Goal: Task Accomplishment & Management: Use online tool/utility

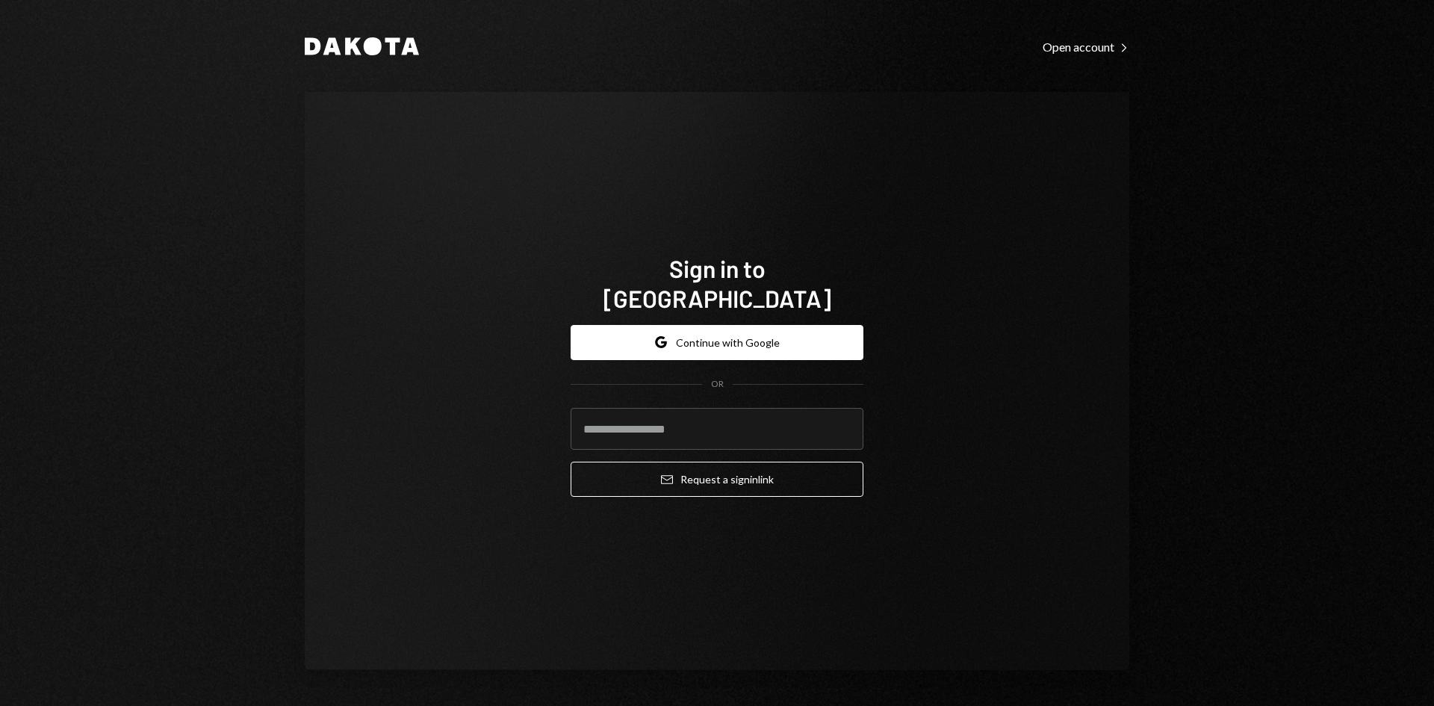
type input "**********"
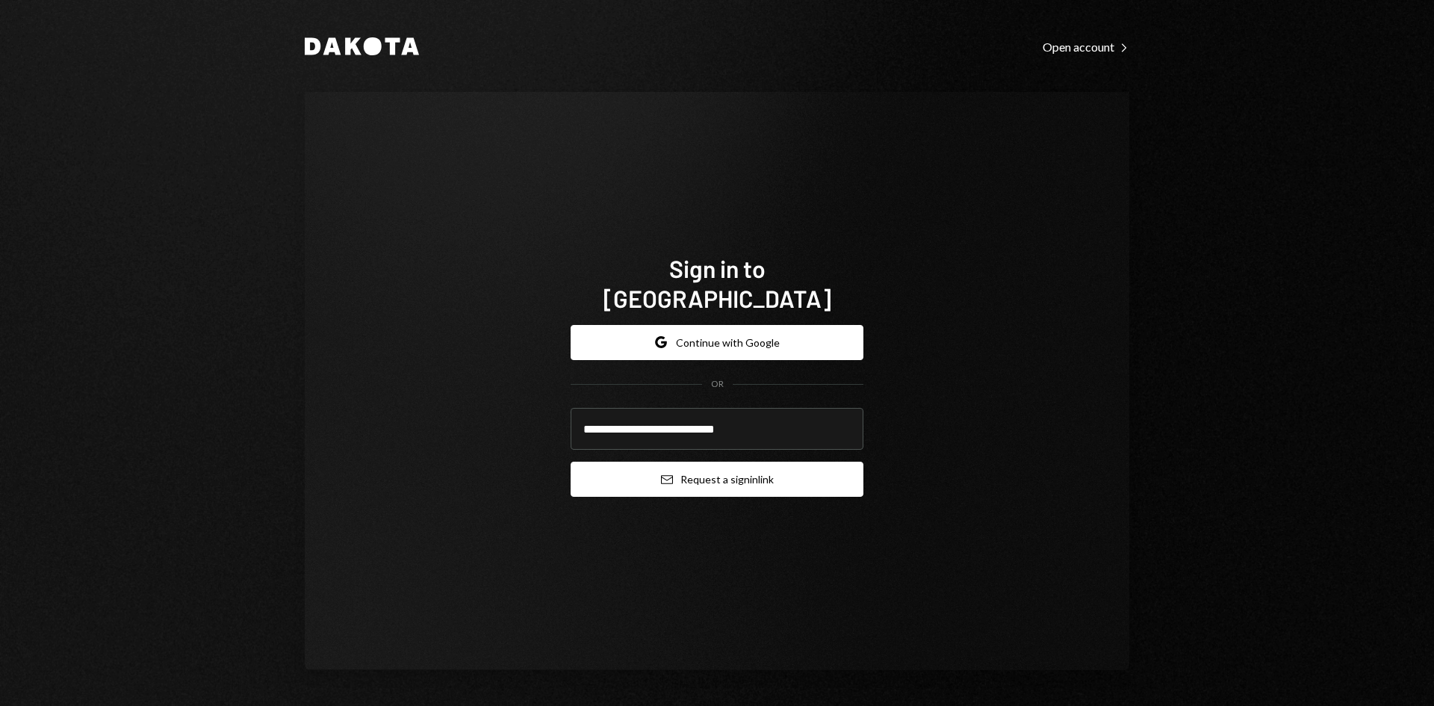
click at [689, 473] on button "Email Request a sign in link" at bounding box center [717, 479] width 293 height 35
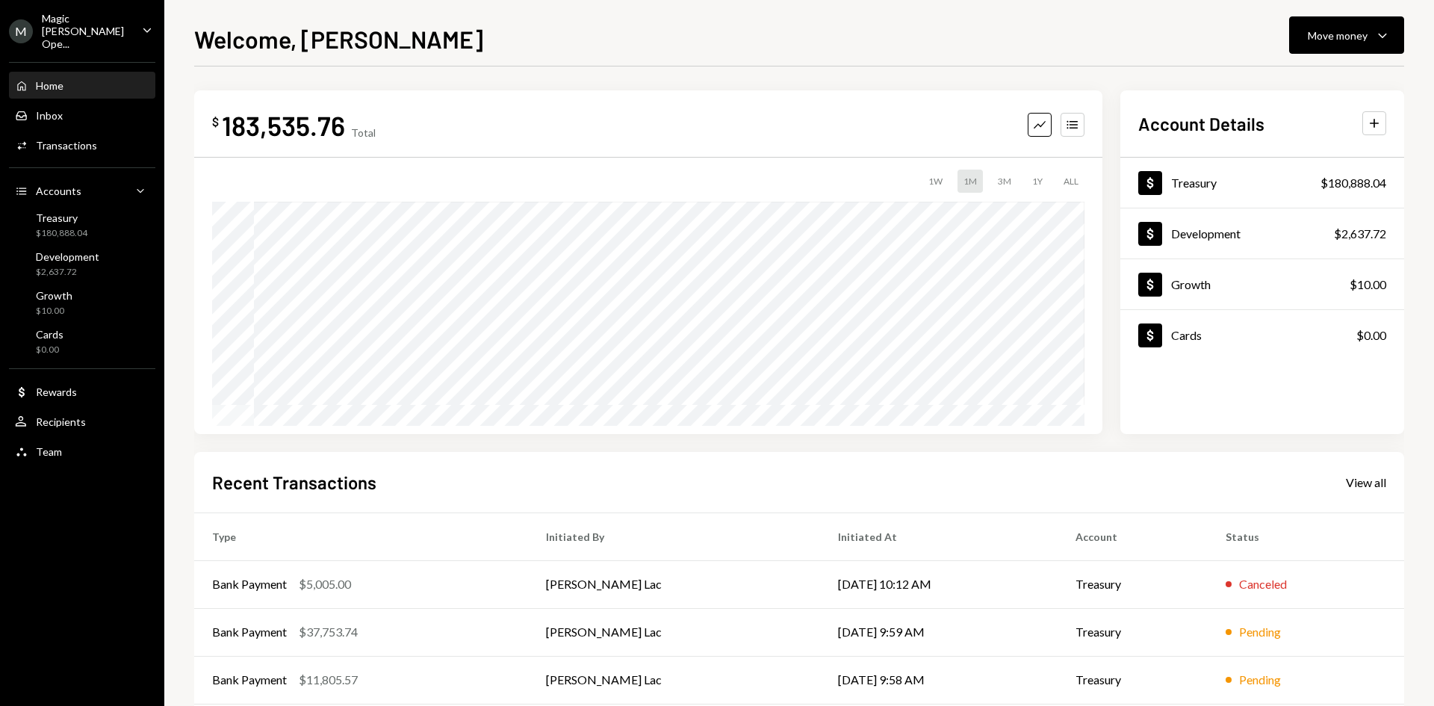
click at [125, 16] on div "Magic [PERSON_NAME] Ope..." at bounding box center [86, 31] width 88 height 38
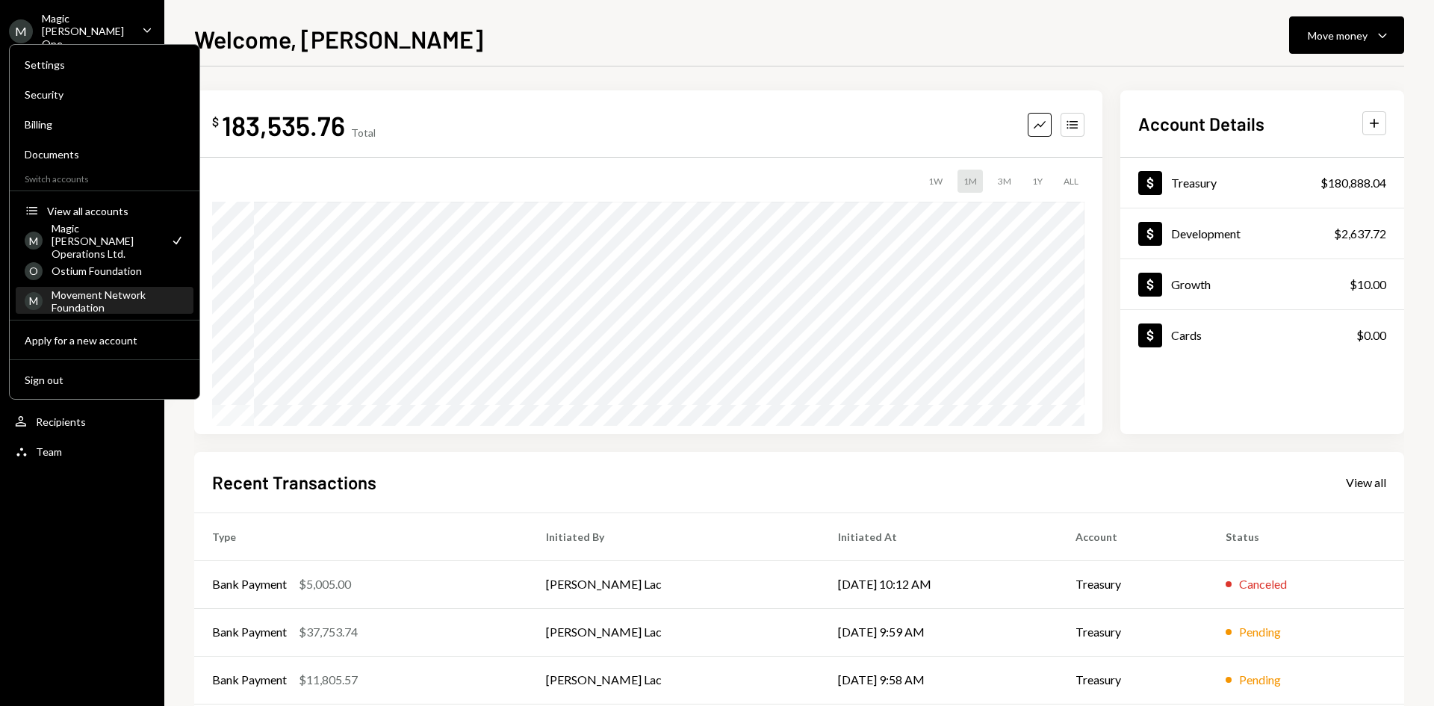
click at [77, 294] on div "Movement Network Foundation" at bounding box center [118, 300] width 133 height 25
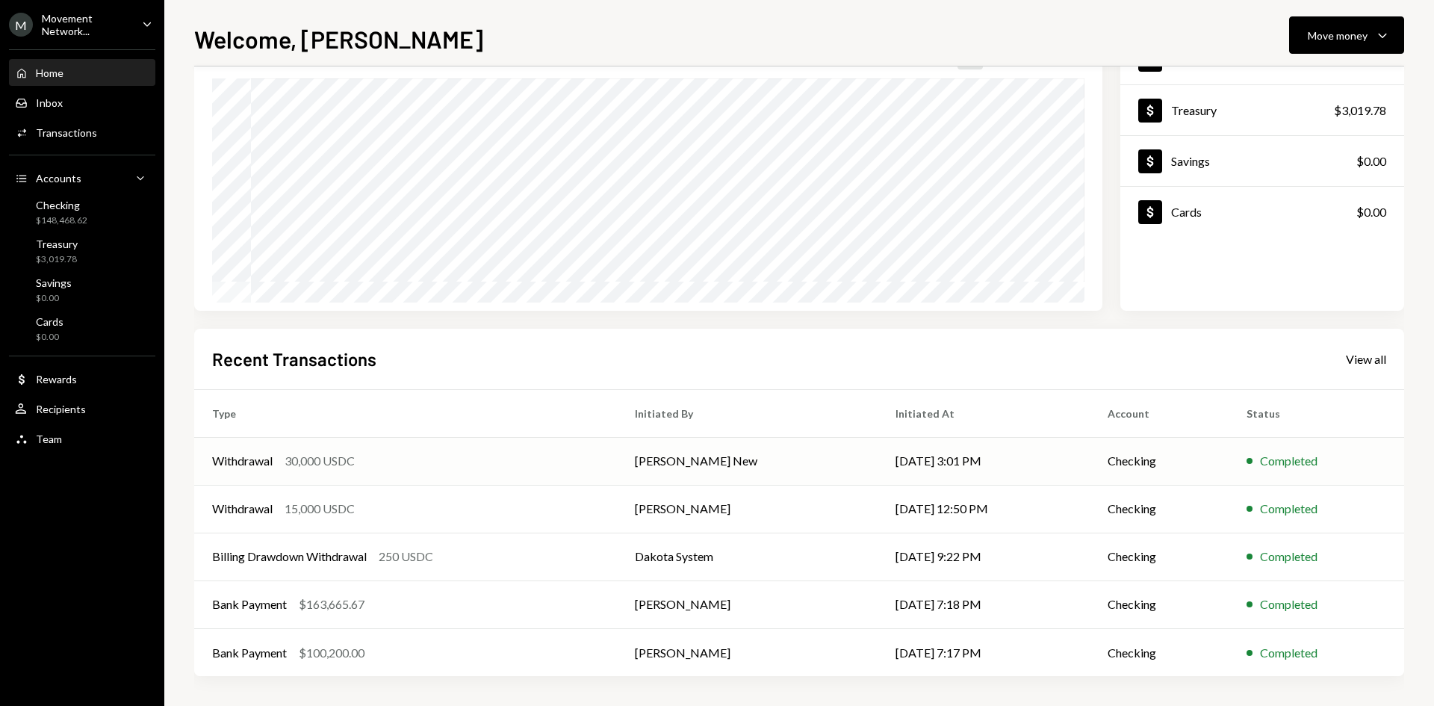
scroll to position [123, 0]
click at [718, 481] on td "[PERSON_NAME] New" at bounding box center [747, 461] width 261 height 48
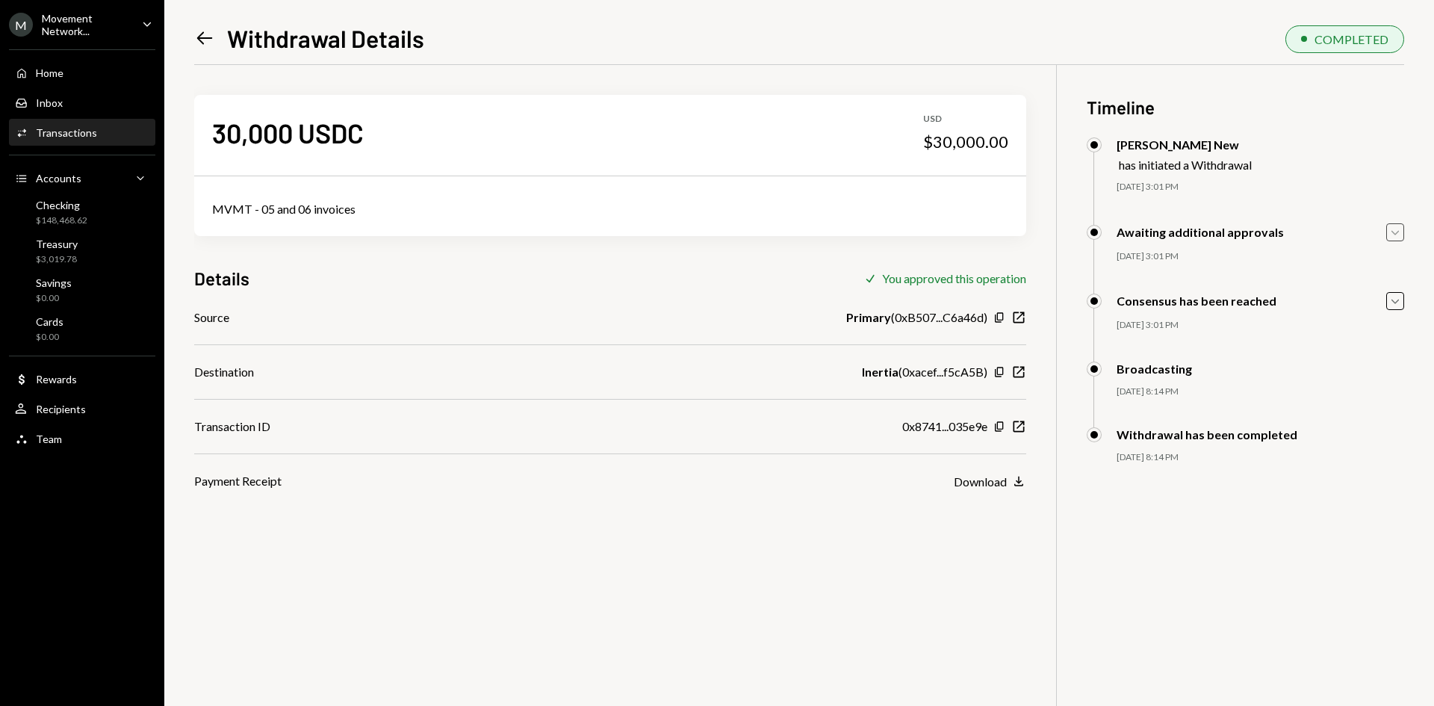
click at [1390, 226] on icon "Caret Down" at bounding box center [1395, 232] width 16 height 16
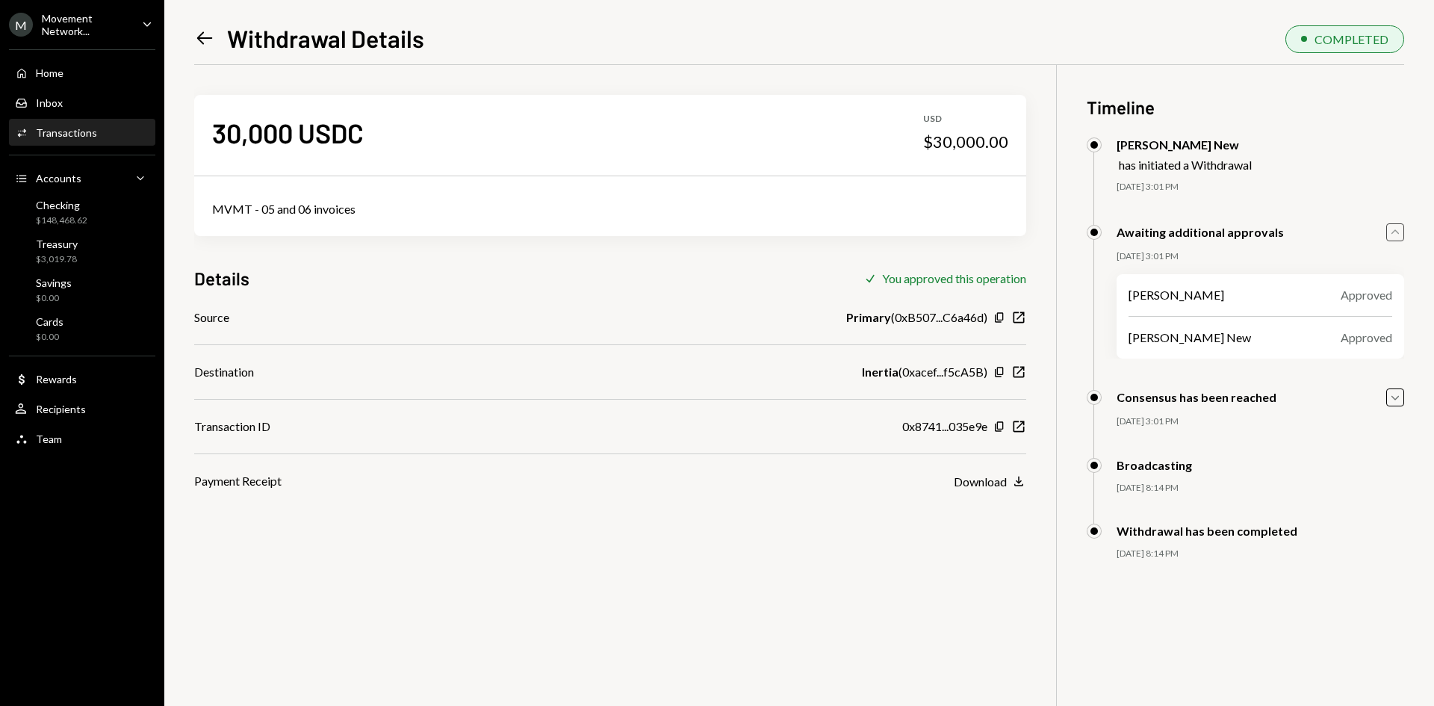
click at [96, 87] on div "Home Home Inbox Inbox Activities Transactions Accounts Accounts Caret Down Chec…" at bounding box center [82, 247] width 164 height 415
click at [96, 84] on div "Home Home" at bounding box center [82, 73] width 134 height 25
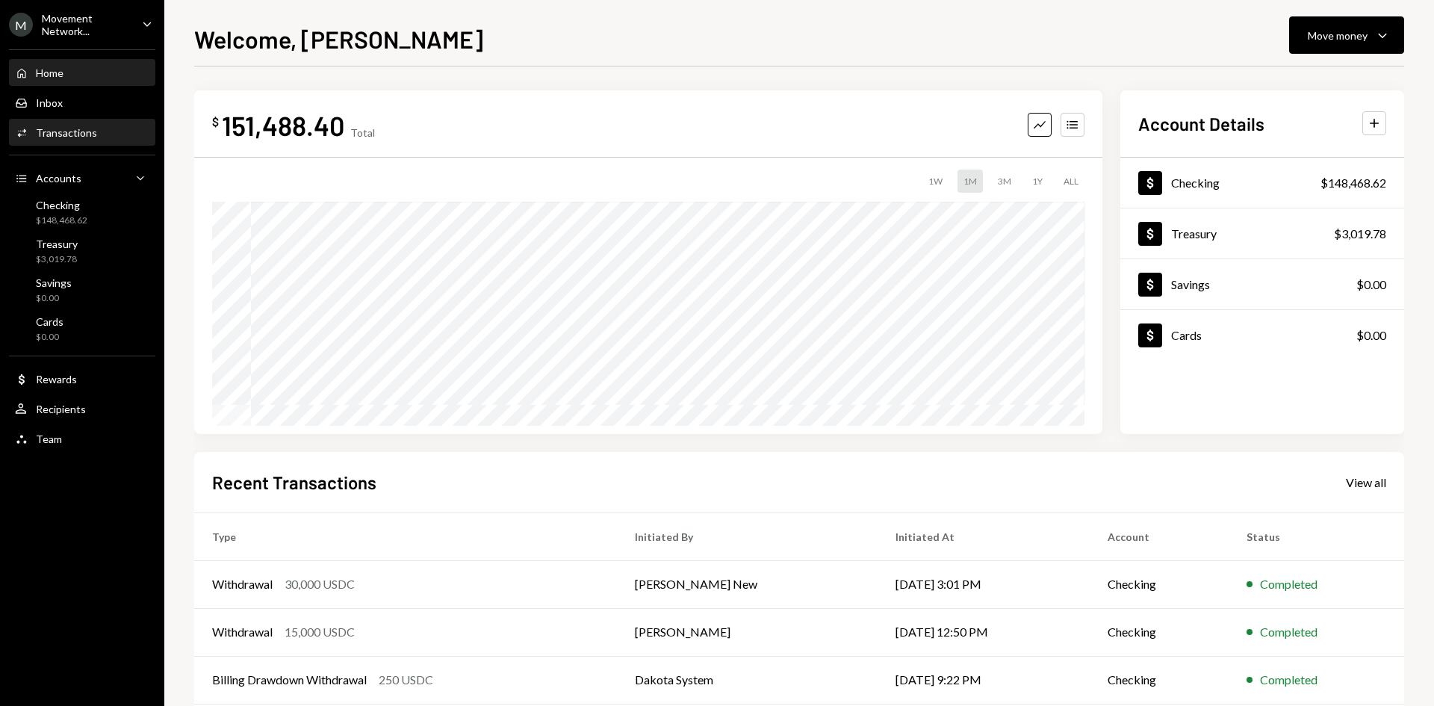
click at [120, 143] on div "Activities Transactions" at bounding box center [82, 132] width 134 height 25
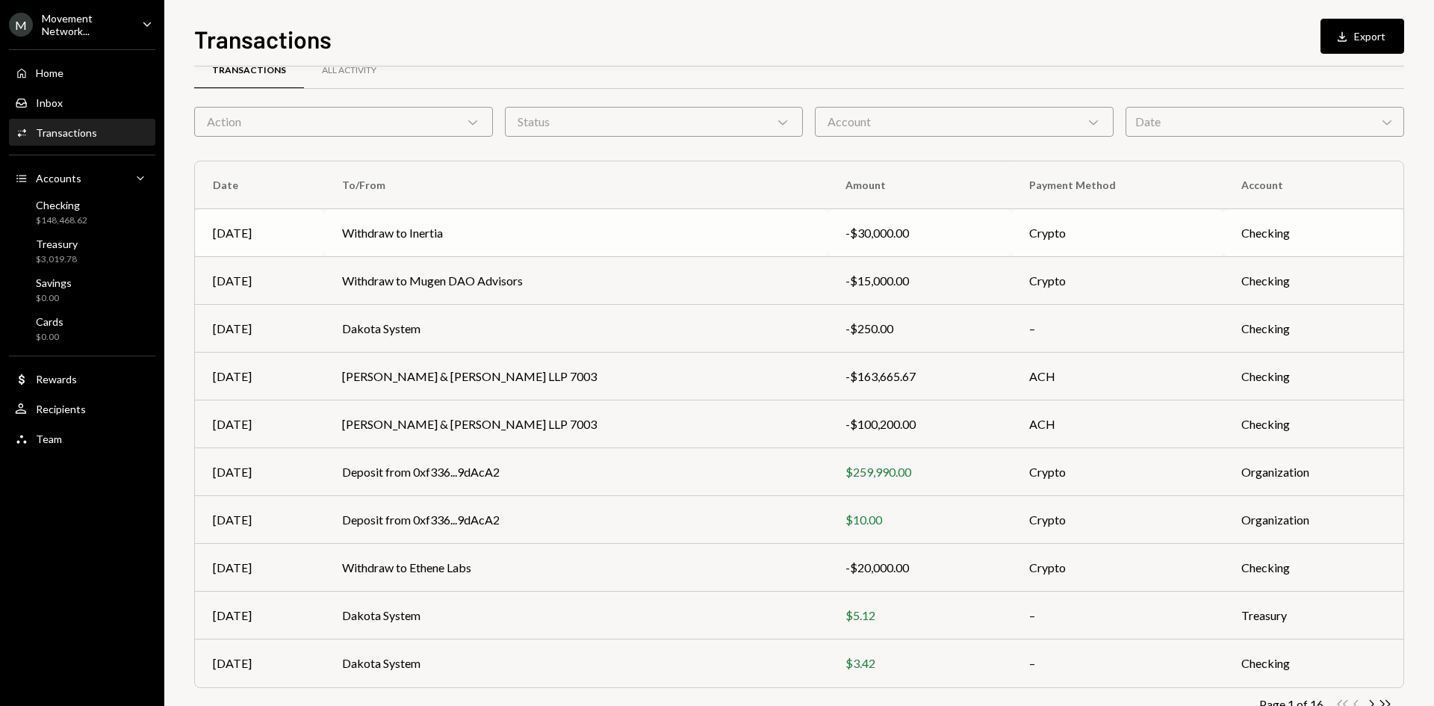
scroll to position [74, 0]
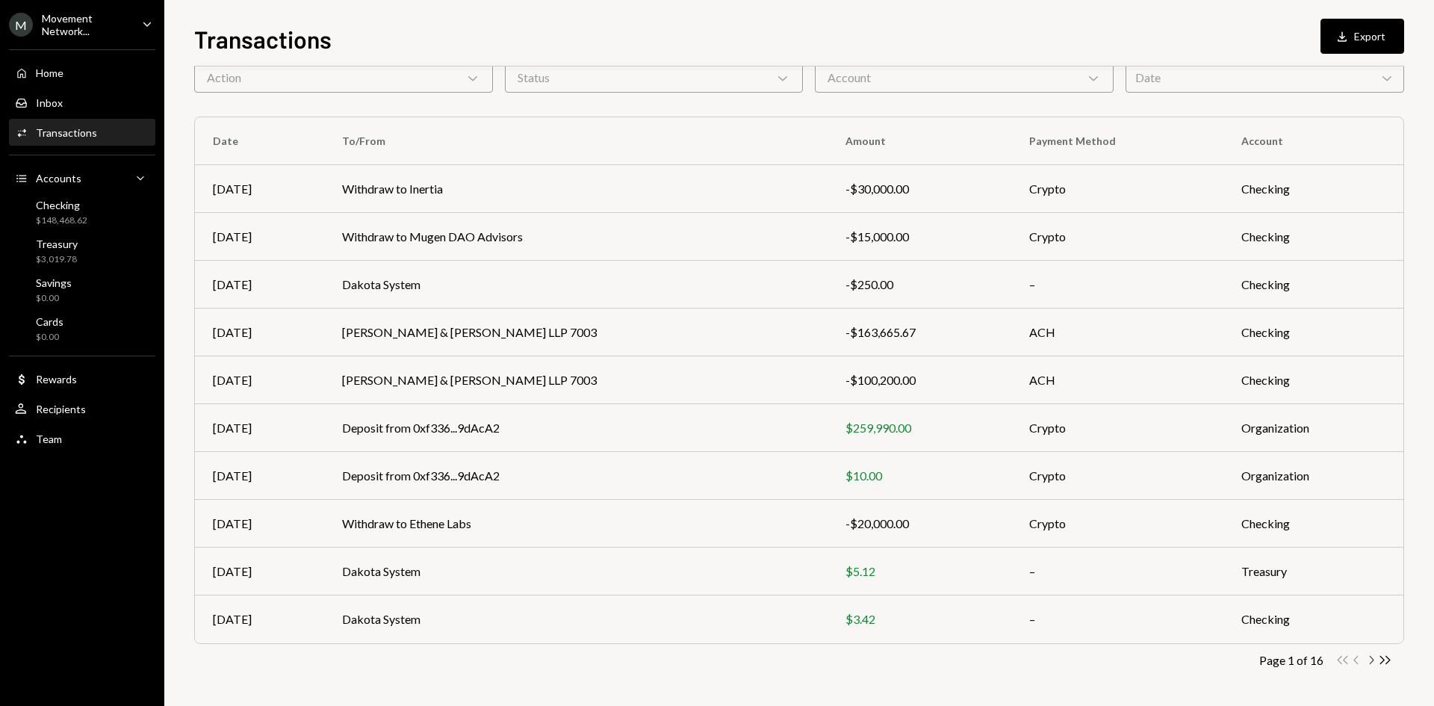
click at [1372, 660] on icon "Chevron Right" at bounding box center [1371, 660] width 14 height 14
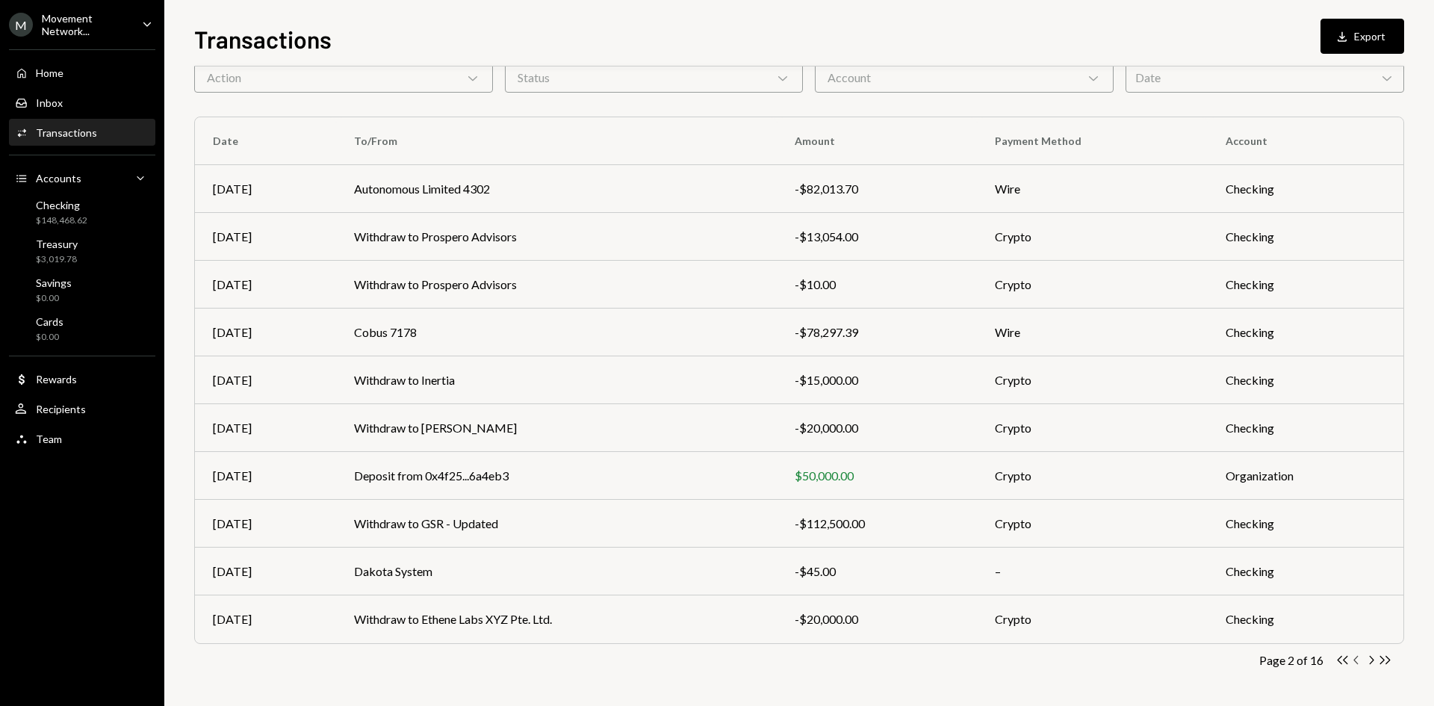
click at [1356, 660] on icon "Chevron Left" at bounding box center [1357, 660] width 14 height 14
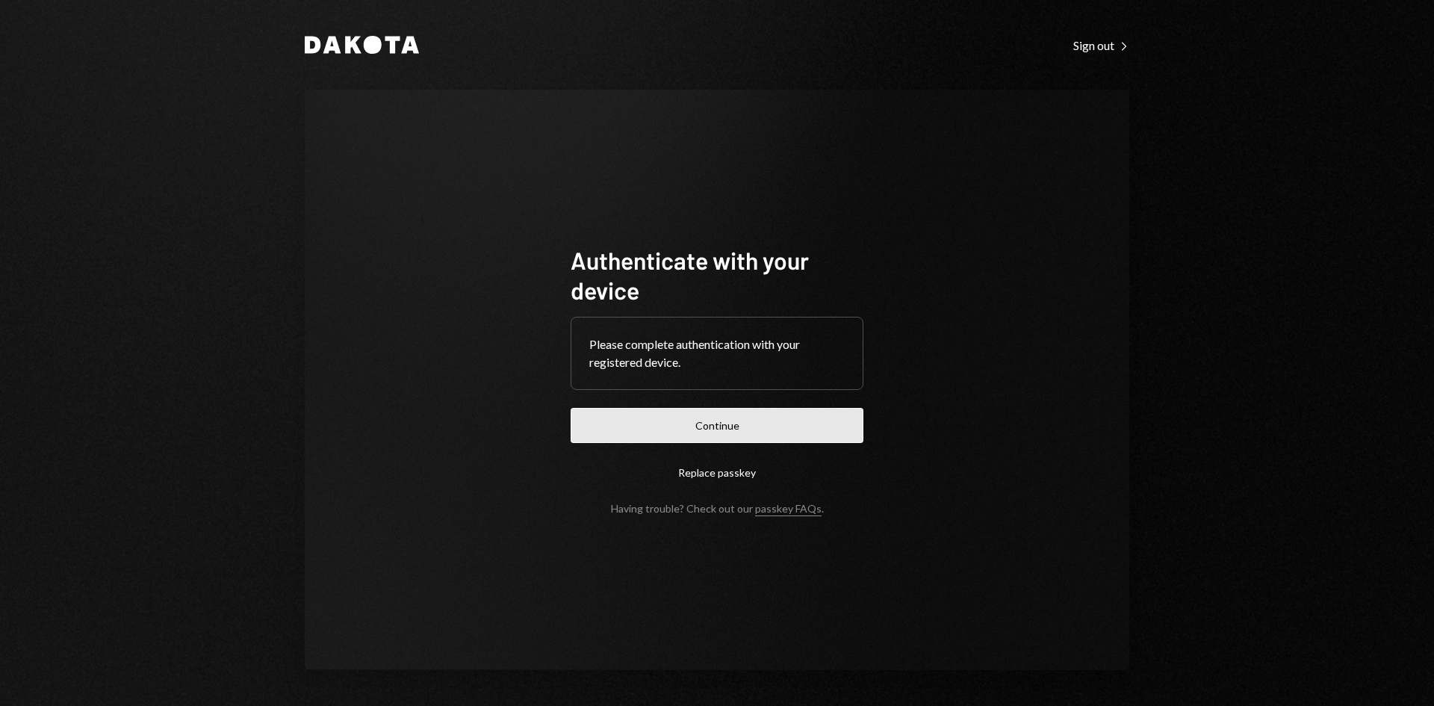
click at [698, 425] on button "Continue" at bounding box center [717, 425] width 293 height 35
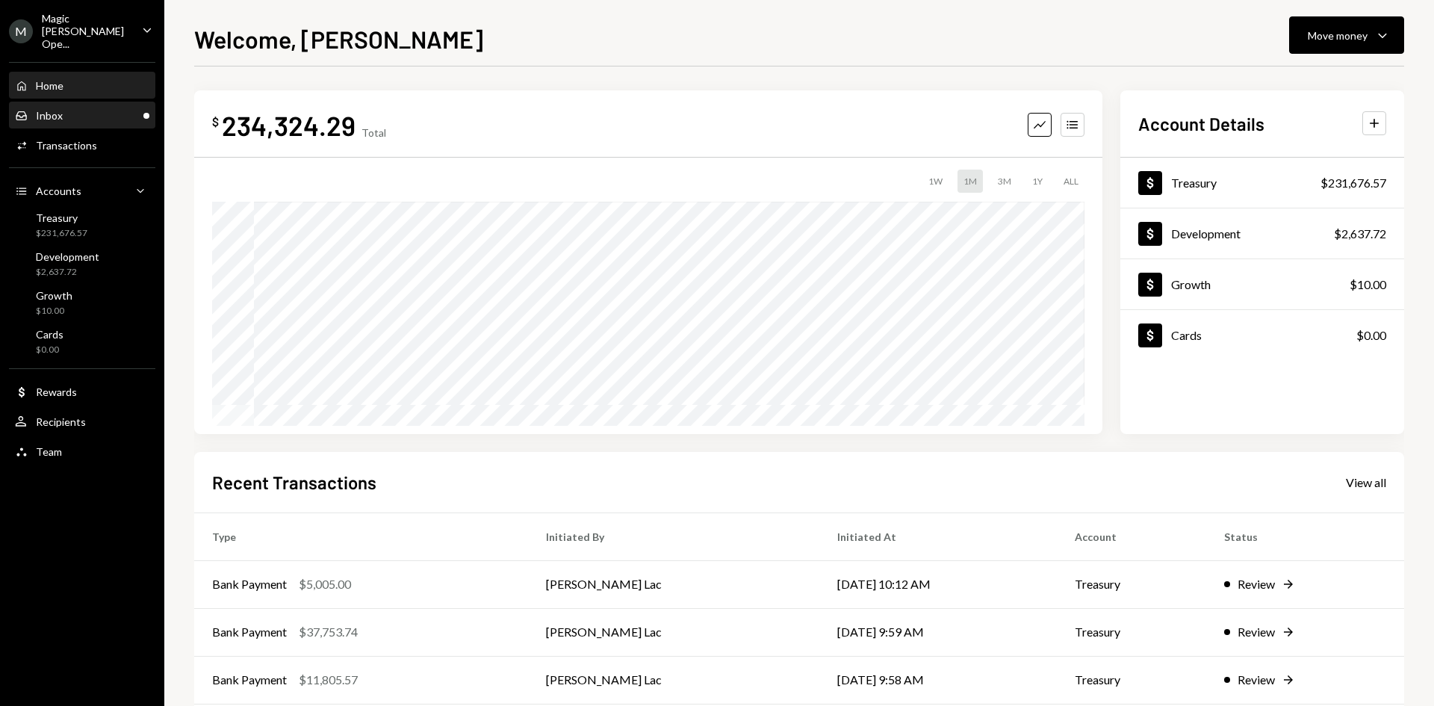
click at [89, 109] on div "Inbox Inbox" at bounding box center [82, 115] width 134 height 13
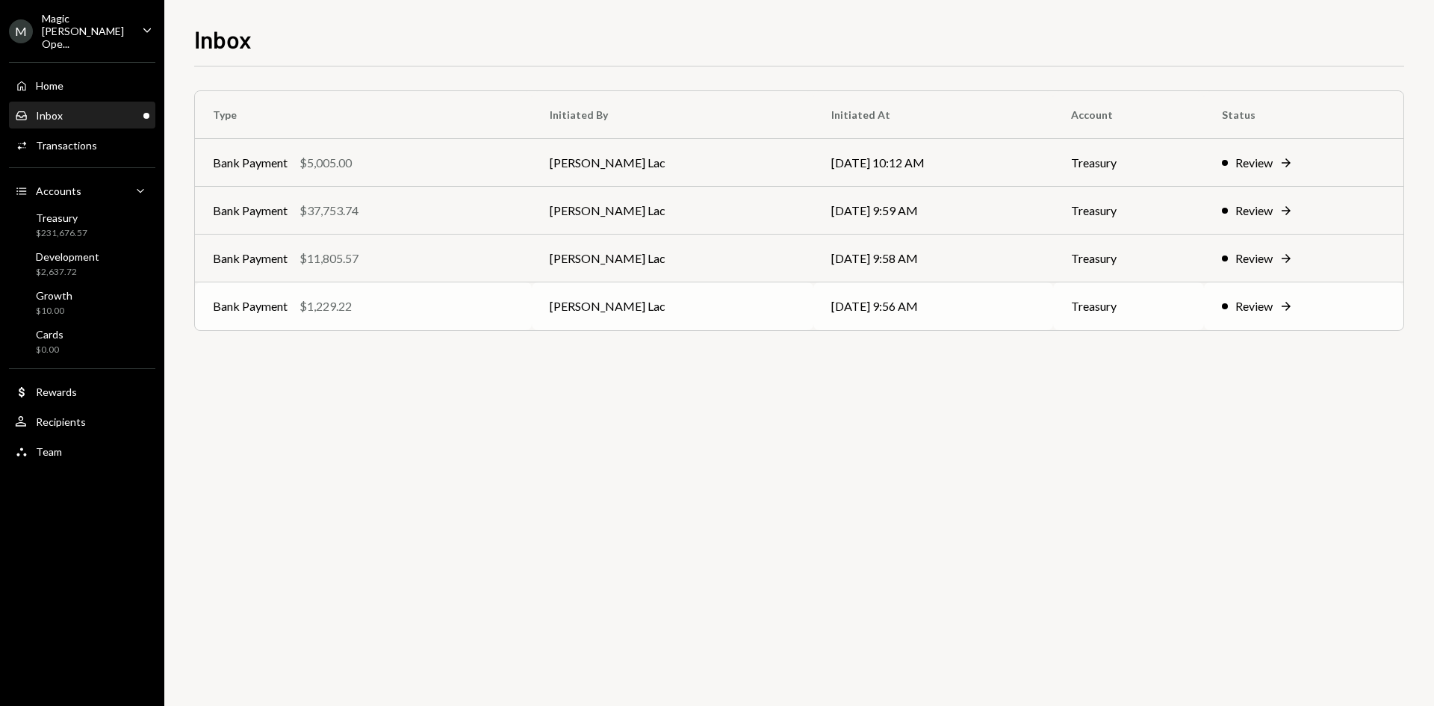
click at [416, 289] on td "Bank Payment $1,229.22" at bounding box center [363, 306] width 337 height 48
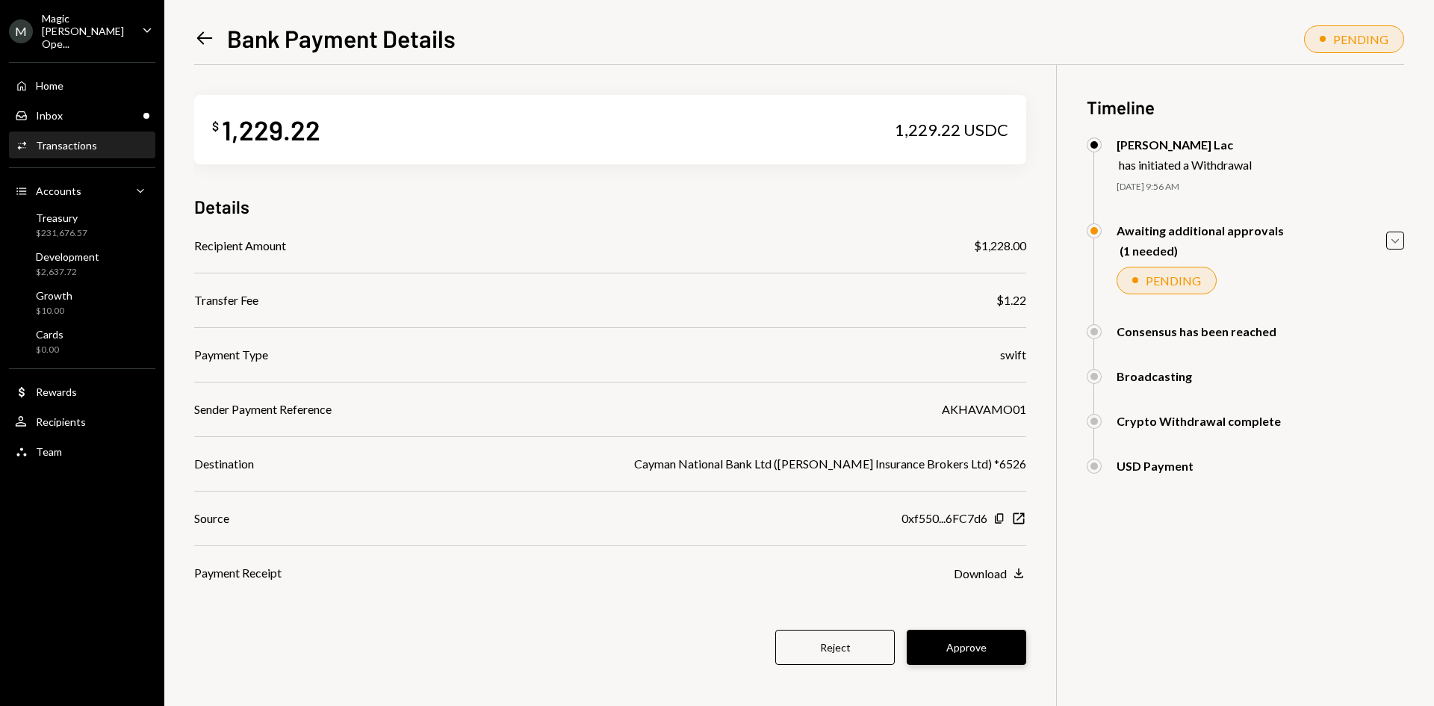
click at [979, 637] on button "Approve" at bounding box center [967, 647] width 120 height 35
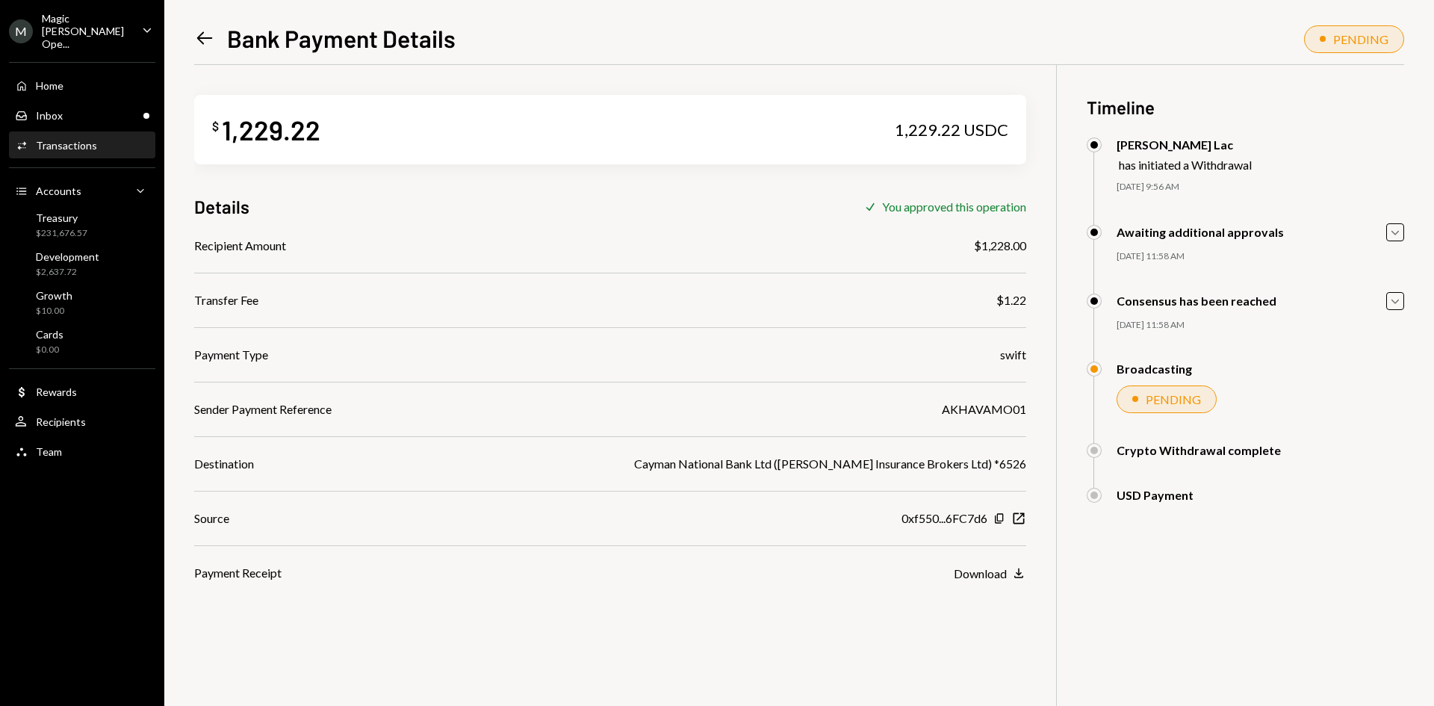
click at [199, 33] on icon "Left Arrow" at bounding box center [204, 38] width 21 height 21
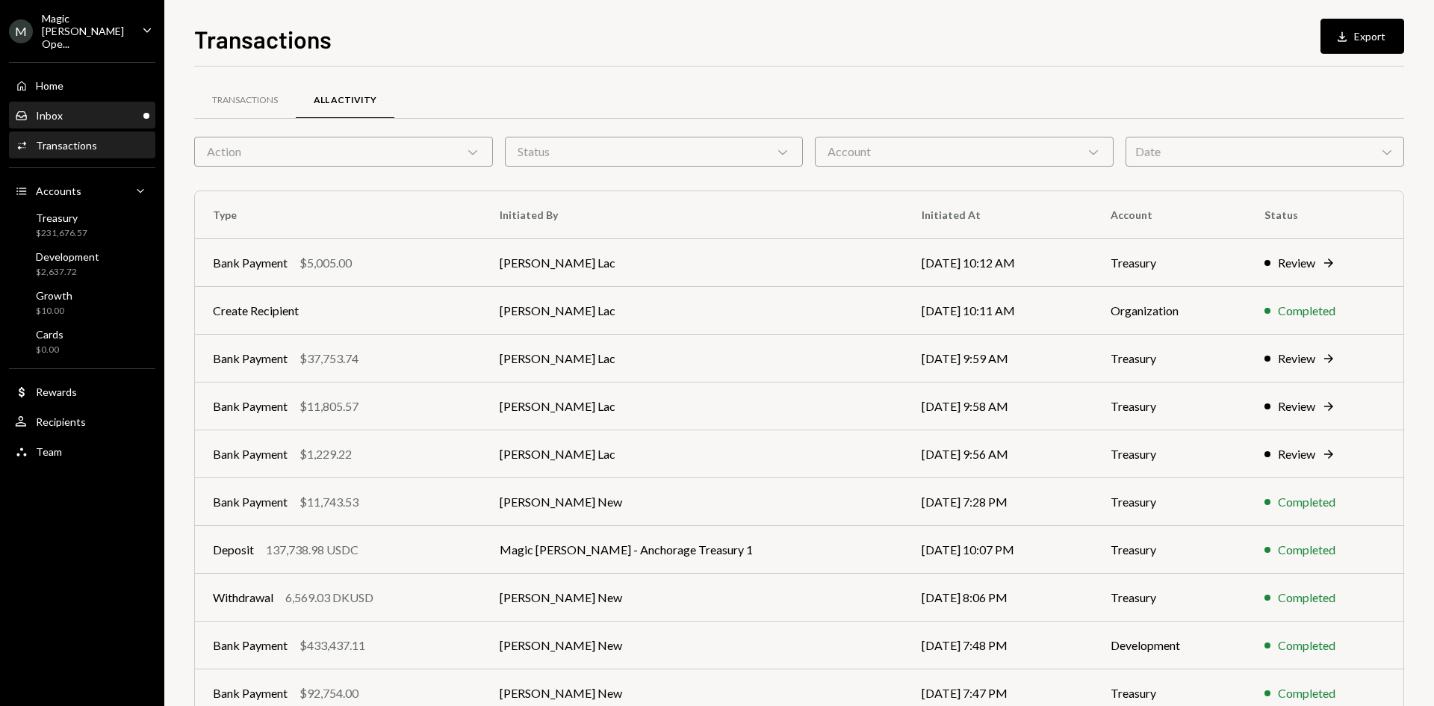
click at [111, 102] on link "Inbox Inbox" at bounding box center [82, 115] width 146 height 27
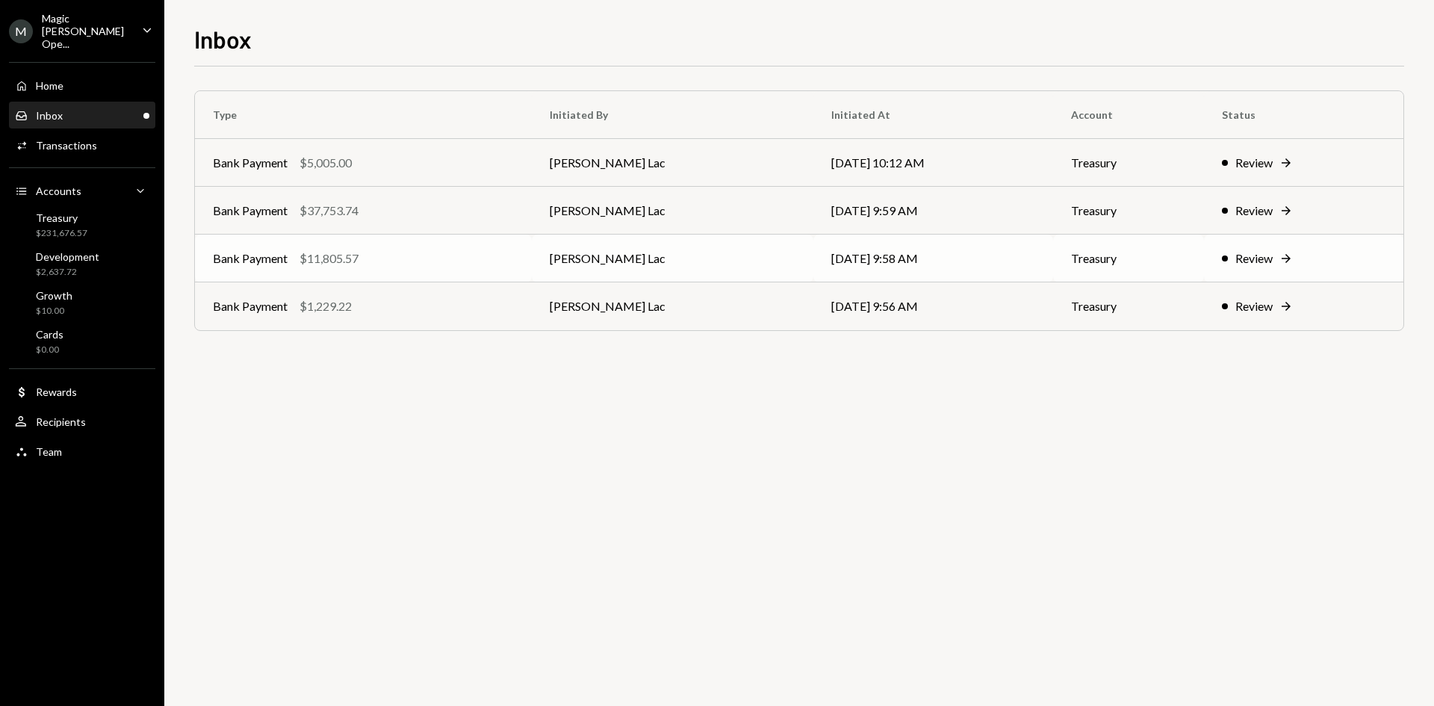
click at [468, 273] on td "Bank Payment $11,805.57" at bounding box center [363, 259] width 337 height 48
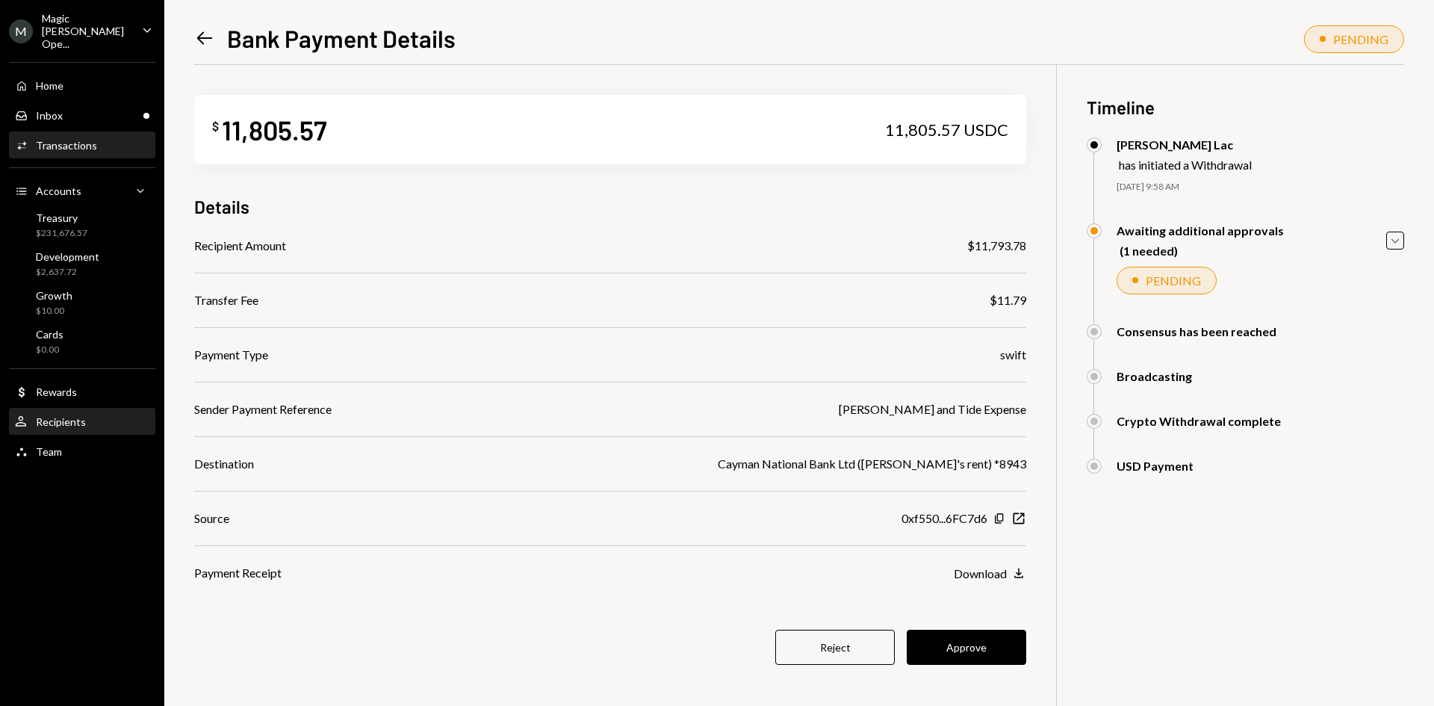
click at [68, 415] on div "Recipients" at bounding box center [61, 421] width 50 height 13
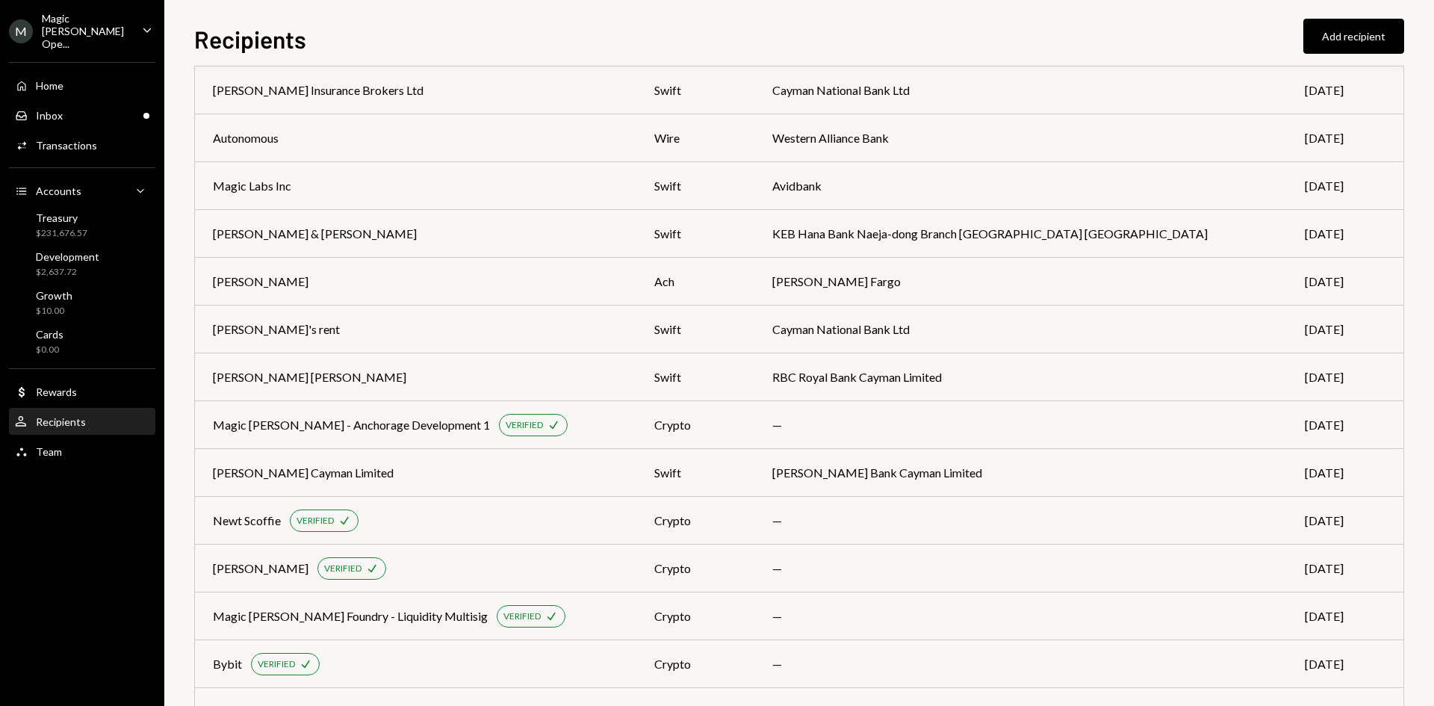
scroll to position [72, 0]
click at [93, 115] on div "Inbox Inbox" at bounding box center [82, 115] width 134 height 25
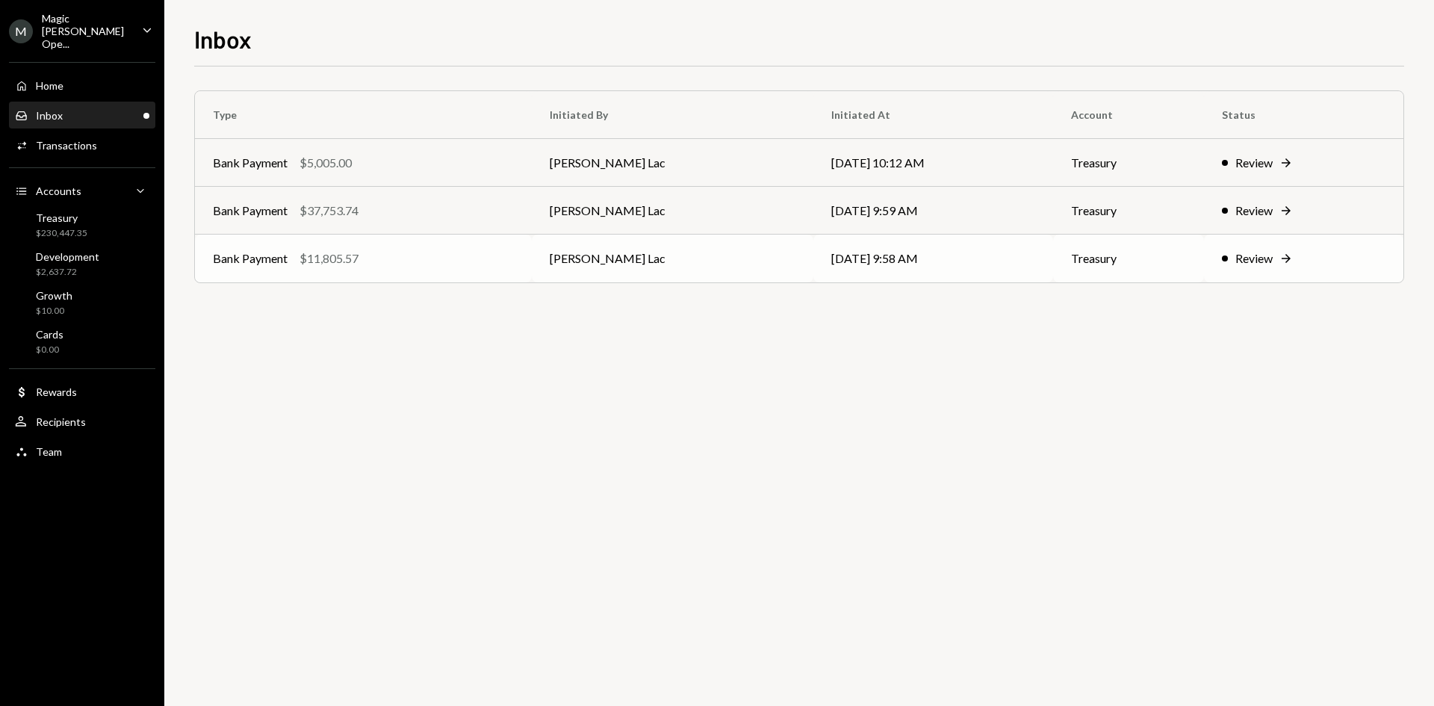
click at [527, 273] on td "Bank Payment $11,805.57" at bounding box center [363, 259] width 337 height 48
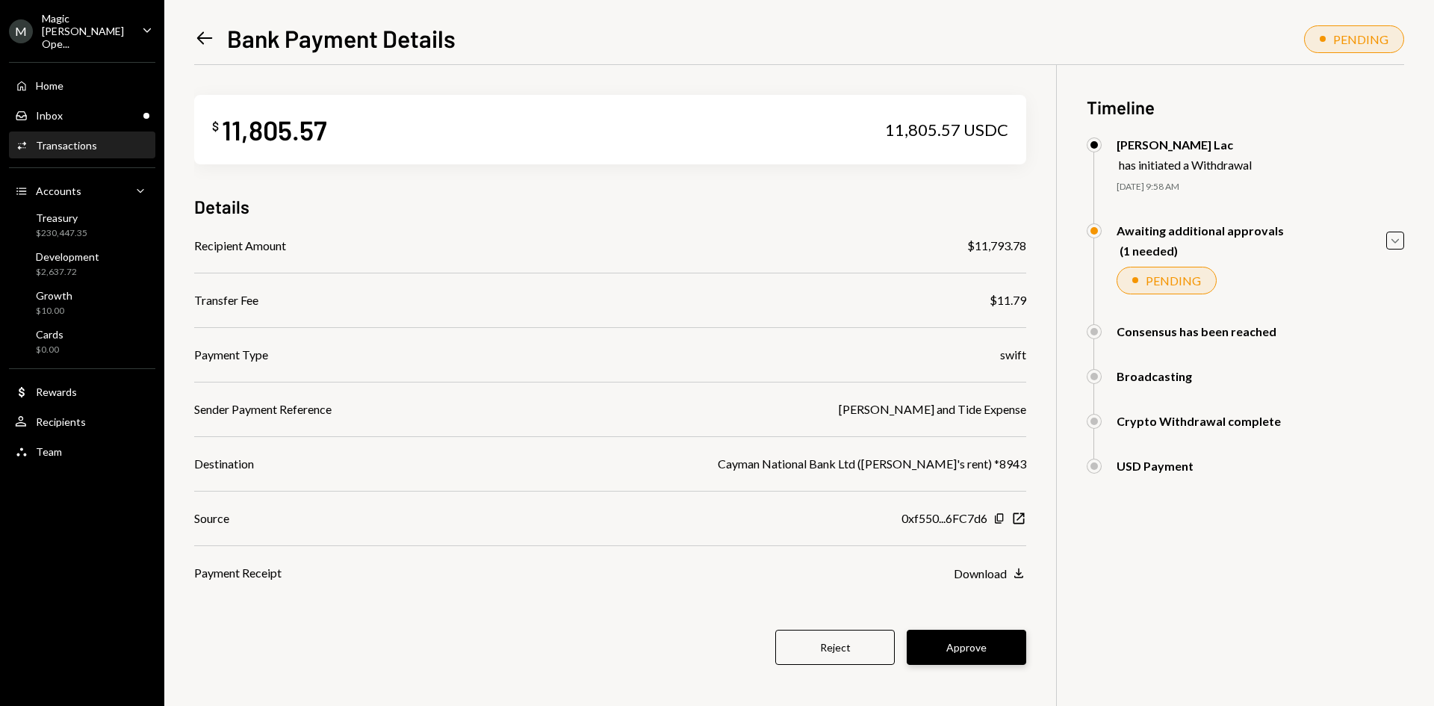
click at [976, 651] on button "Approve" at bounding box center [967, 647] width 120 height 35
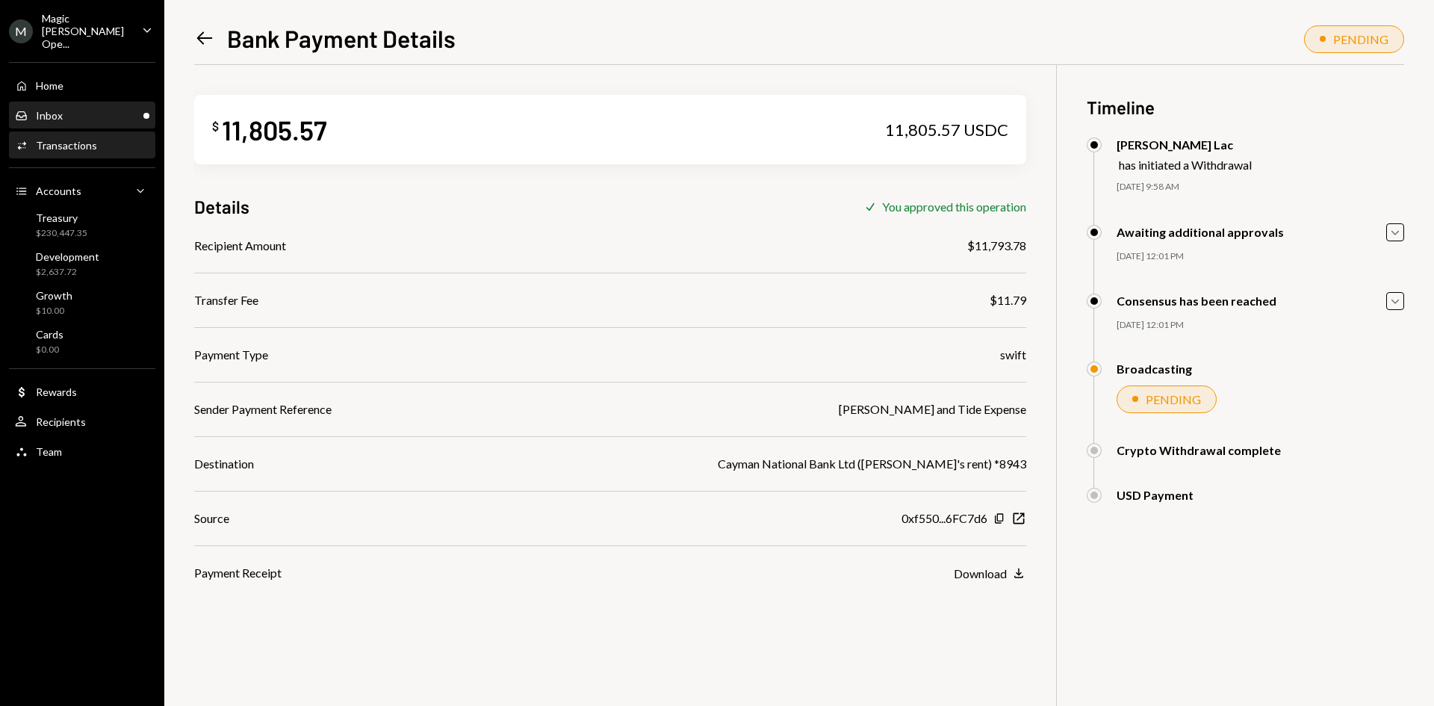
click at [98, 109] on div "Inbox Inbox" at bounding box center [82, 115] width 134 height 13
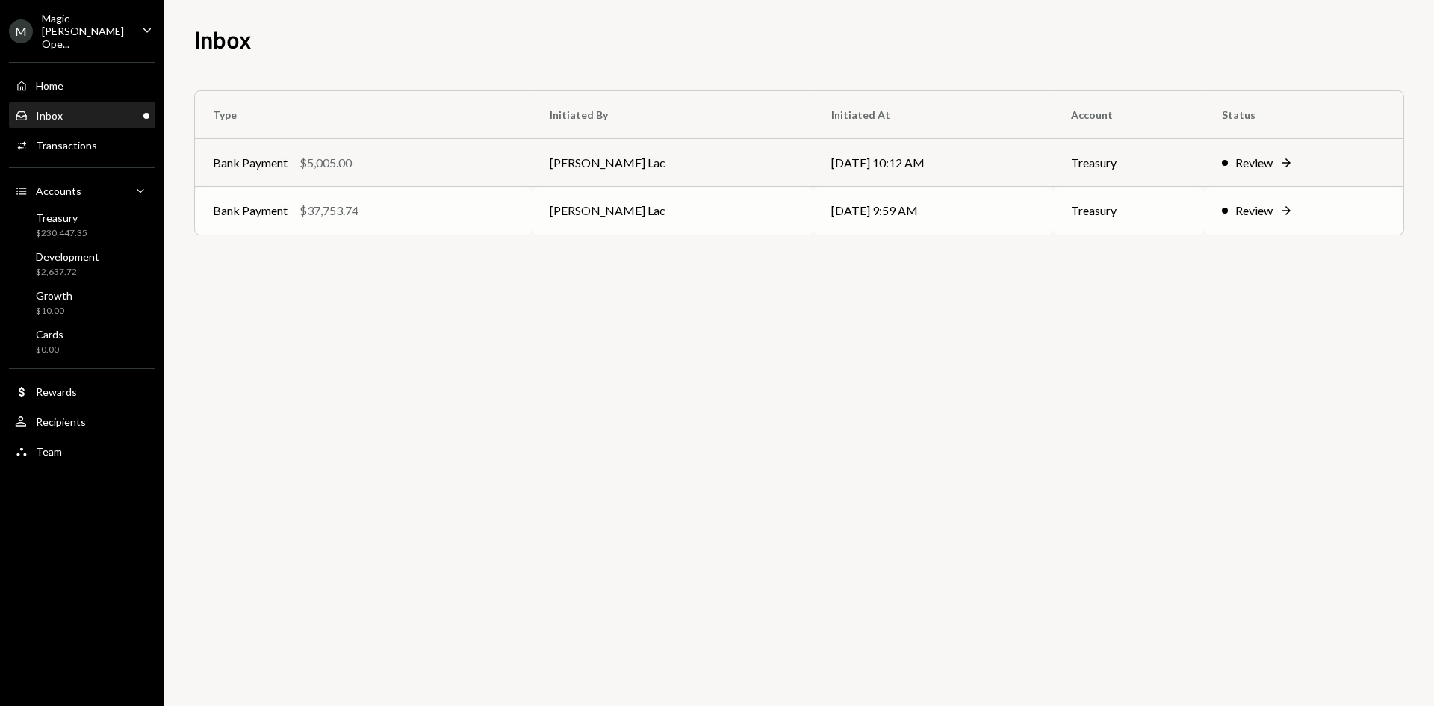
click at [379, 202] on div "Bank Payment $37,753.74" at bounding box center [363, 211] width 301 height 18
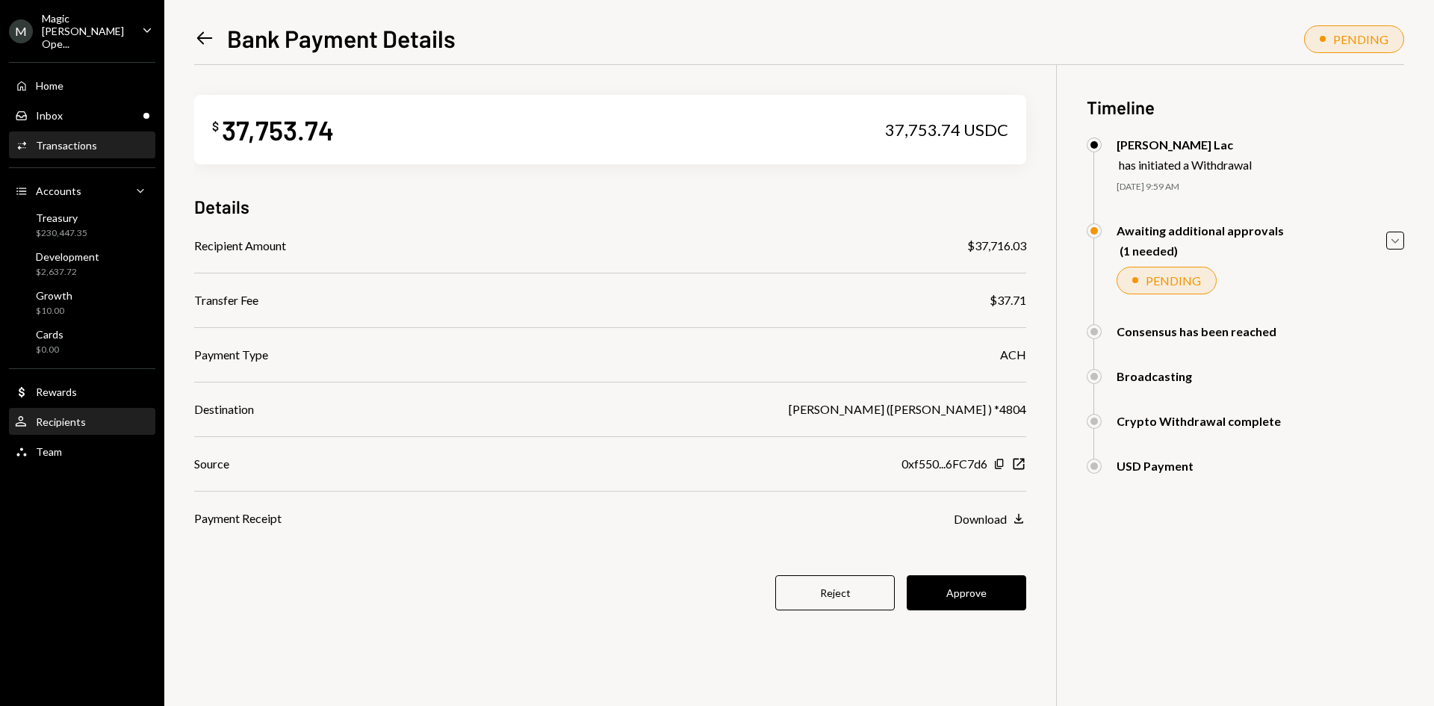
click at [52, 415] on div "Recipients" at bounding box center [61, 421] width 50 height 13
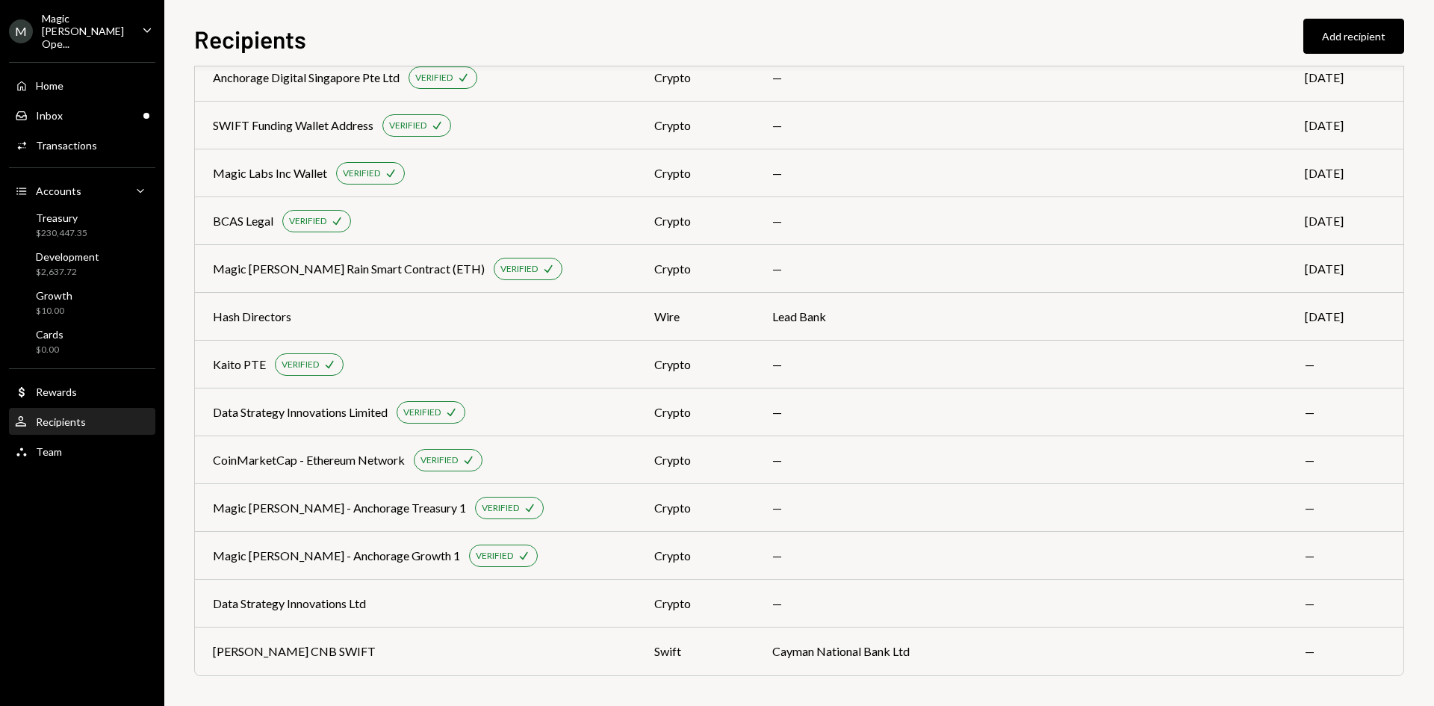
scroll to position [754, 0]
click at [535, 657] on div "Mohammad CNB SWIFT" at bounding box center [416, 651] width 406 height 18
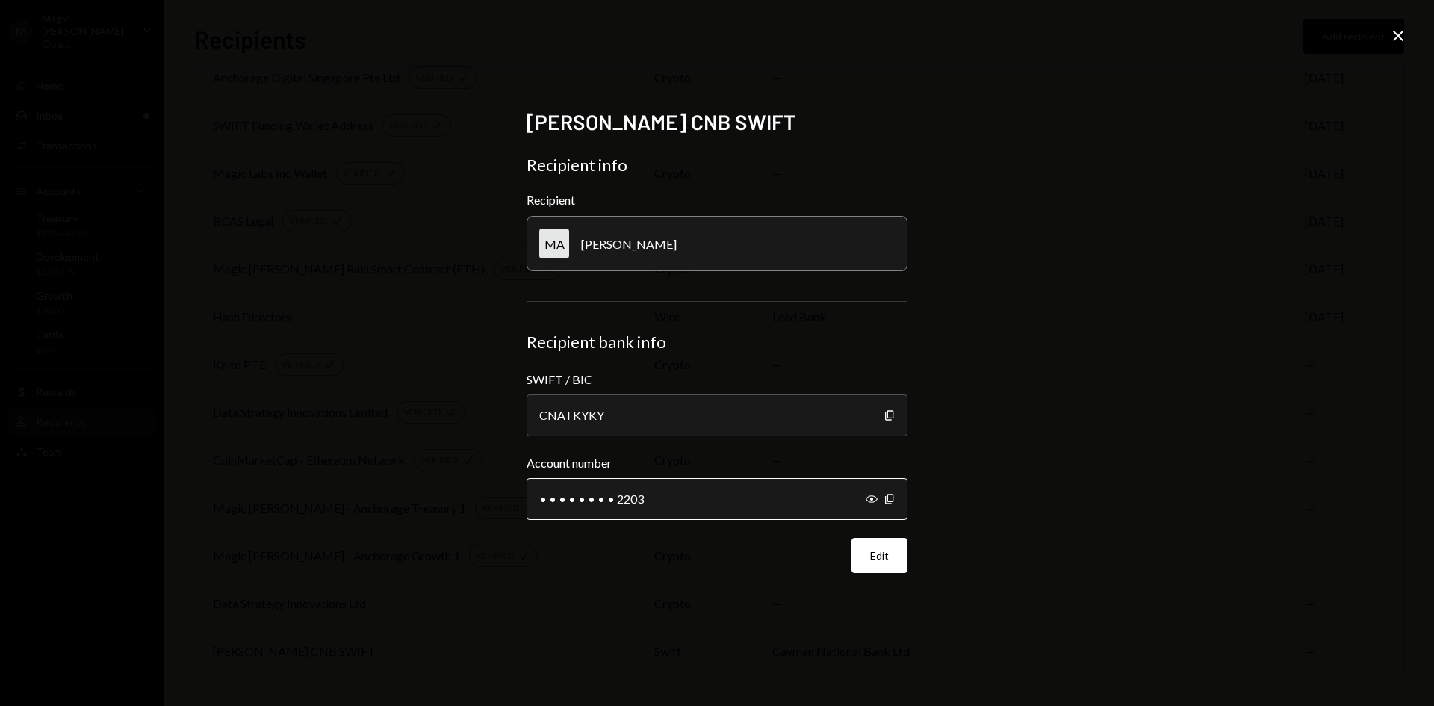
click at [864, 501] on div "• • • • • • • • 2203" at bounding box center [717, 499] width 381 height 42
click at [872, 501] on icon "Show" at bounding box center [872, 499] width 12 height 12
click at [1400, 31] on icon "Close" at bounding box center [1398, 36] width 18 height 18
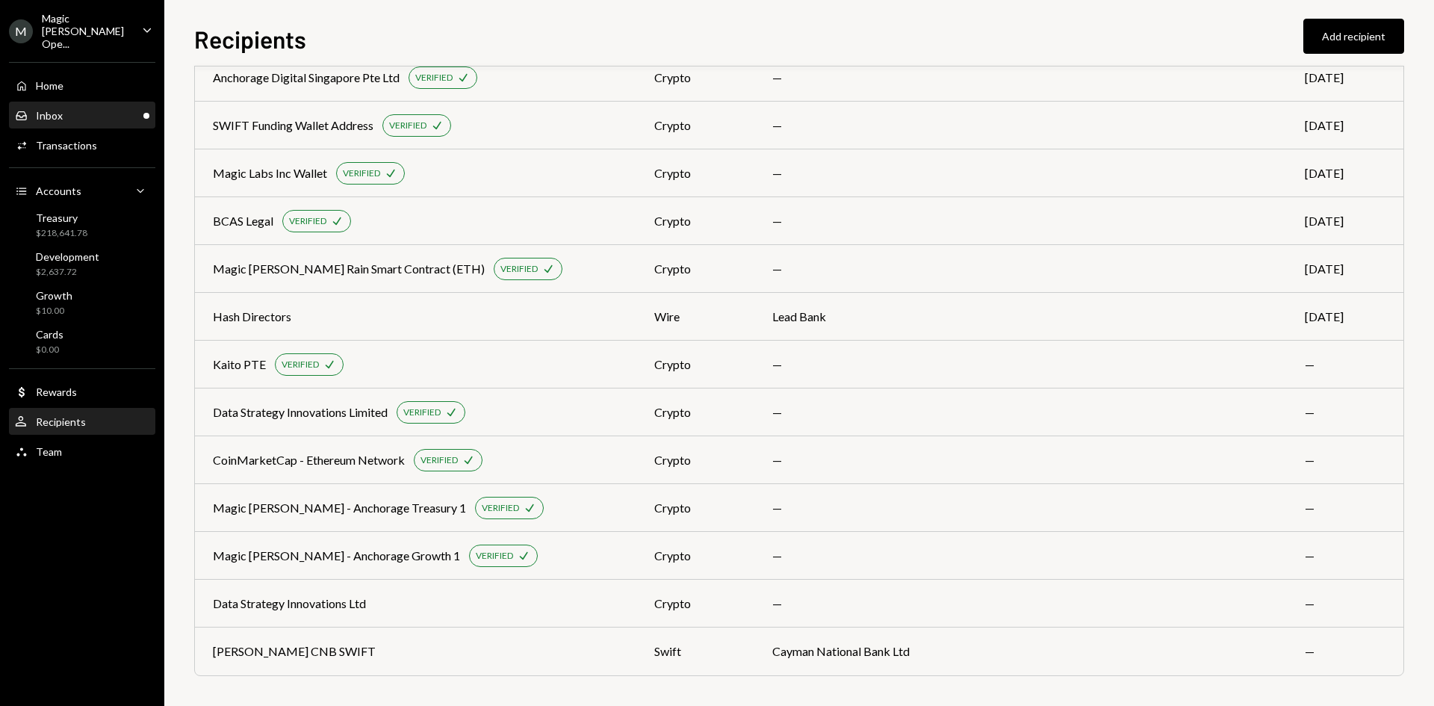
click at [60, 102] on link "Inbox Inbox" at bounding box center [82, 115] width 146 height 27
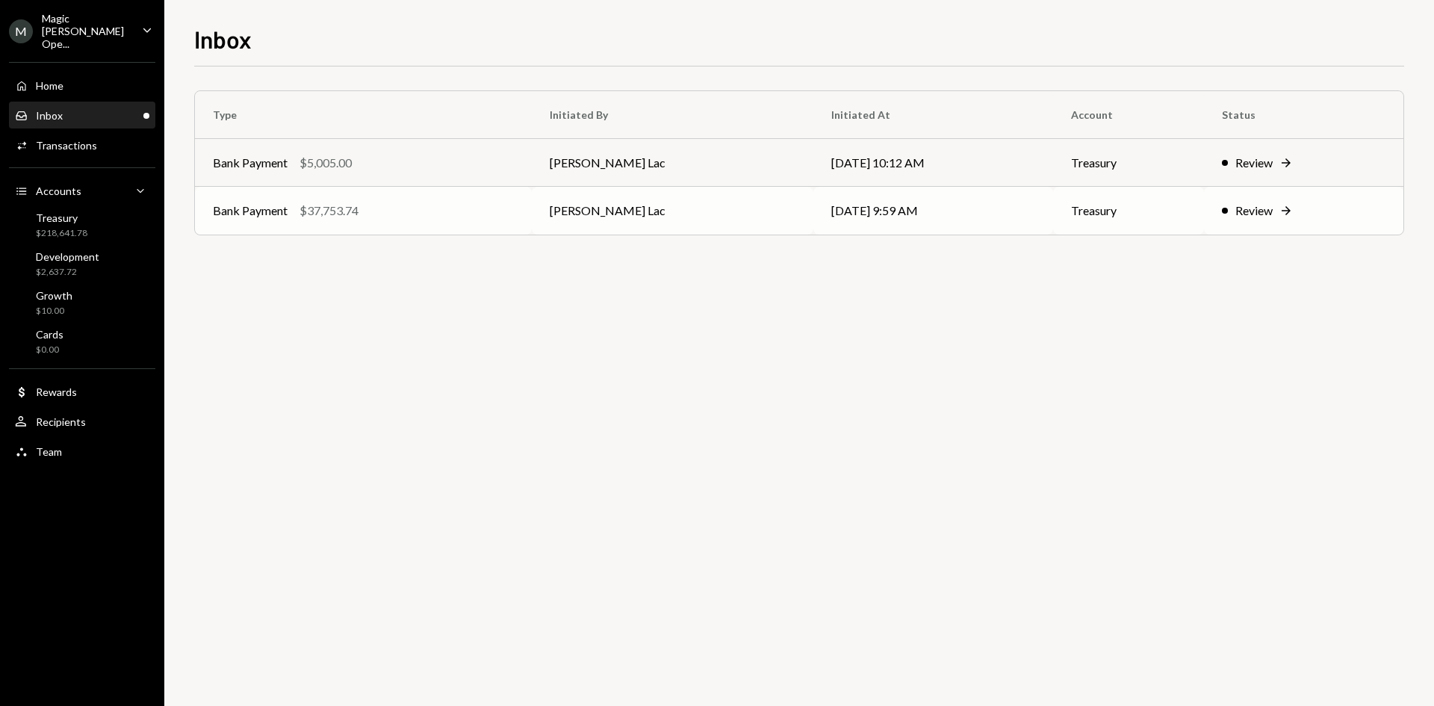
click at [433, 224] on td "Bank Payment $37,753.74" at bounding box center [363, 211] width 337 height 48
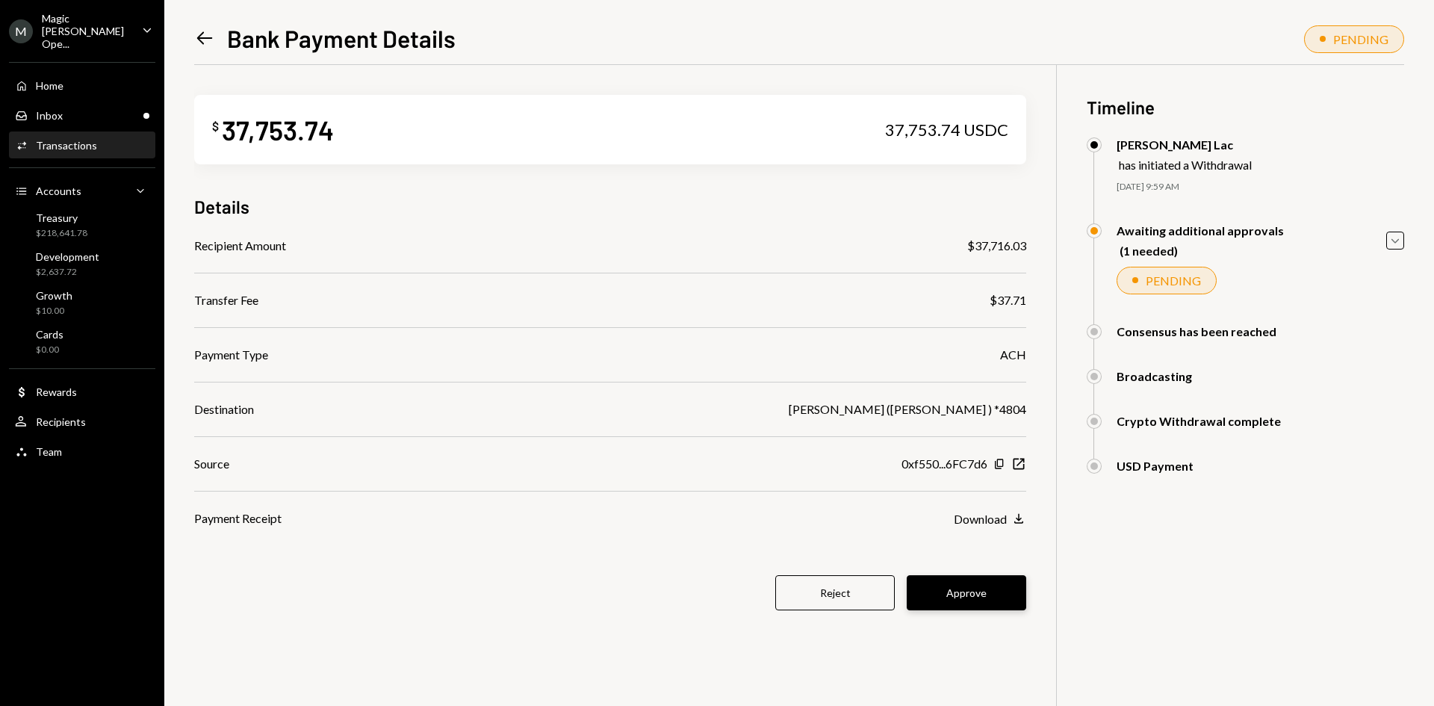
click at [969, 592] on button "Approve" at bounding box center [967, 592] width 120 height 35
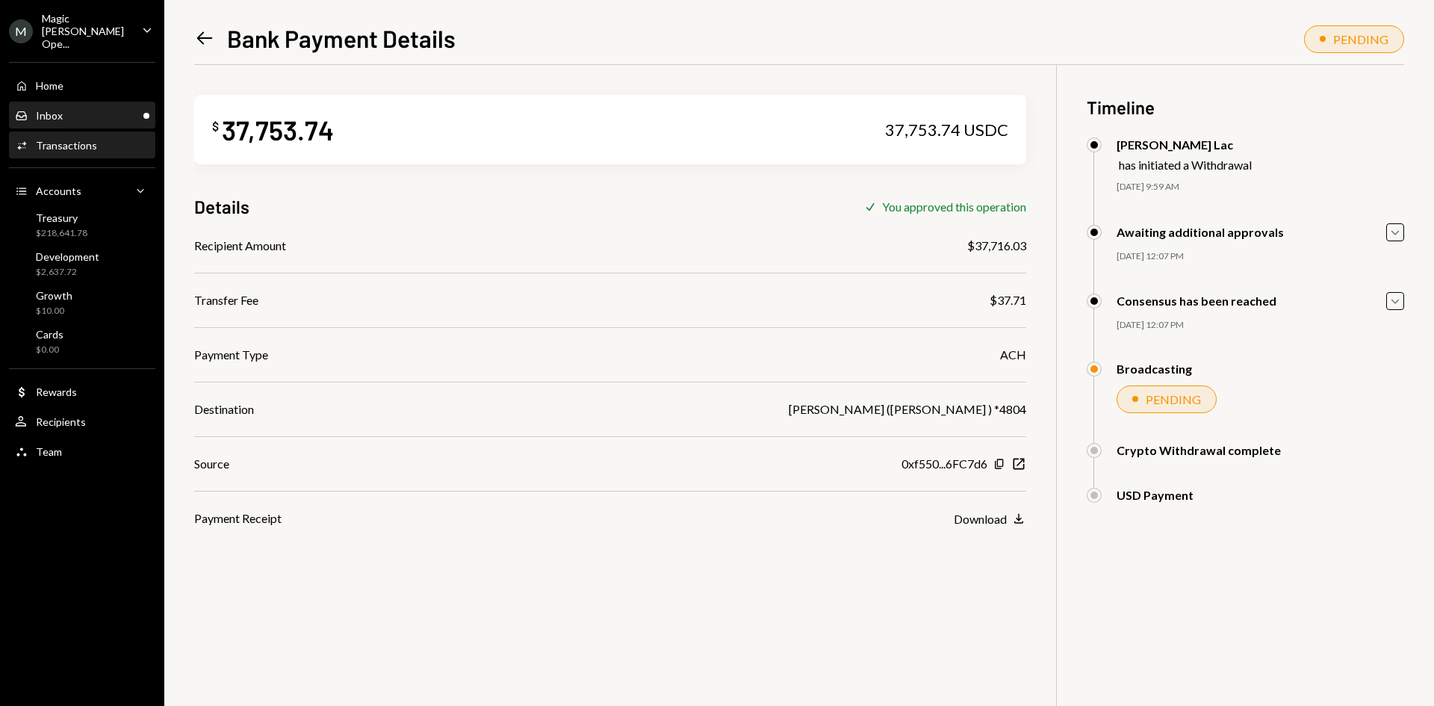
click at [113, 109] on div "Inbox Inbox" at bounding box center [82, 115] width 134 height 13
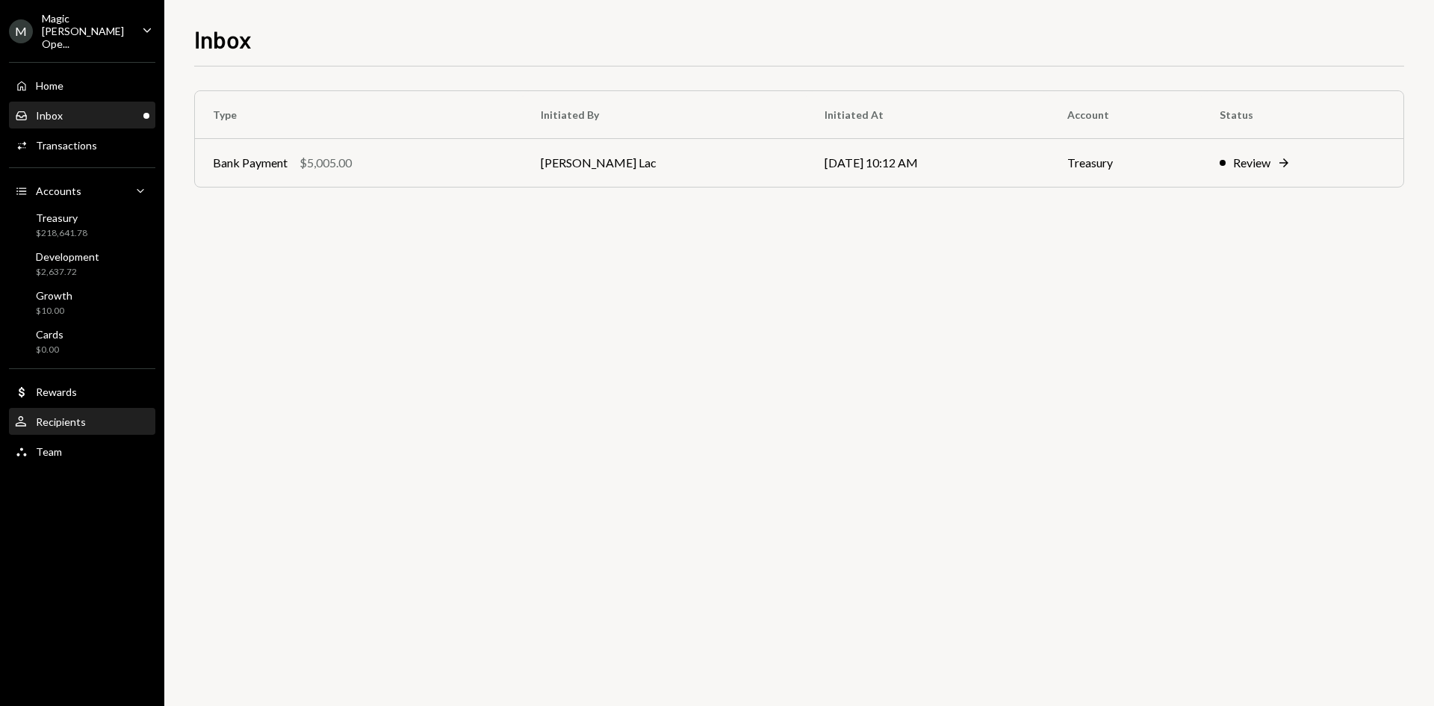
click at [55, 415] on div "Recipients" at bounding box center [61, 421] width 50 height 13
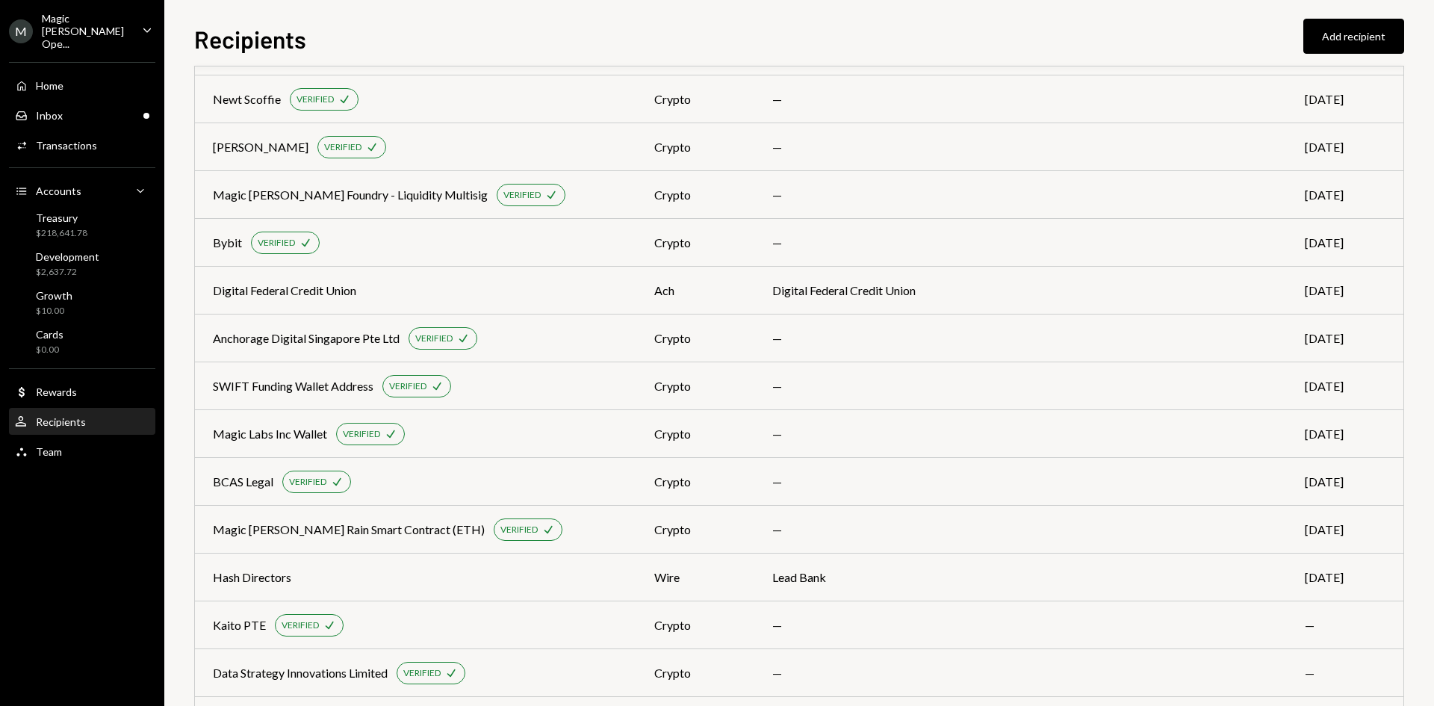
scroll to position [754, 0]
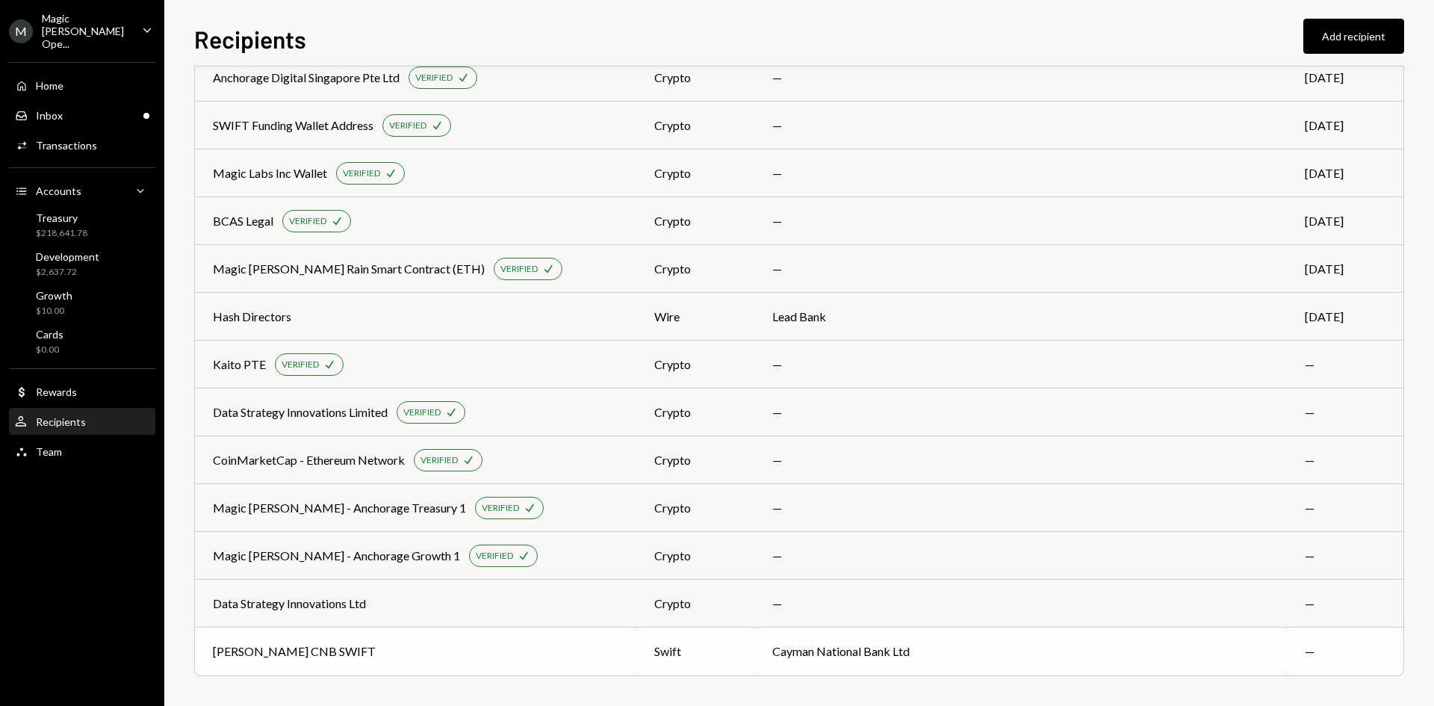
click at [427, 651] on div "Mohammad CNB SWIFT" at bounding box center [416, 651] width 406 height 18
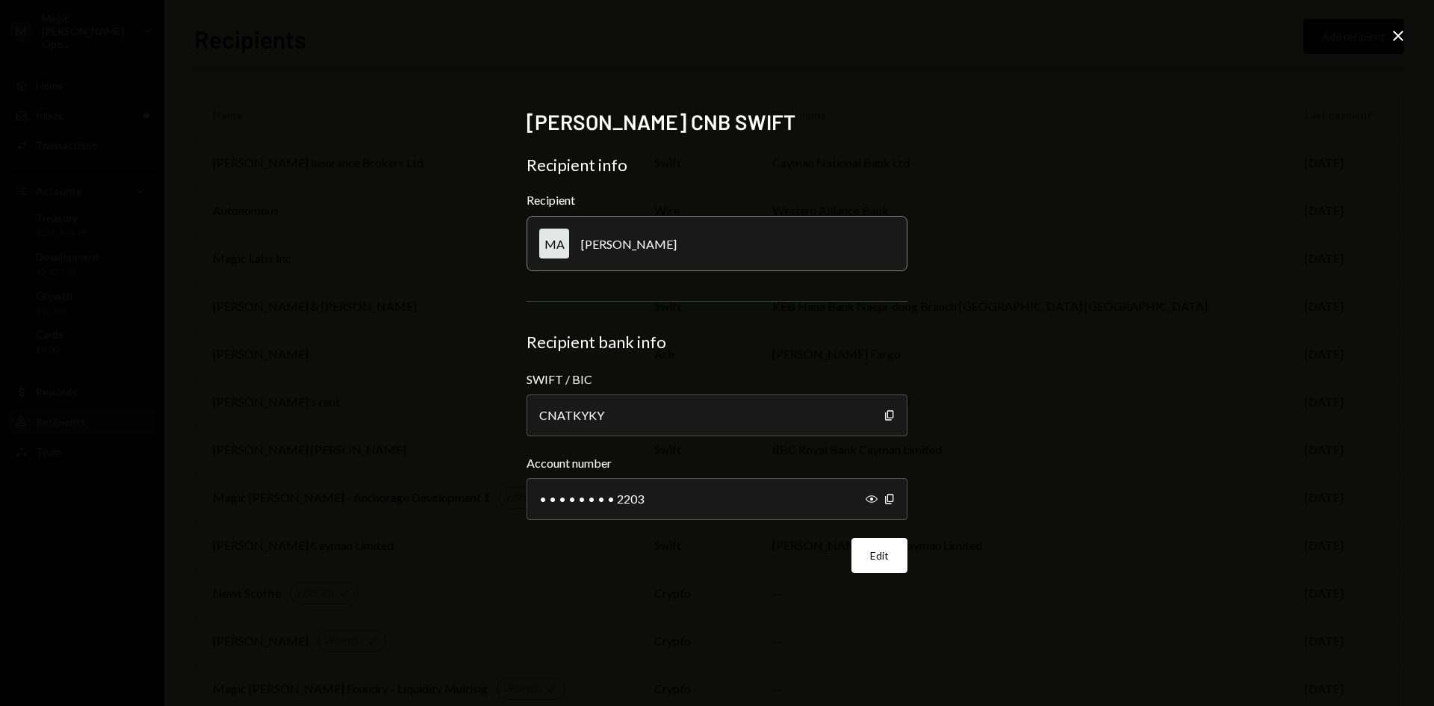
scroll to position [754, 0]
click at [866, 496] on icon "Show" at bounding box center [872, 499] width 12 height 12
click at [884, 561] on button "Edit" at bounding box center [880, 555] width 56 height 35
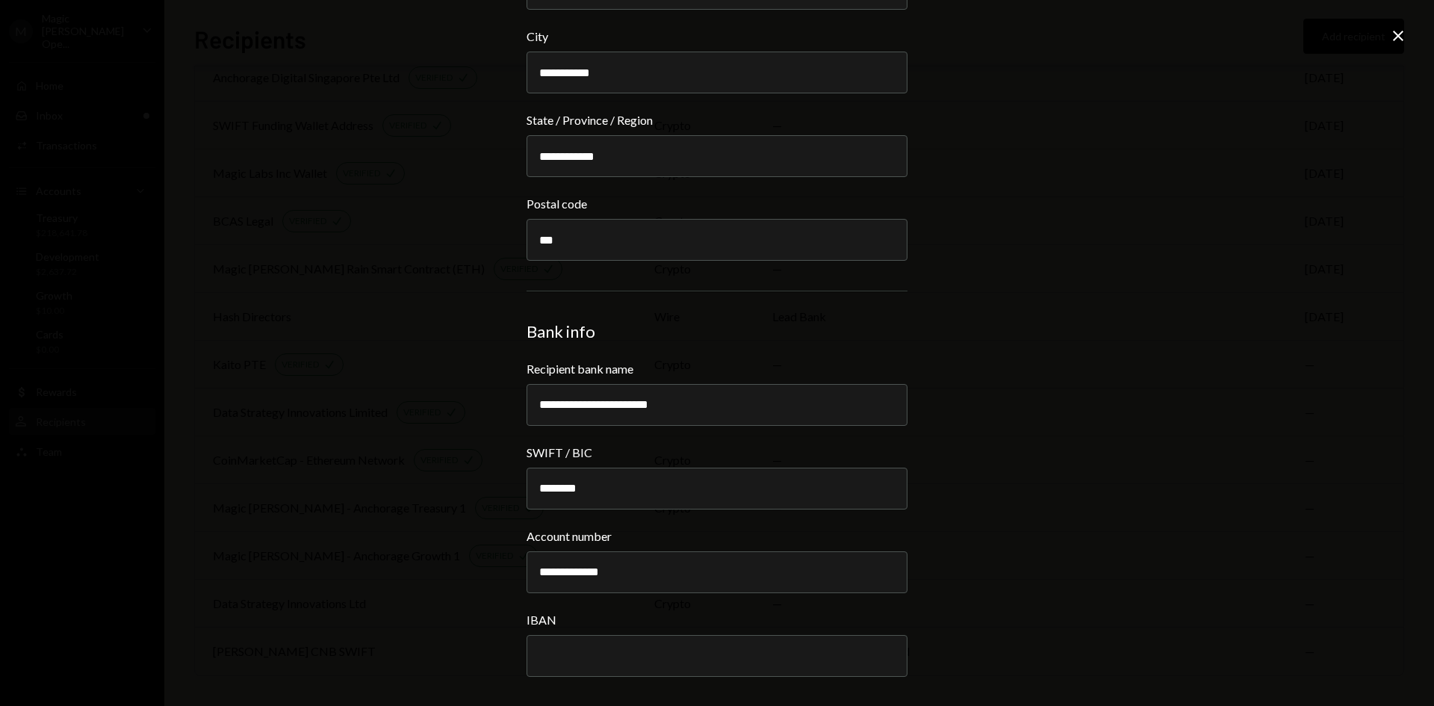
scroll to position [492, 0]
click at [1404, 32] on icon "Close" at bounding box center [1398, 36] width 18 height 18
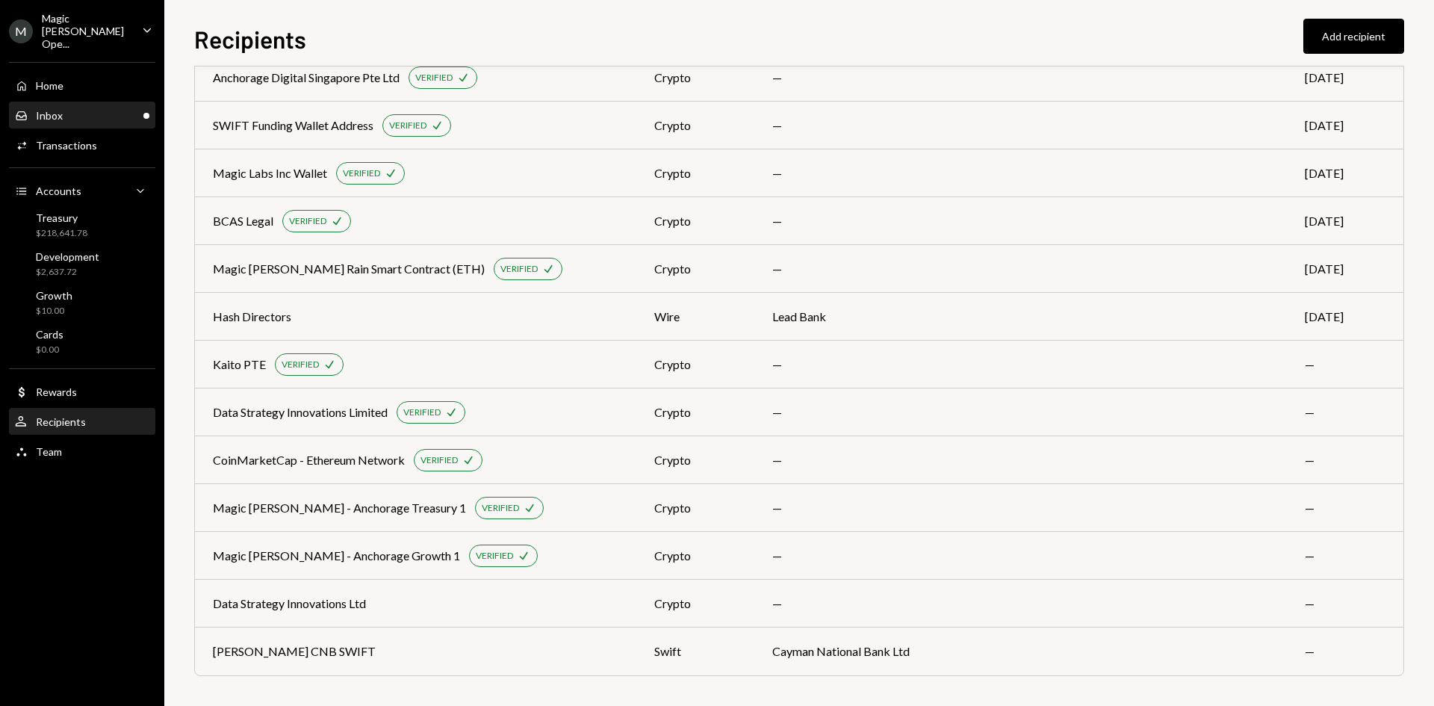
click at [119, 109] on div "Inbox Inbox" at bounding box center [82, 115] width 134 height 13
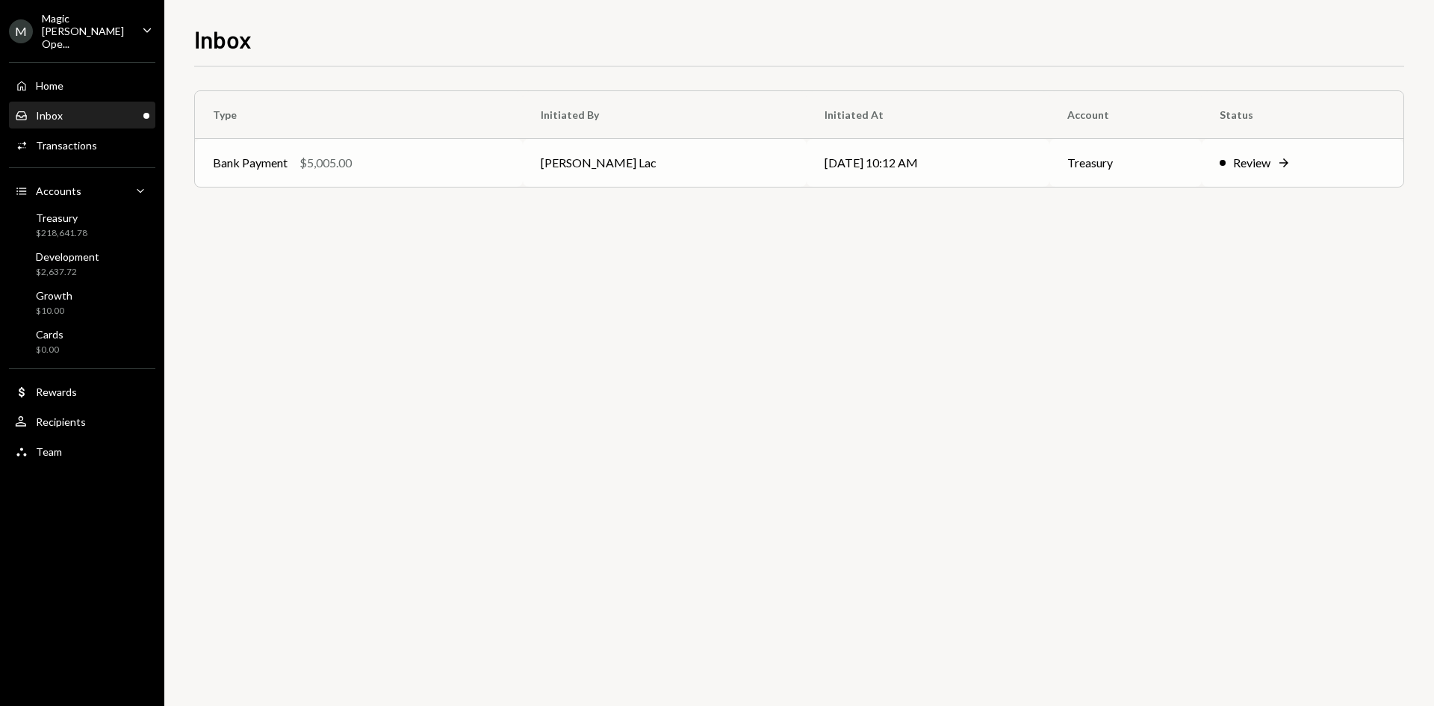
click at [478, 158] on div "Bank Payment $5,005.00" at bounding box center [359, 163] width 292 height 18
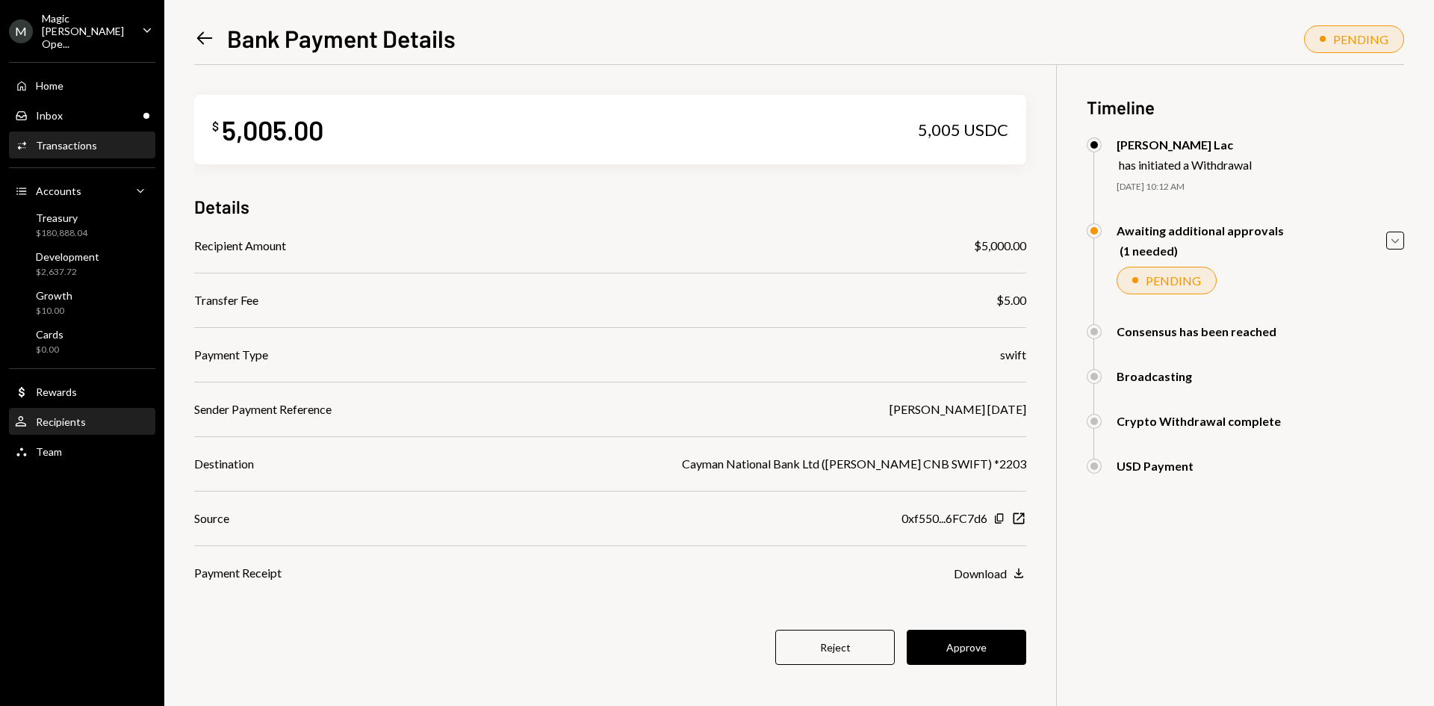
click at [52, 415] on div "Recipients" at bounding box center [61, 421] width 50 height 13
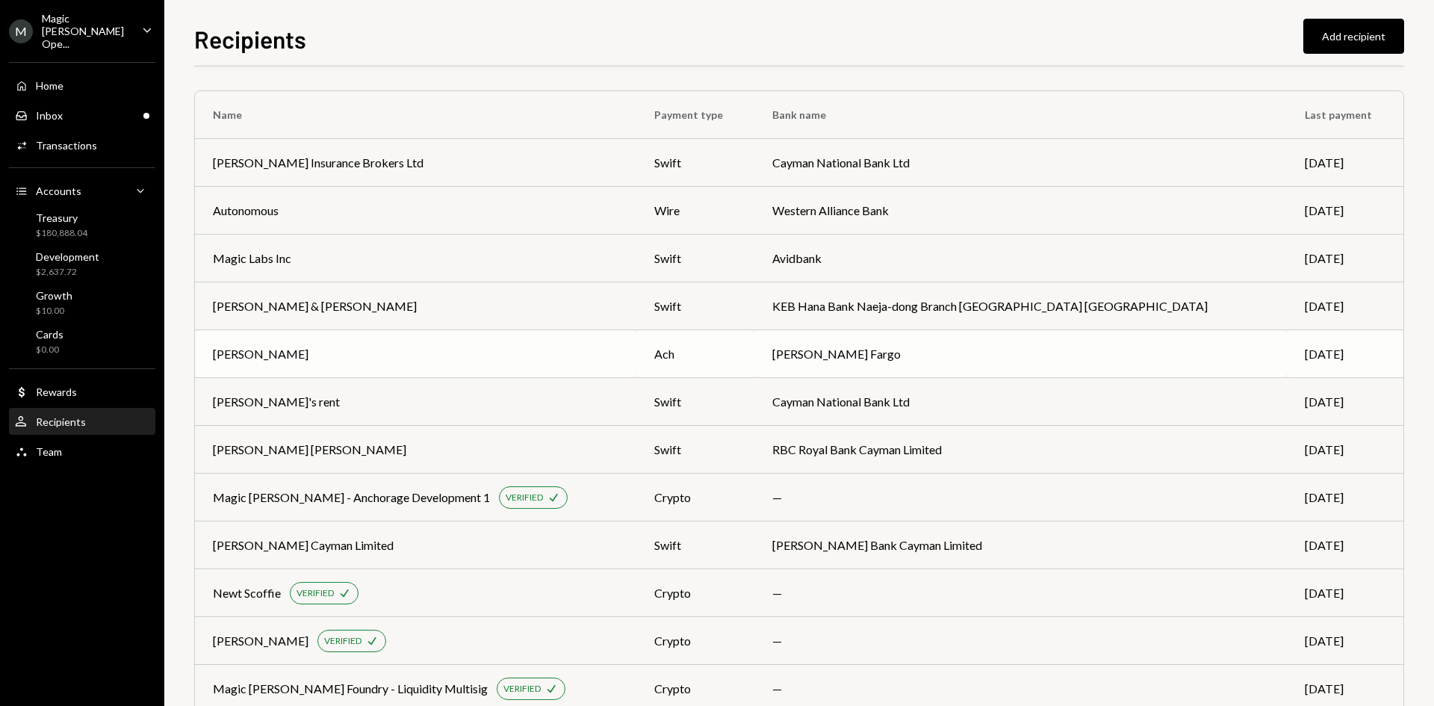
scroll to position [754, 0]
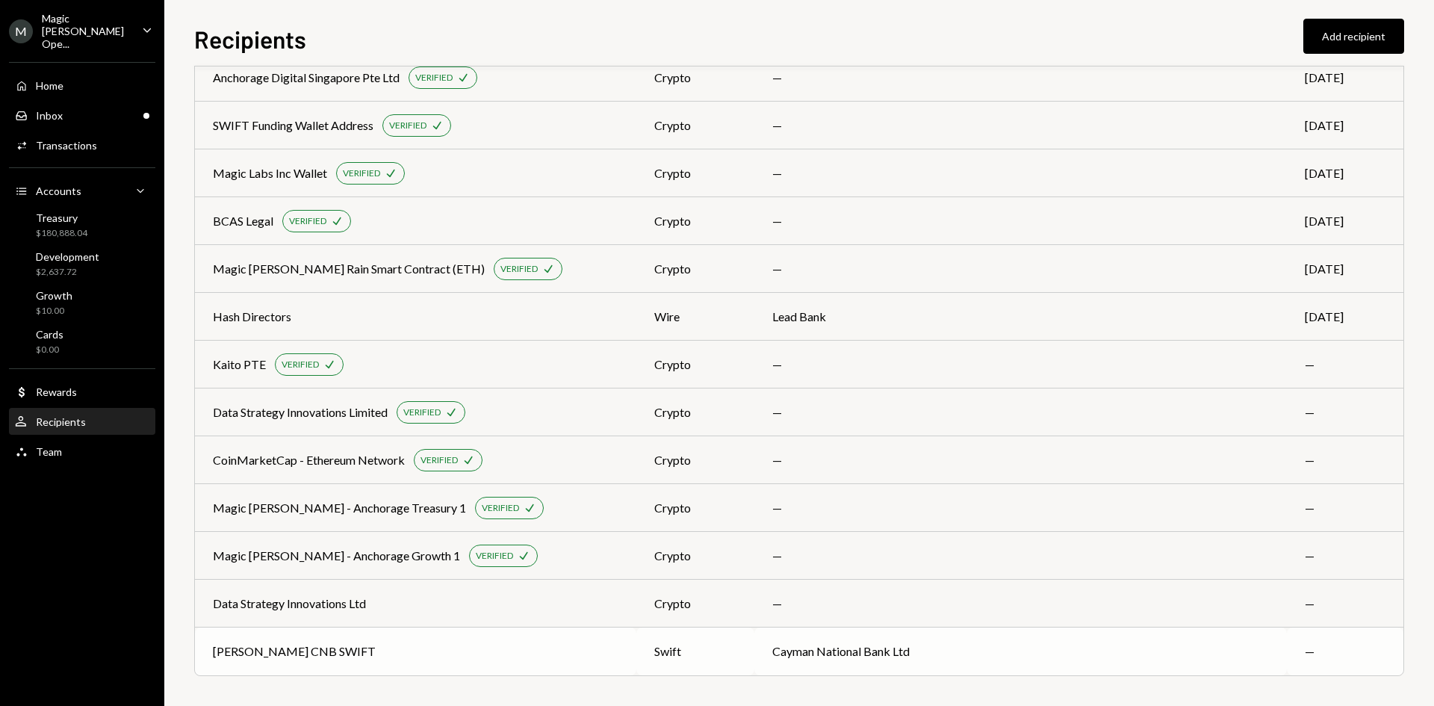
click at [290, 640] on td "Mohammad CNB SWIFT" at bounding box center [415, 651] width 441 height 48
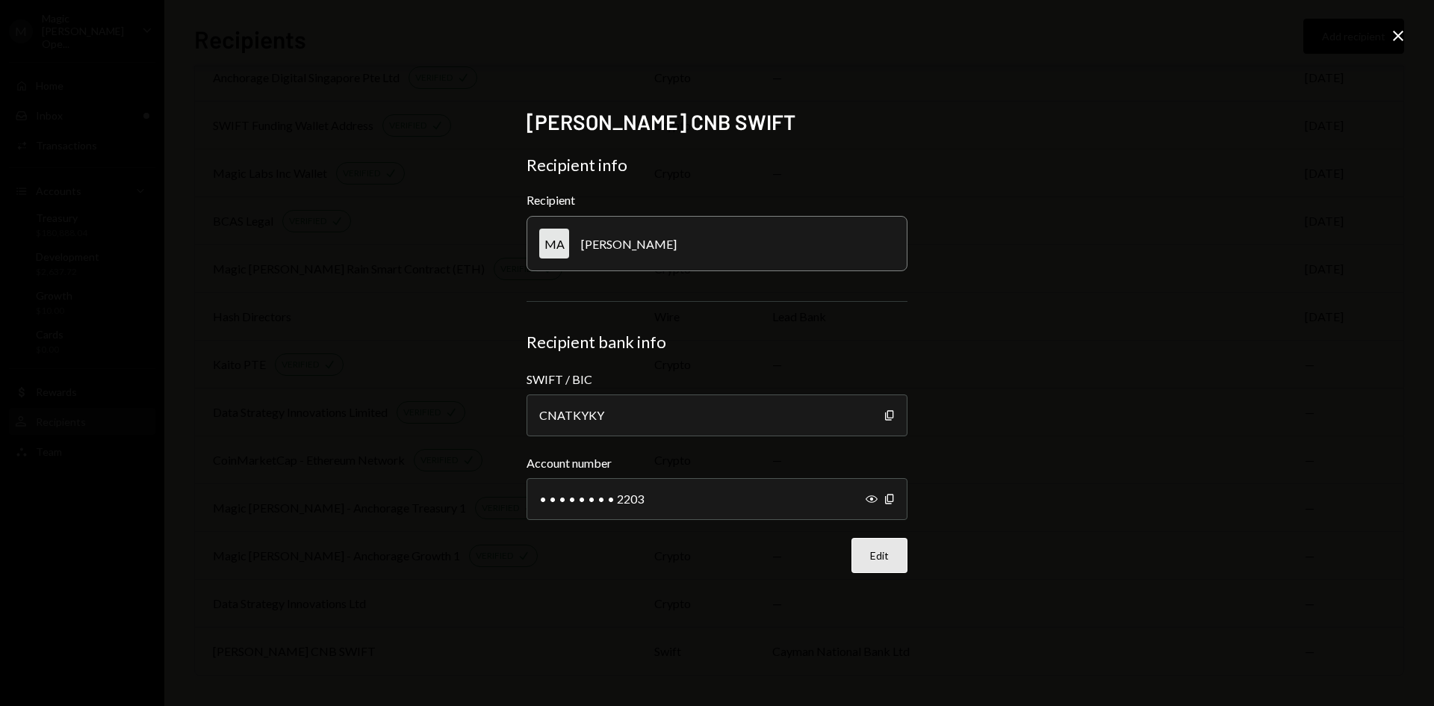
click at [869, 560] on button "Edit" at bounding box center [880, 555] width 56 height 35
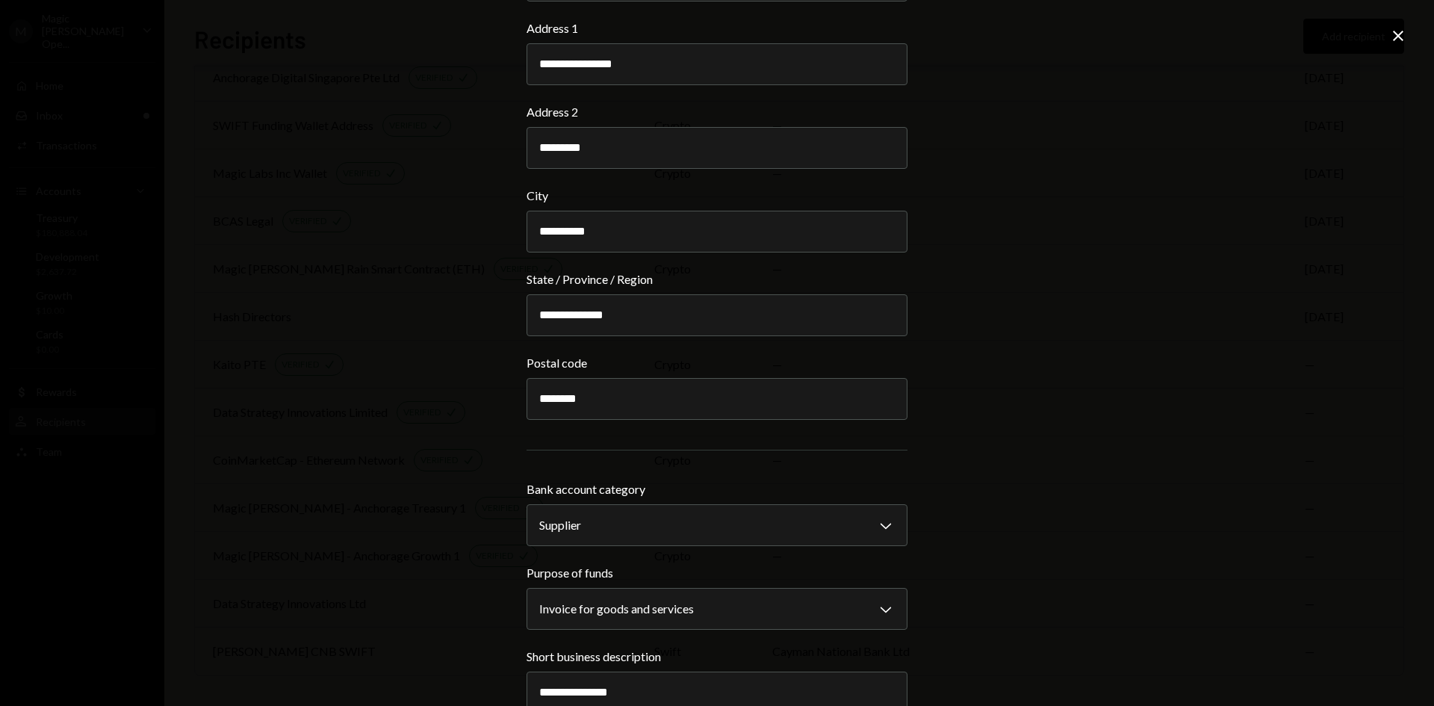
scroll to position [1296, 0]
click at [1400, 34] on icon at bounding box center [1398, 36] width 10 height 10
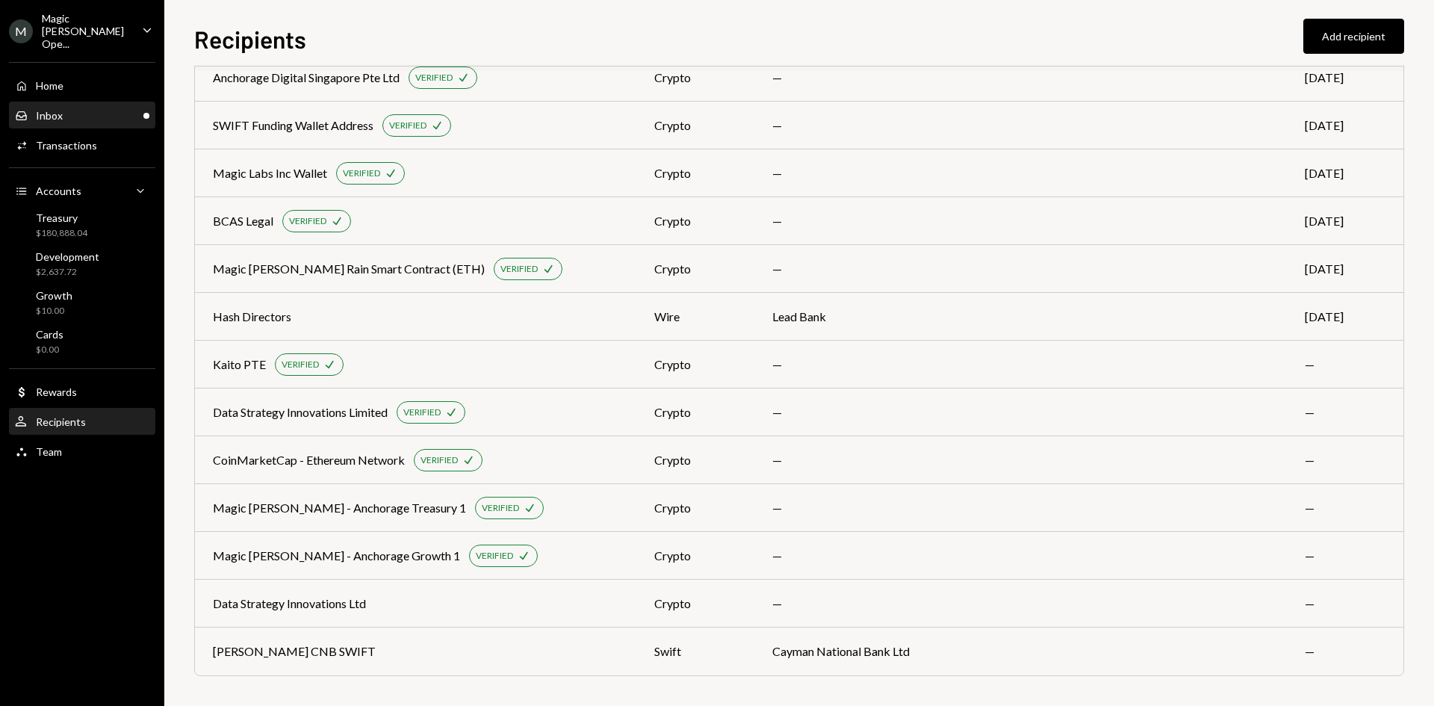
click at [66, 103] on div "Inbox Inbox" at bounding box center [82, 115] width 134 height 25
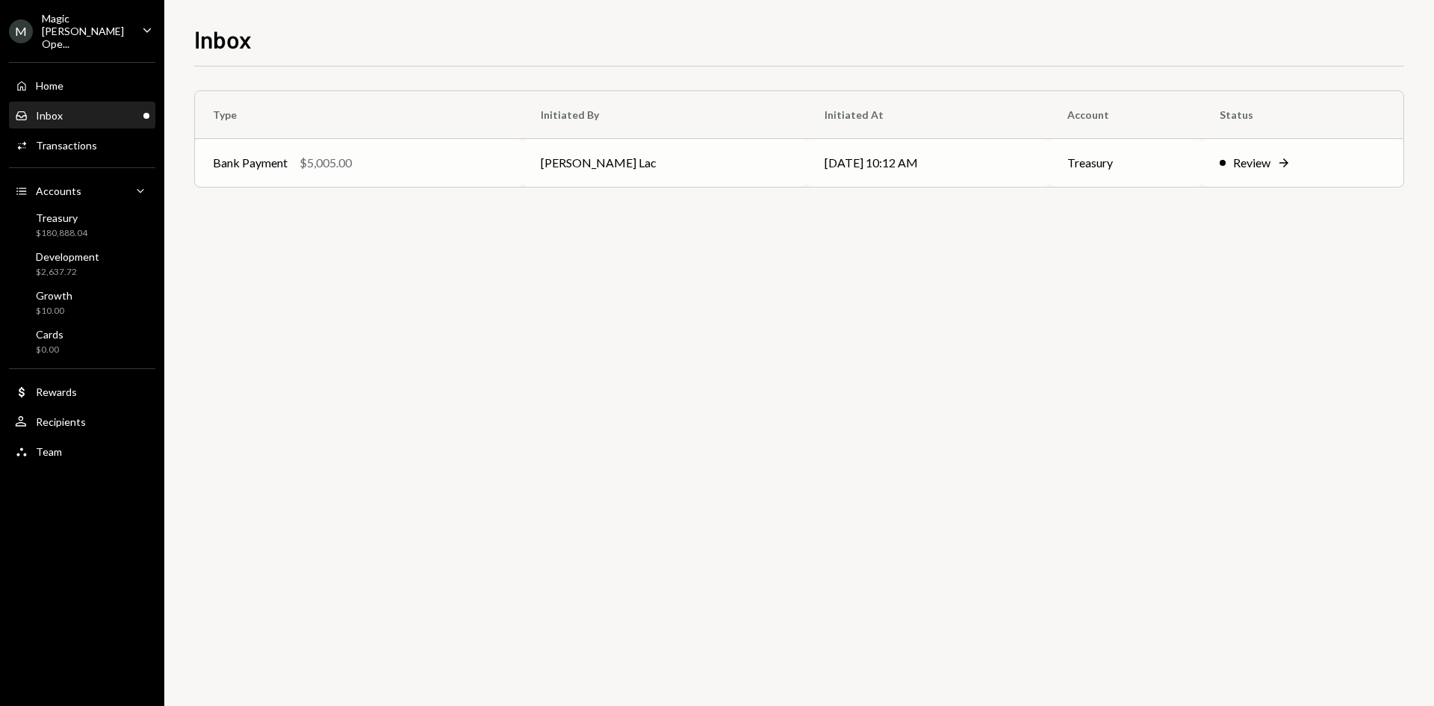
click at [553, 144] on td "[PERSON_NAME] Lac" at bounding box center [665, 163] width 285 height 48
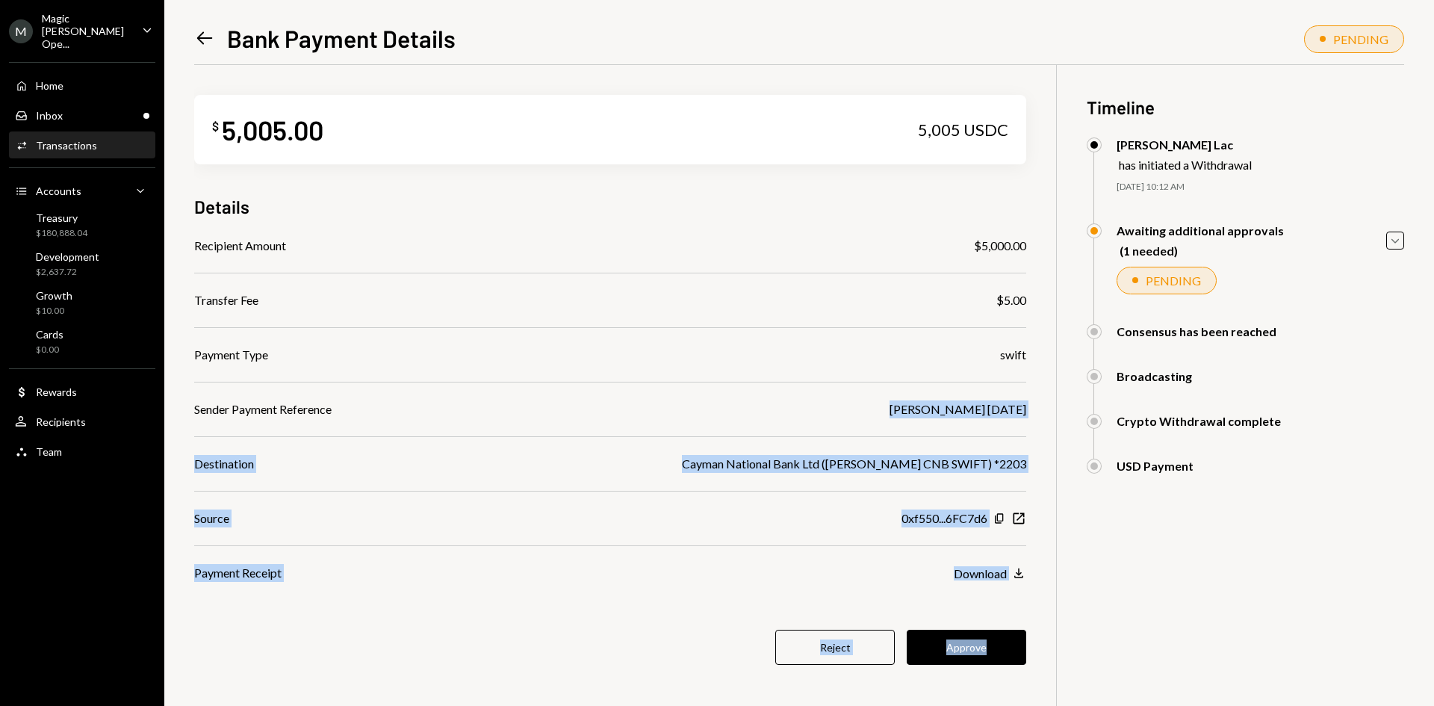
drag, startPoint x: 896, startPoint y: 405, endPoint x: 1041, endPoint y: 423, distance: 146.0
click at [1041, 423] on div "$ 5,005.00 5,005 USDC Details Recipient Amount $5,000.00 Transfer Fee $5.00 Pay…" at bounding box center [799, 418] width 1210 height 706
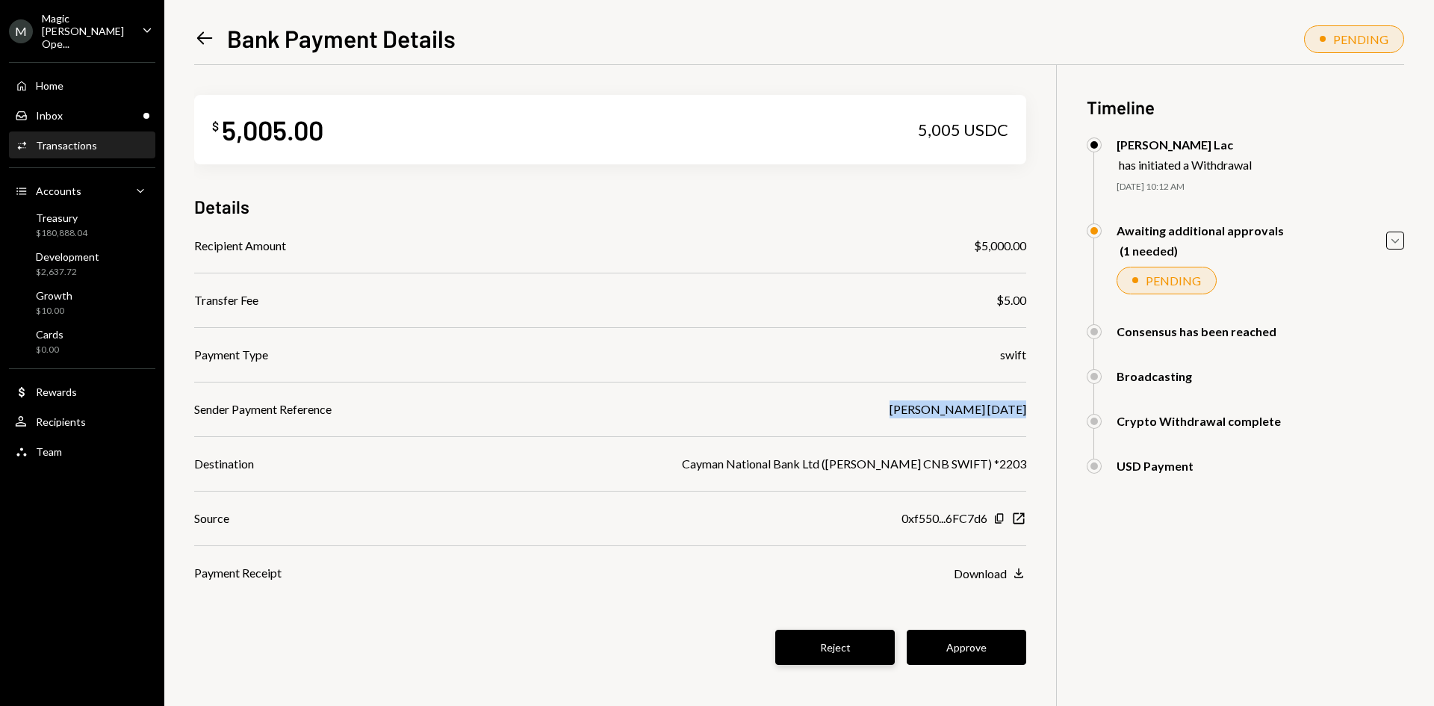
click at [850, 643] on button "Reject" at bounding box center [835, 647] width 120 height 35
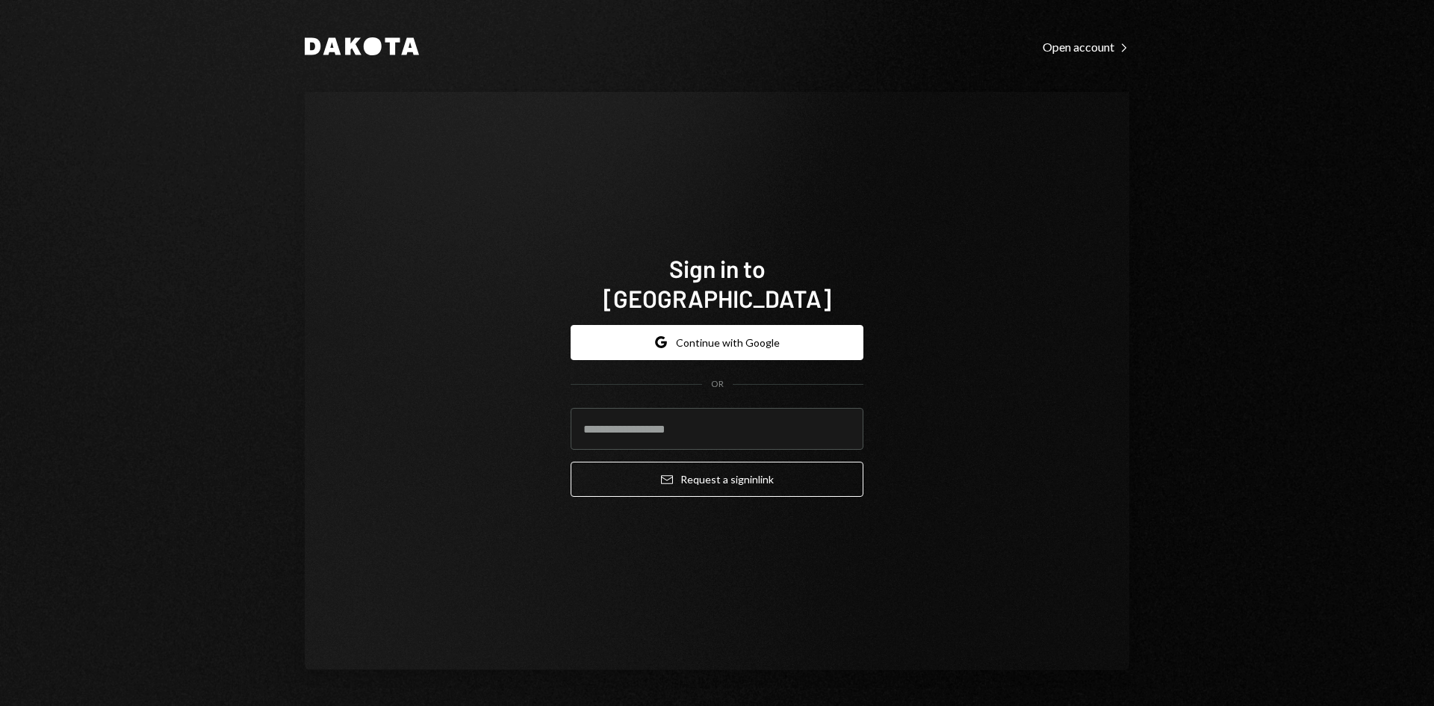
type input "**********"
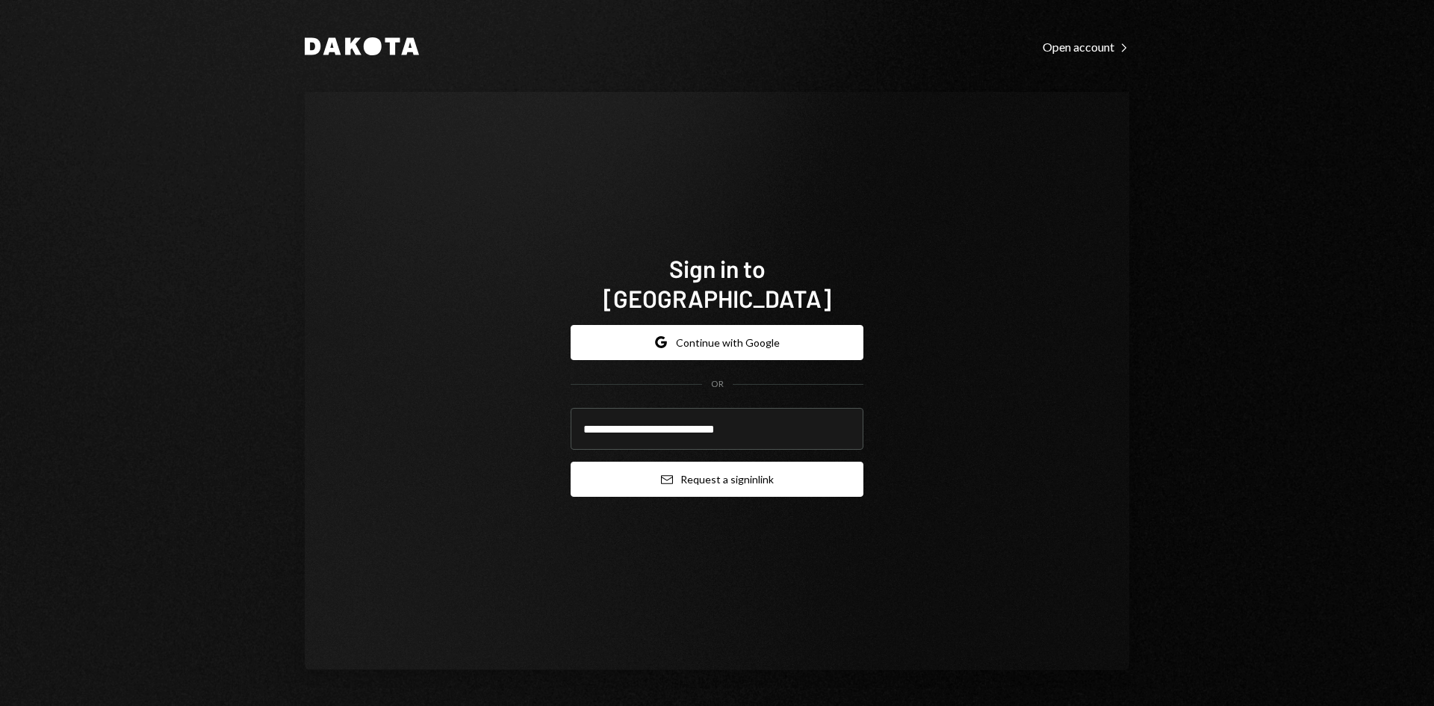
click at [627, 462] on button "Email Request a sign in link" at bounding box center [717, 479] width 293 height 35
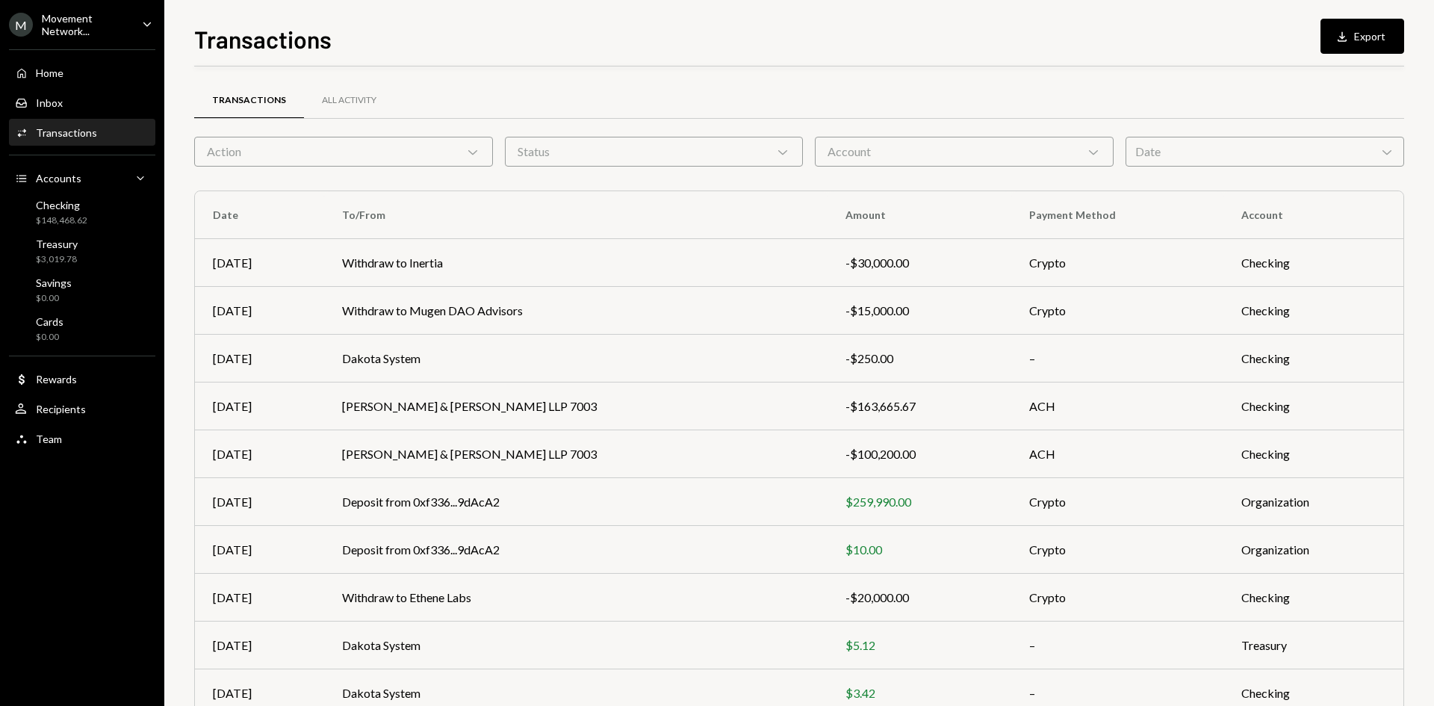
scroll to position [74, 0]
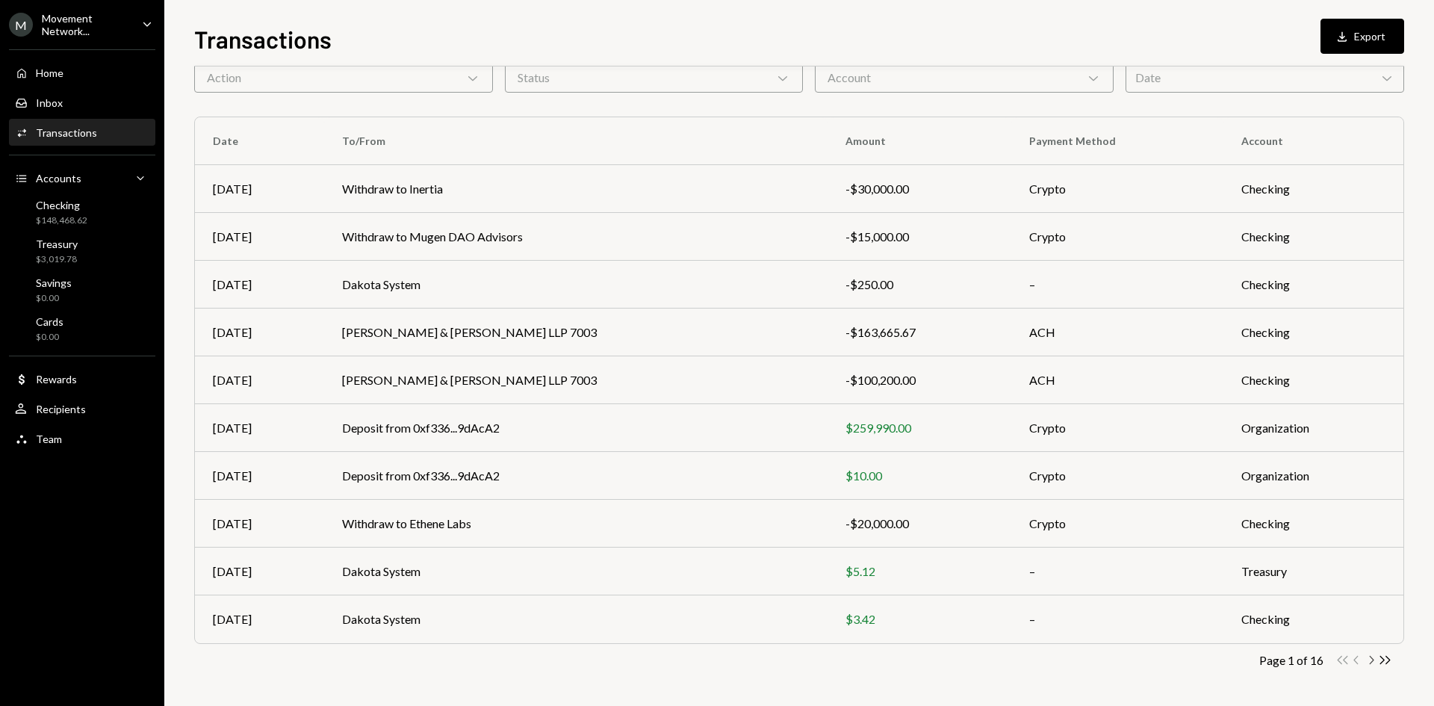
click at [1375, 658] on icon "Chevron Right" at bounding box center [1371, 660] width 14 height 14
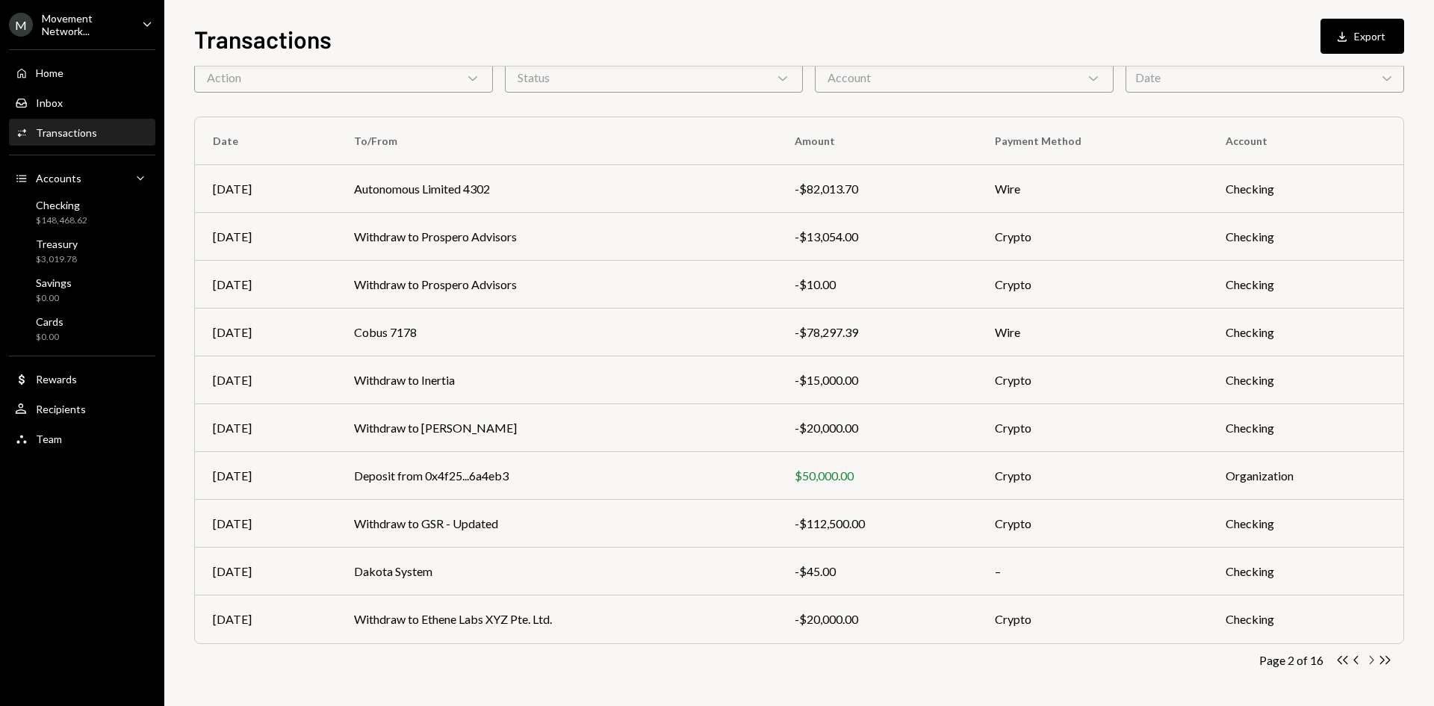
click at [1374, 658] on icon "Chevron Right" at bounding box center [1371, 660] width 14 height 14
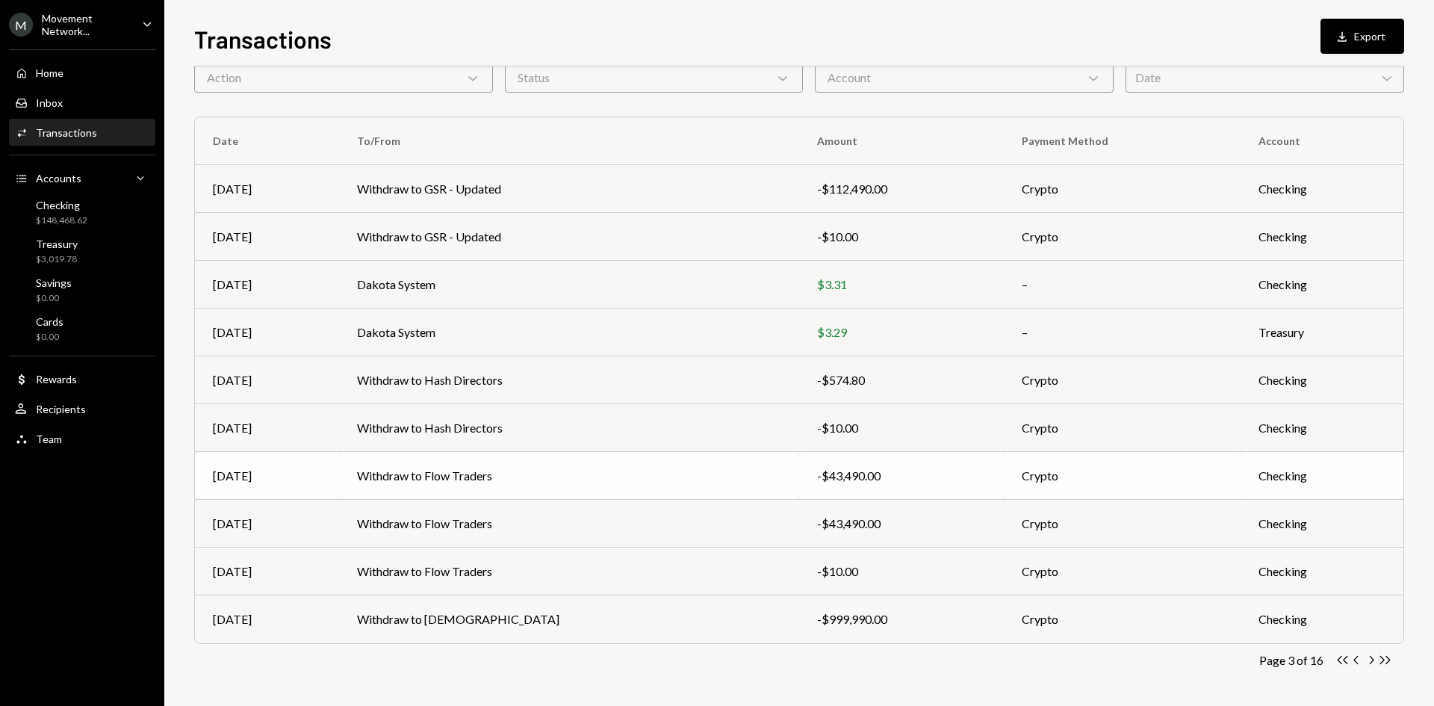
scroll to position [72, 0]
click at [1373, 663] on icon "Chevron Right" at bounding box center [1371, 661] width 14 height 14
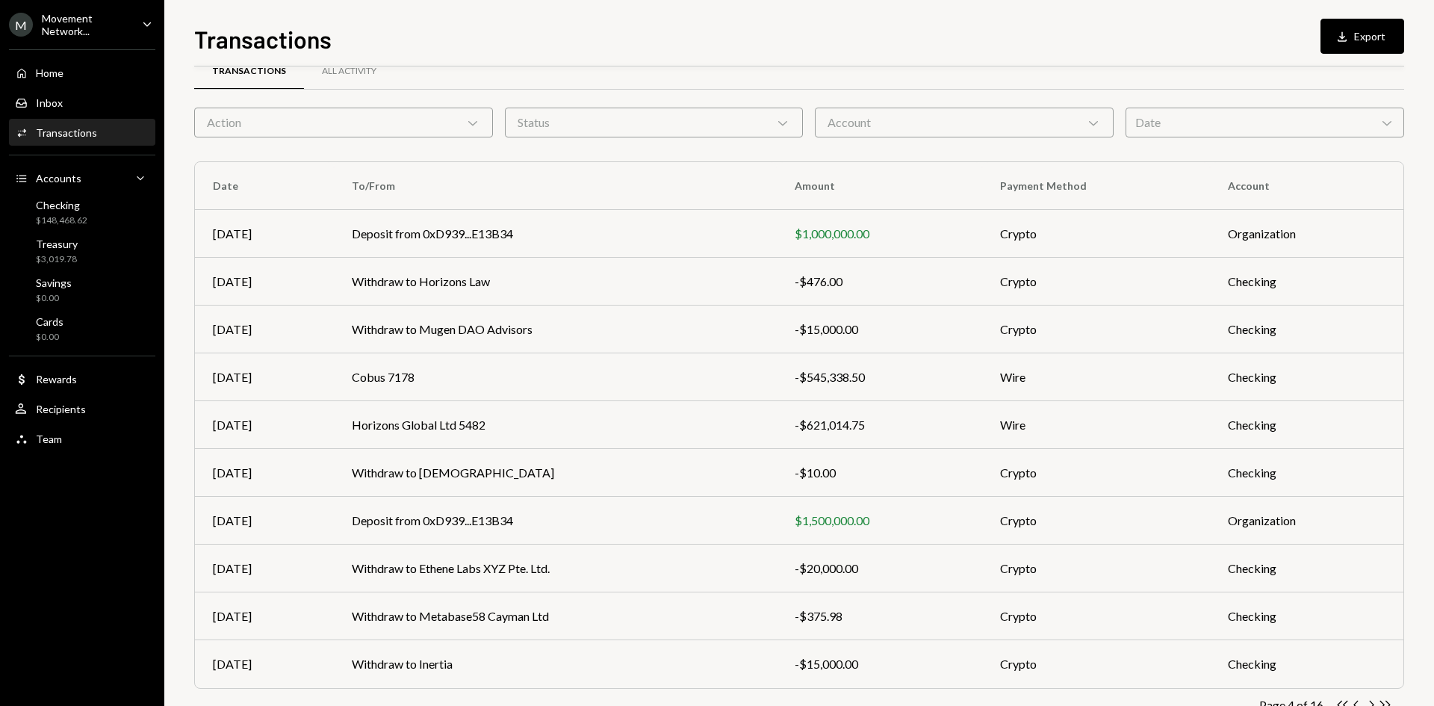
scroll to position [74, 0]
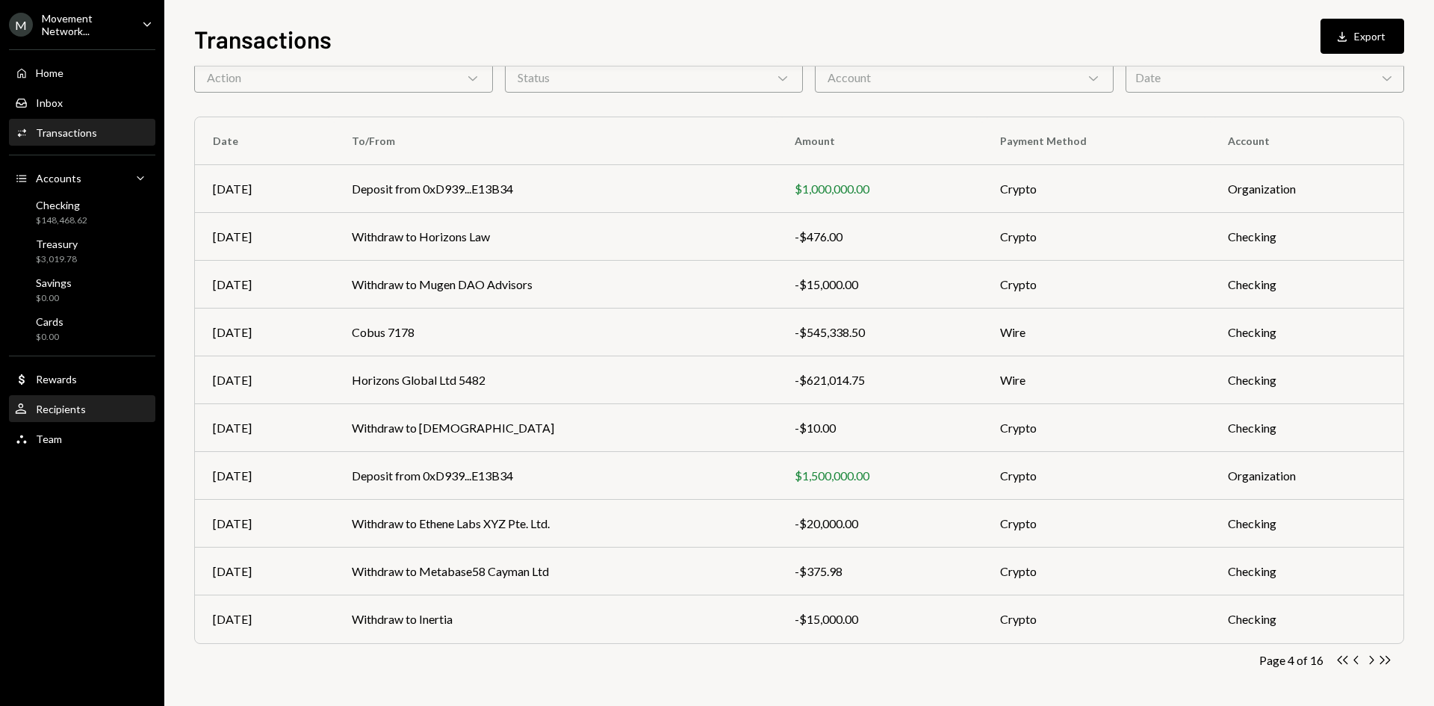
click at [61, 419] on div "User Recipients" at bounding box center [82, 409] width 134 height 25
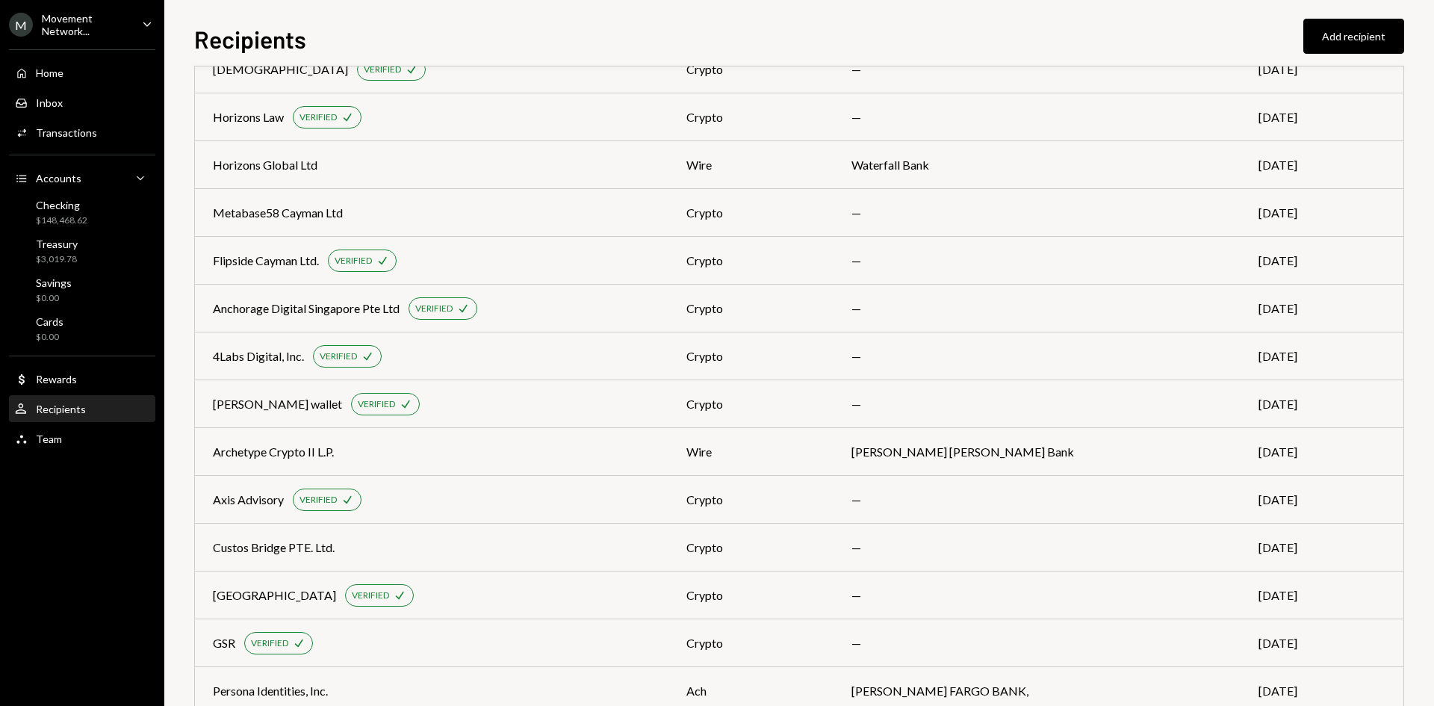
scroll to position [666, 0]
click at [633, 301] on div "Anchorage Digital Singapore Pte Ltd VERIFIED Check" at bounding box center [432, 309] width 438 height 22
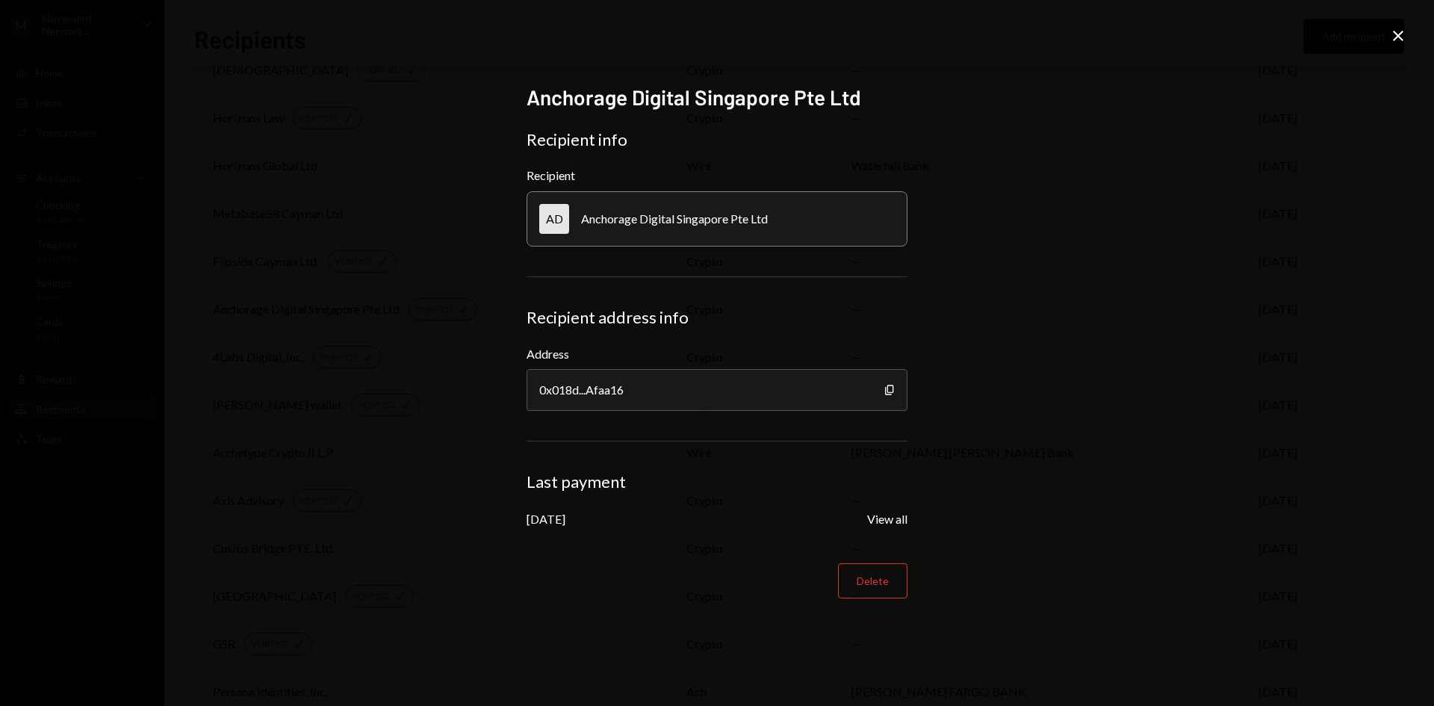
click at [345, 350] on div "Anchorage Digital Singapore Pte Ltd Recipient info Recipient AD Anchorage Digit…" at bounding box center [717, 353] width 1434 height 706
click at [1392, 29] on icon "Close" at bounding box center [1398, 36] width 18 height 18
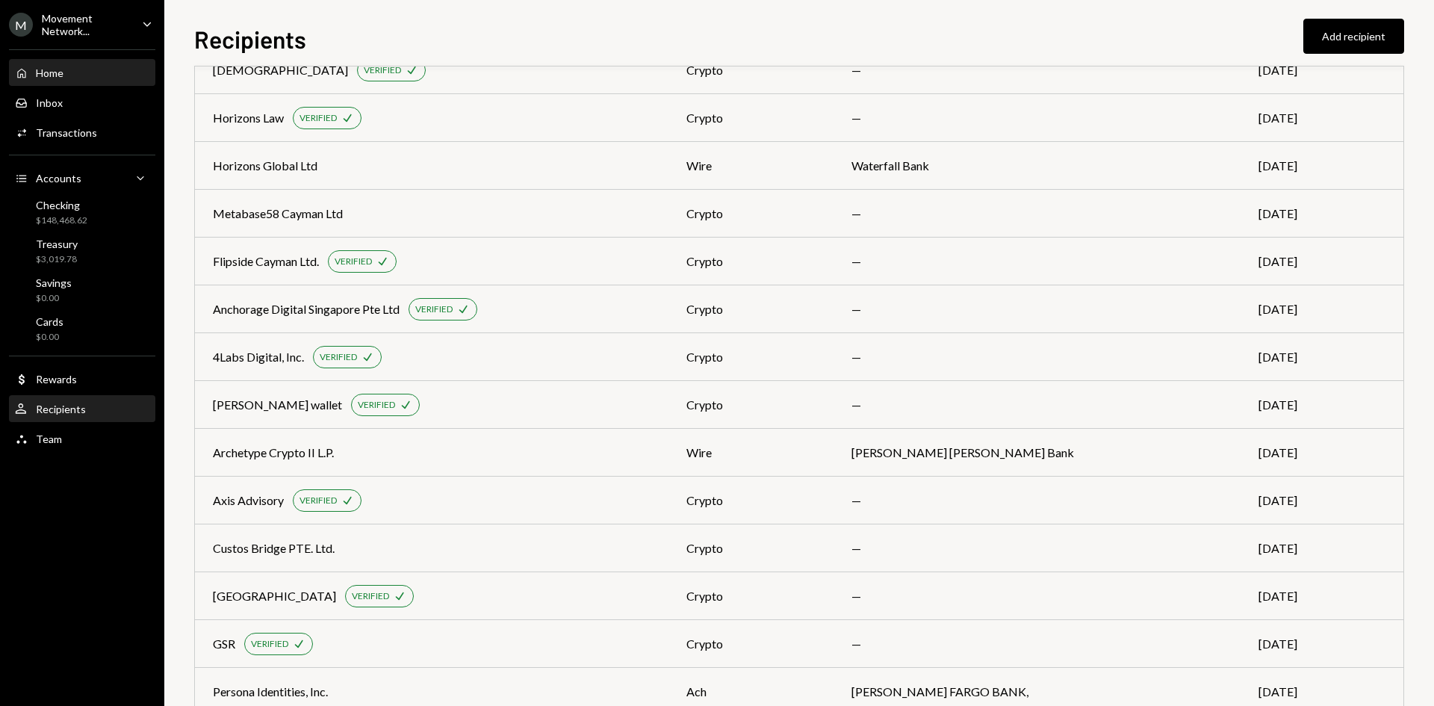
click at [115, 79] on div "Home Home" at bounding box center [82, 72] width 134 height 13
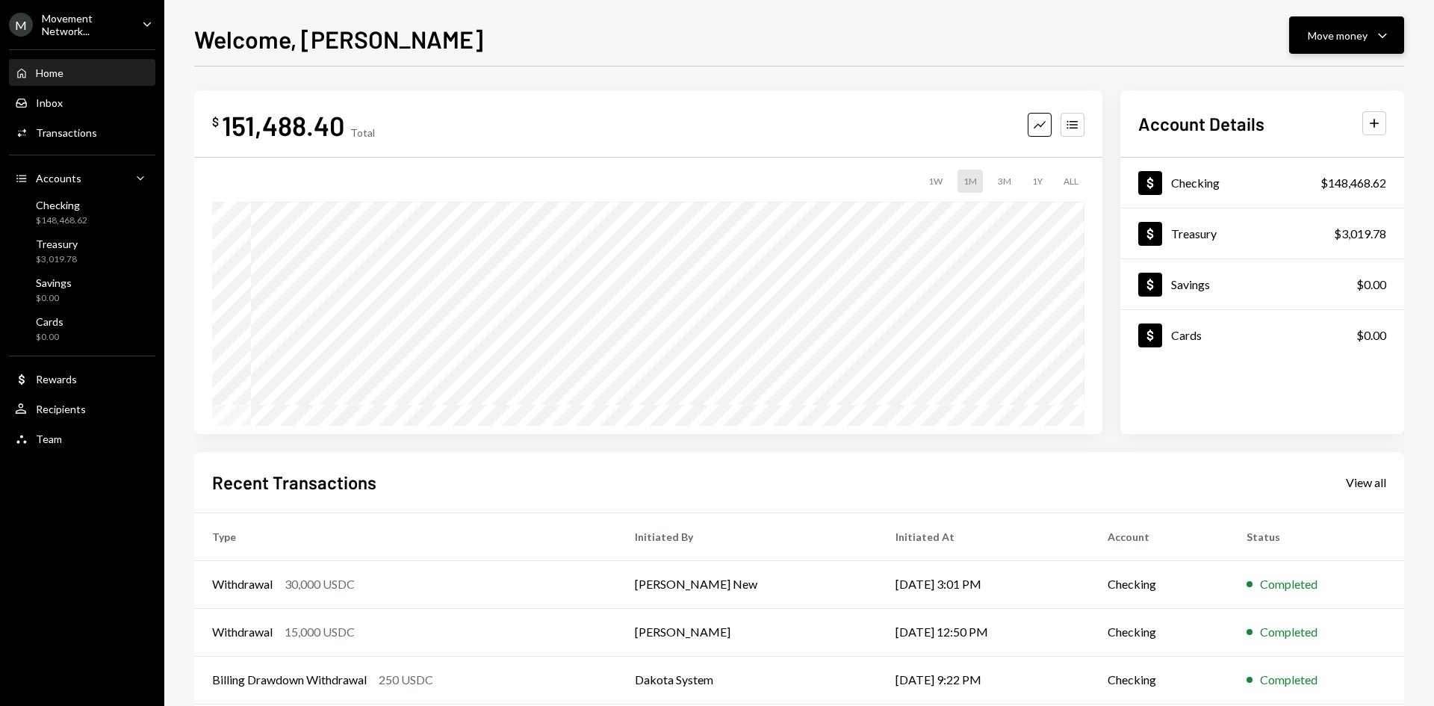
click at [1377, 46] on button "Move money Caret Down" at bounding box center [1346, 34] width 115 height 37
click at [1349, 81] on div "Send" at bounding box center [1334, 80] width 109 height 16
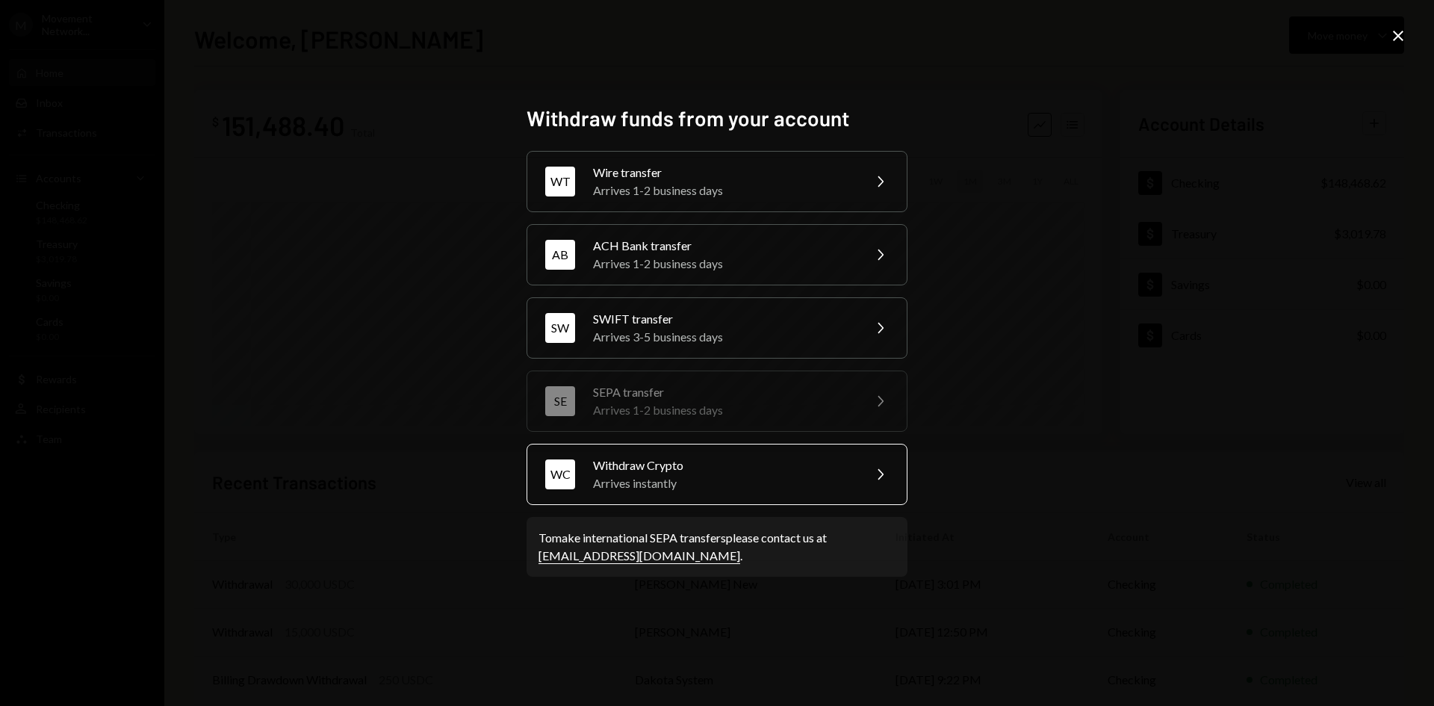
click at [662, 462] on div "Withdraw Crypto" at bounding box center [723, 465] width 260 height 18
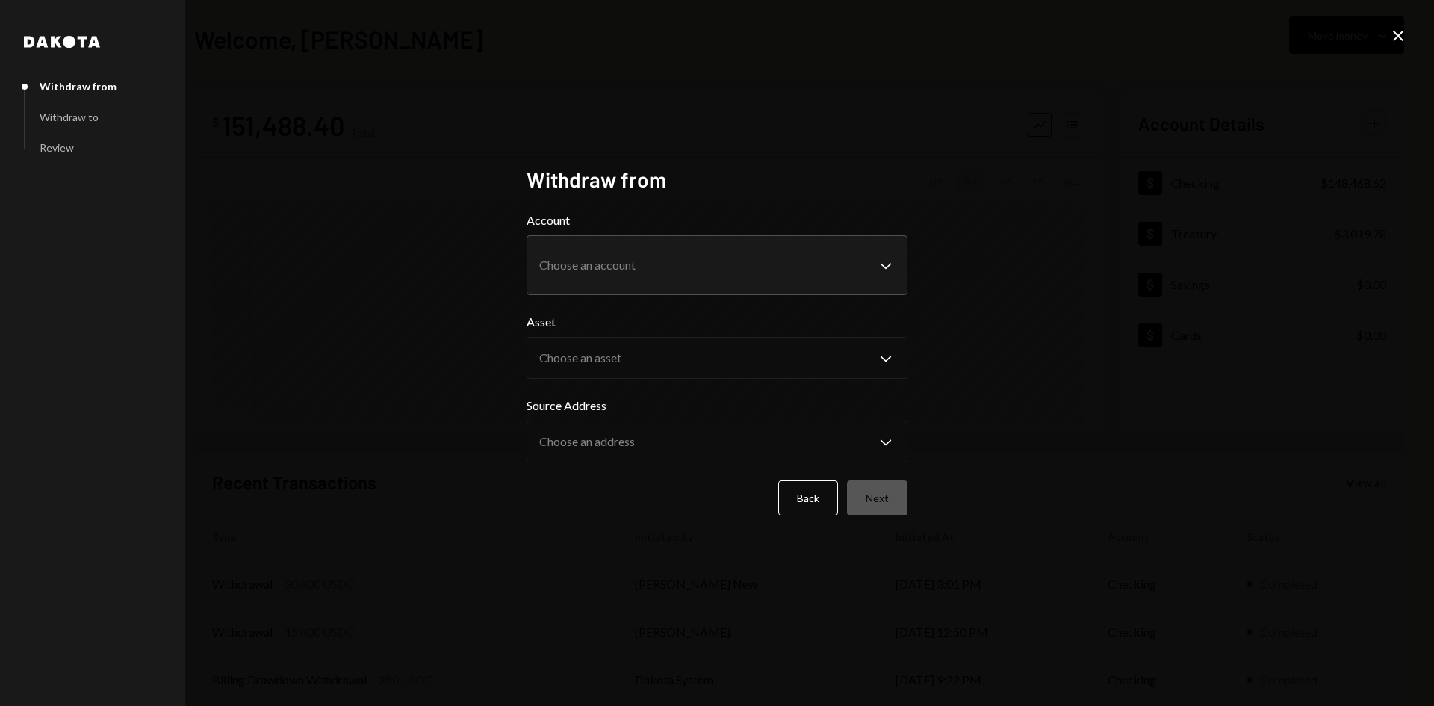
click at [652, 261] on body "**********" at bounding box center [717, 353] width 1434 height 706
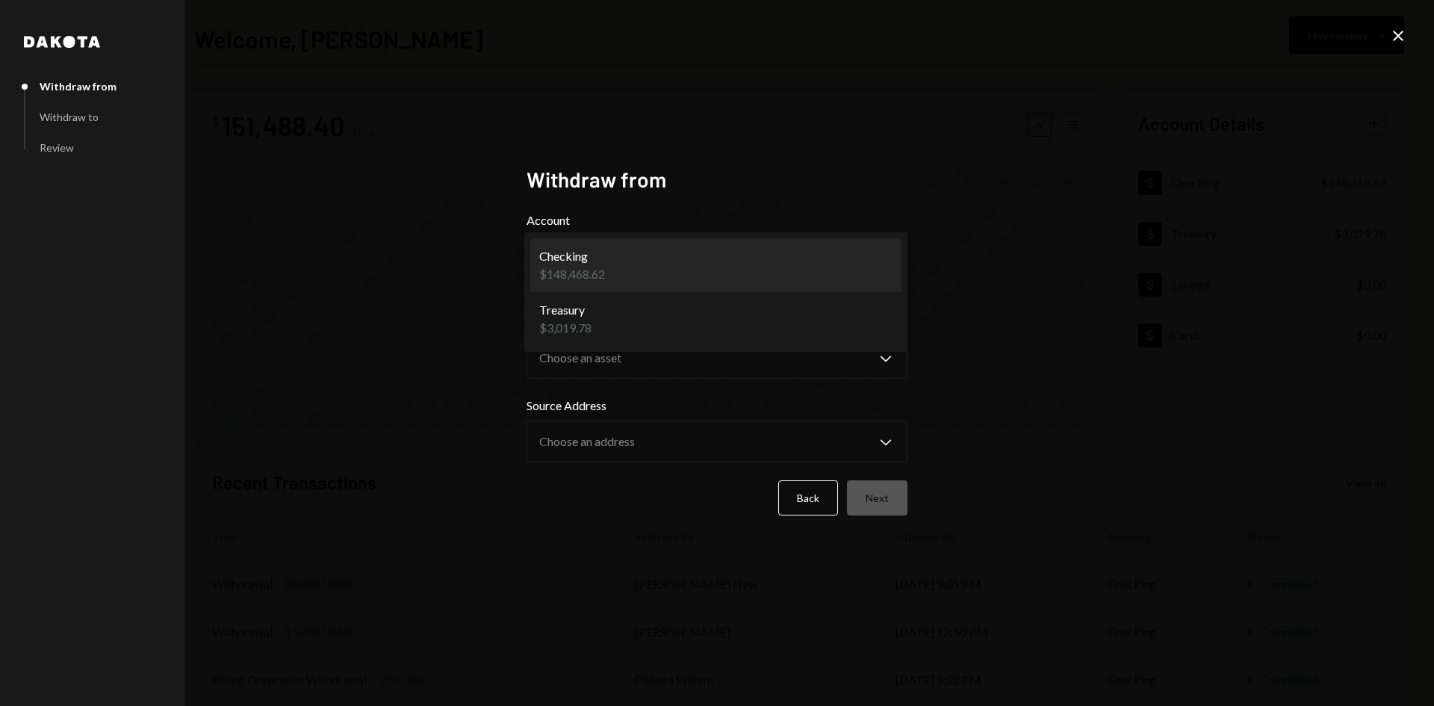
select select "**********"
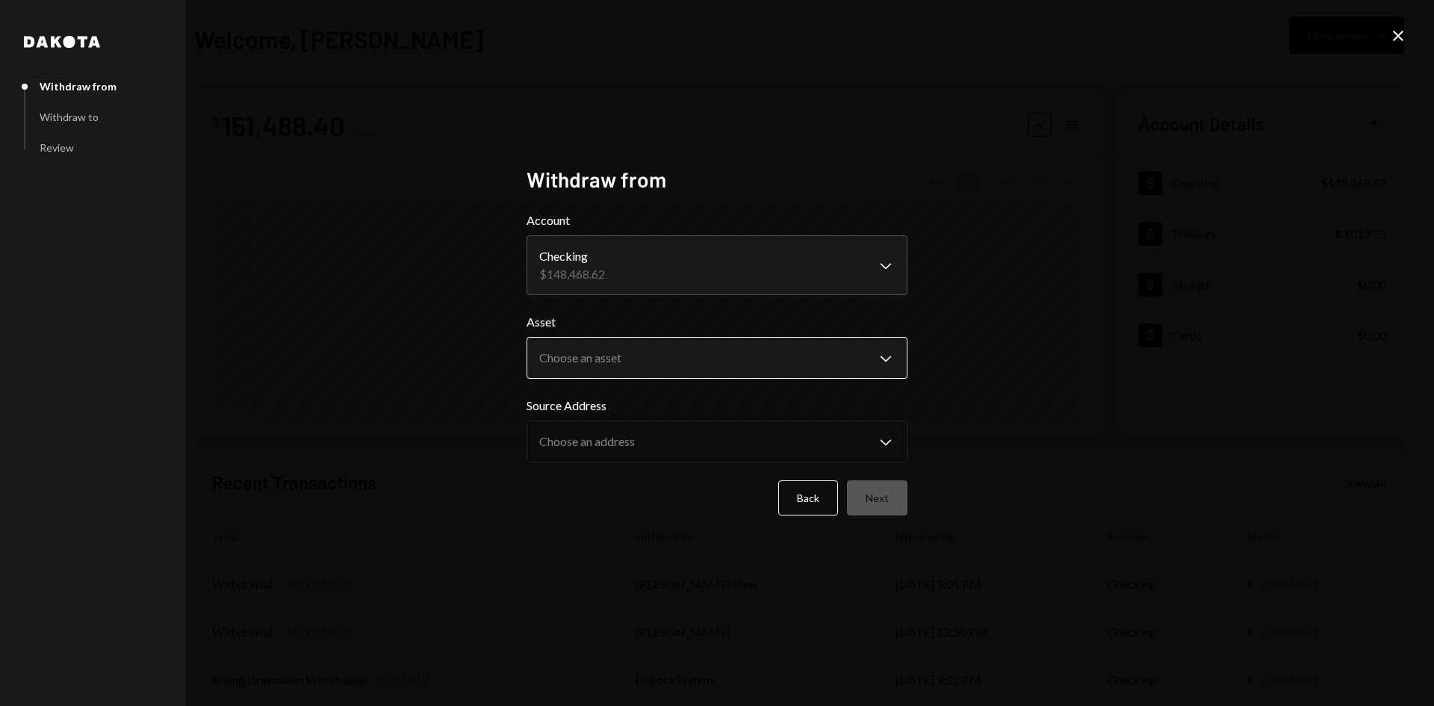
click at [631, 355] on body "**********" at bounding box center [717, 353] width 1434 height 706
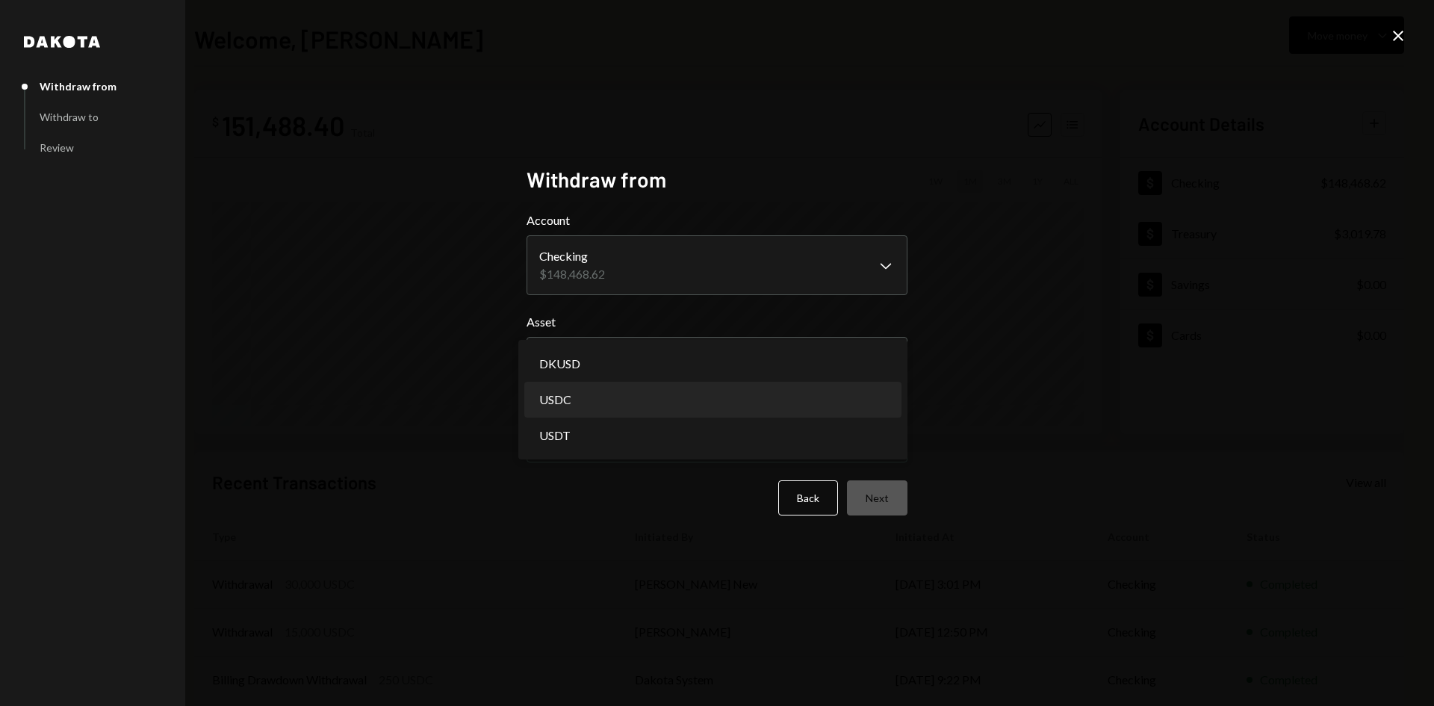
select select "****"
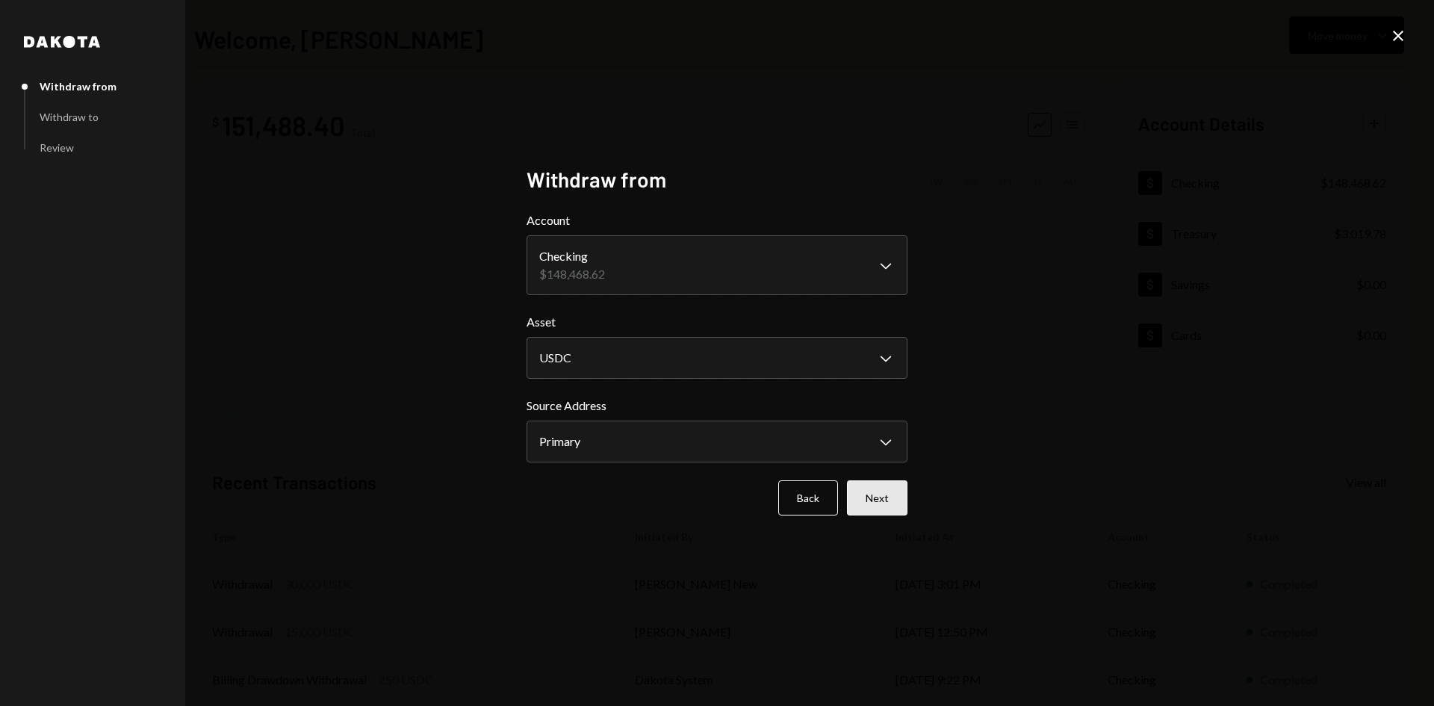
click at [894, 500] on button "Next" at bounding box center [877, 497] width 61 height 35
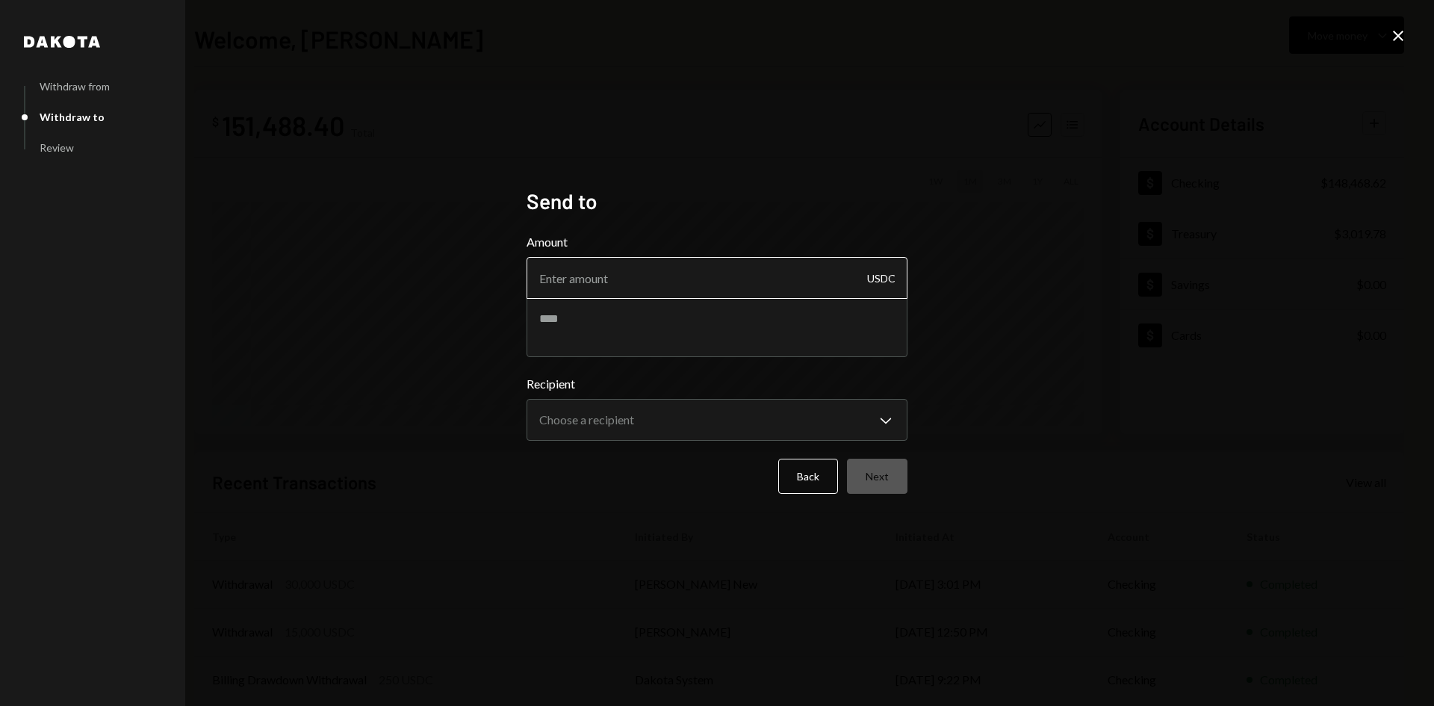
click at [689, 289] on input "Amount" at bounding box center [717, 278] width 381 height 42
type input "29807.80"
click at [660, 335] on textarea at bounding box center [717, 327] width 381 height 60
type textarea "**********"
click at [594, 397] on div "**********" at bounding box center [717, 408] width 381 height 66
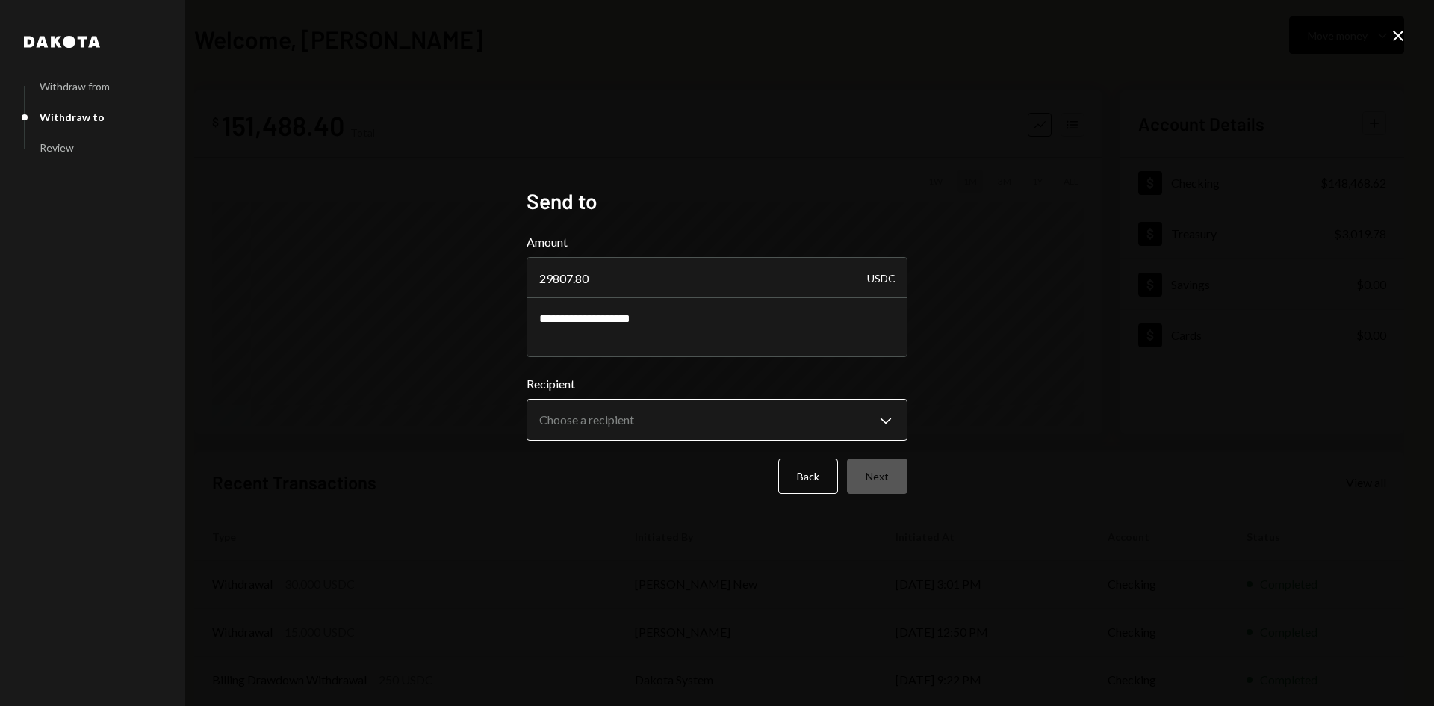
click at [594, 403] on body "**********" at bounding box center [717, 353] width 1434 height 706
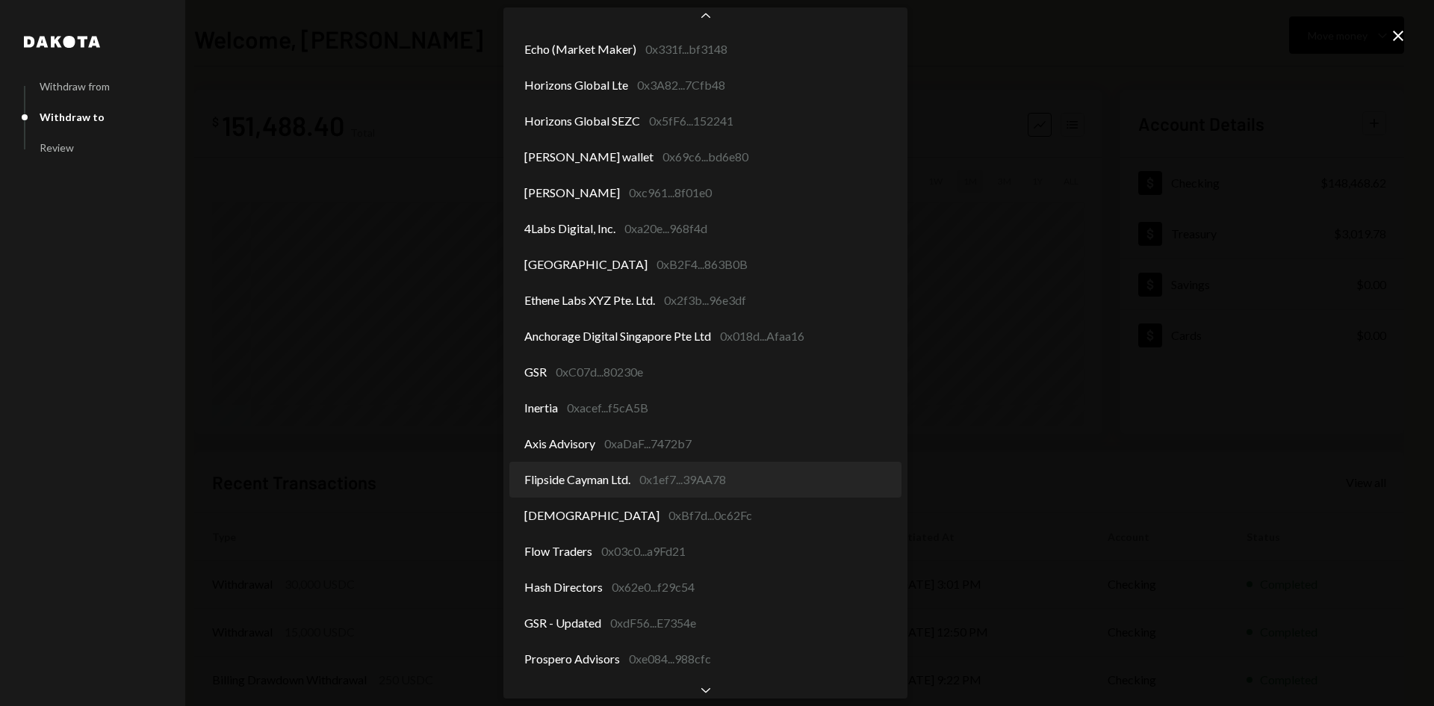
scroll to position [323, 0]
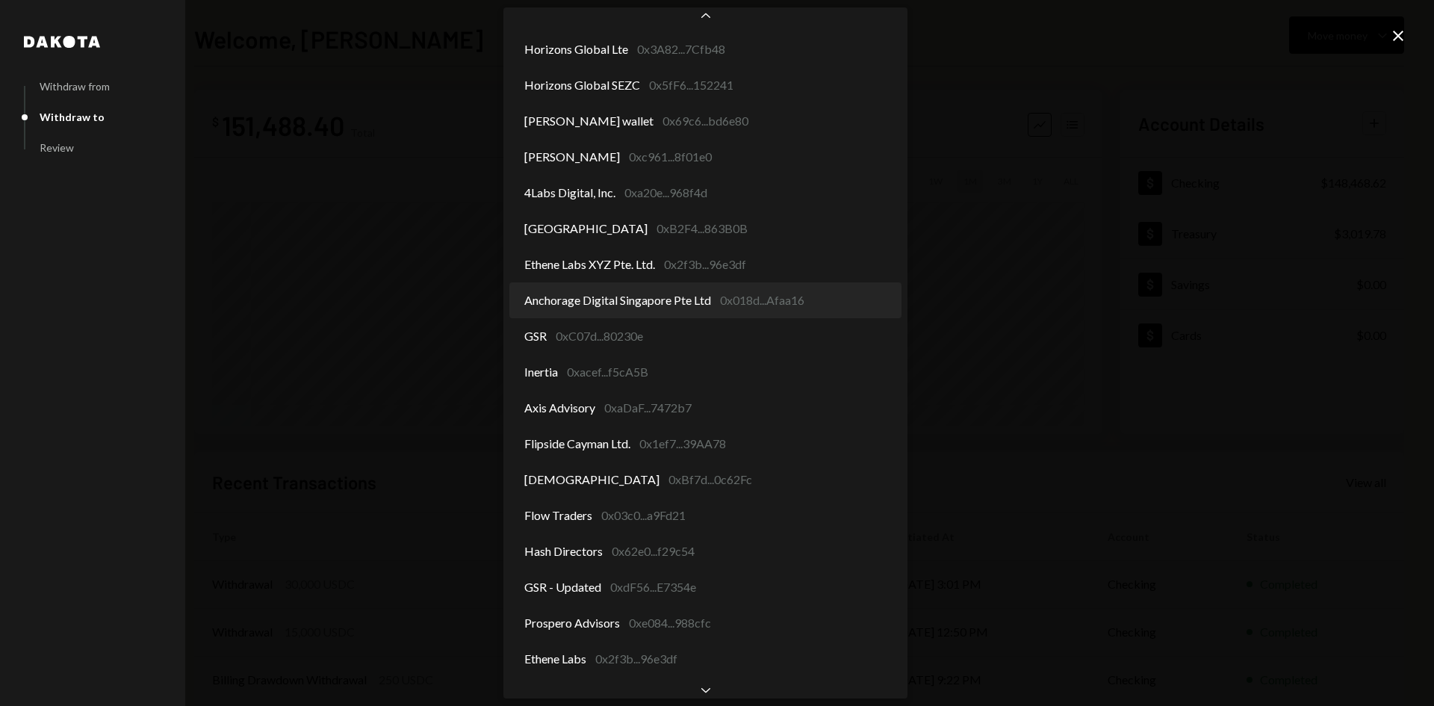
select select "**********"
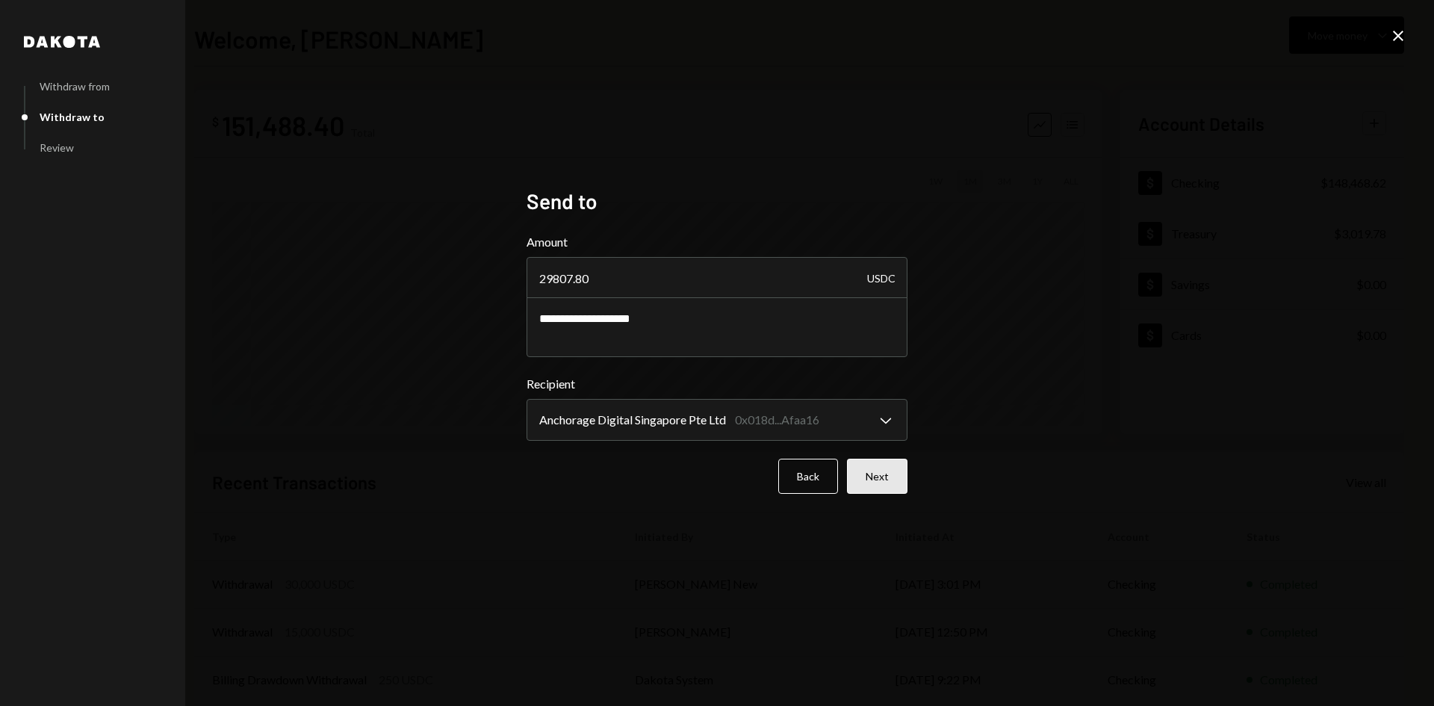
click at [882, 476] on button "Next" at bounding box center [877, 476] width 61 height 35
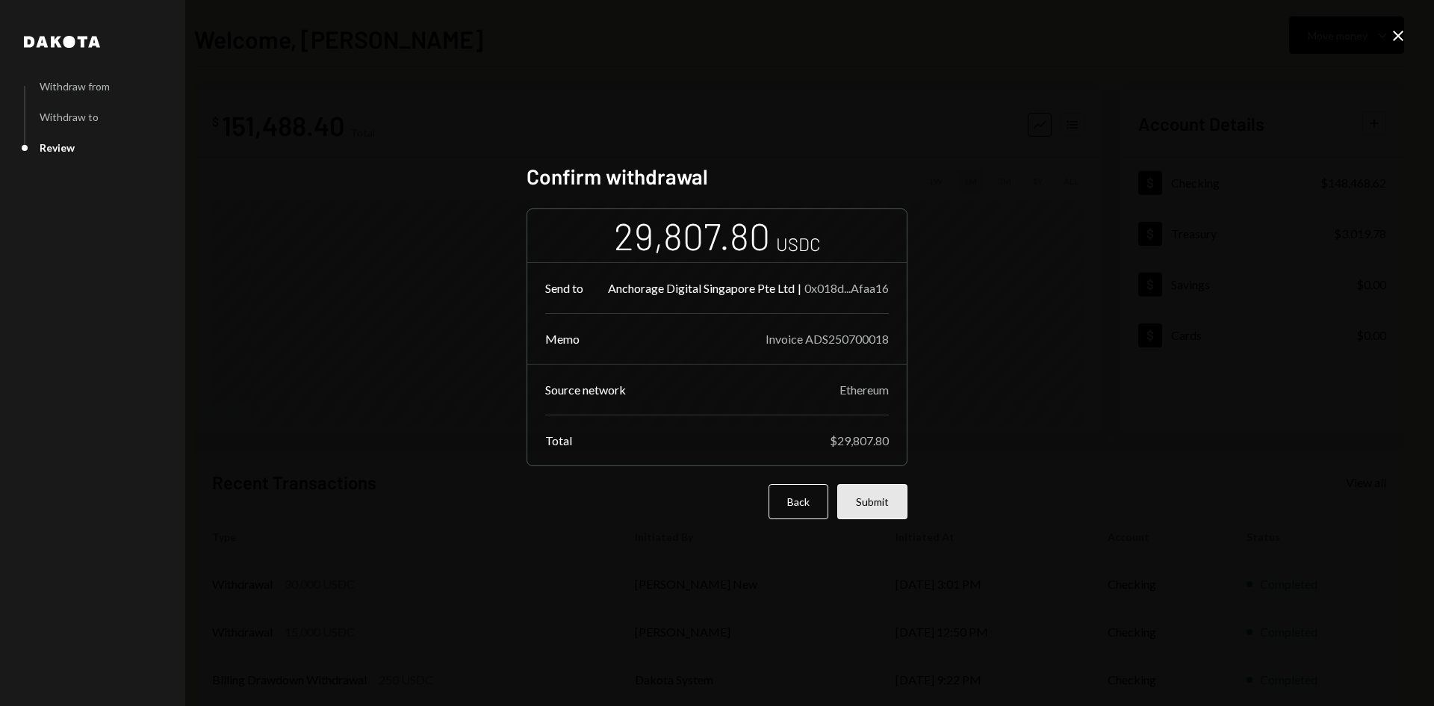
click at [873, 513] on button "Submit" at bounding box center [872, 501] width 70 height 35
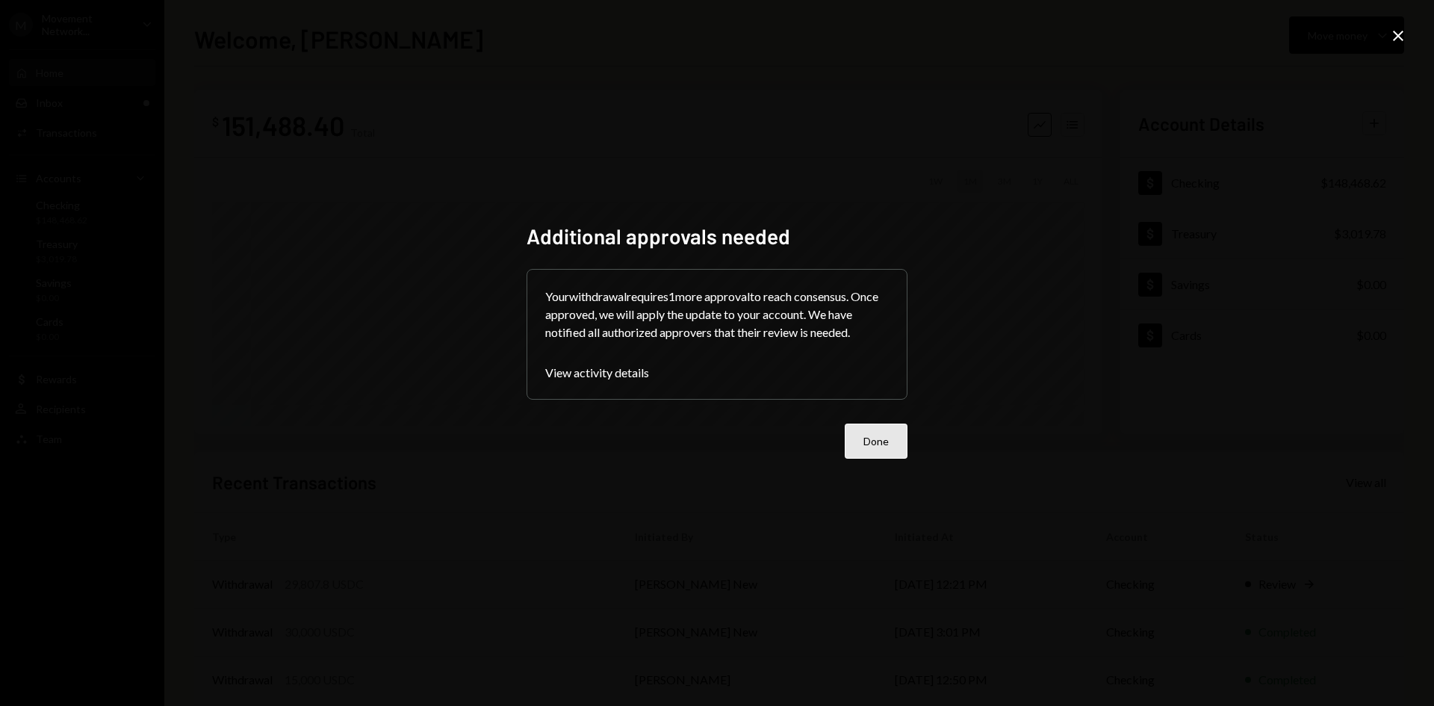
click at [860, 435] on button "Done" at bounding box center [876, 441] width 63 height 35
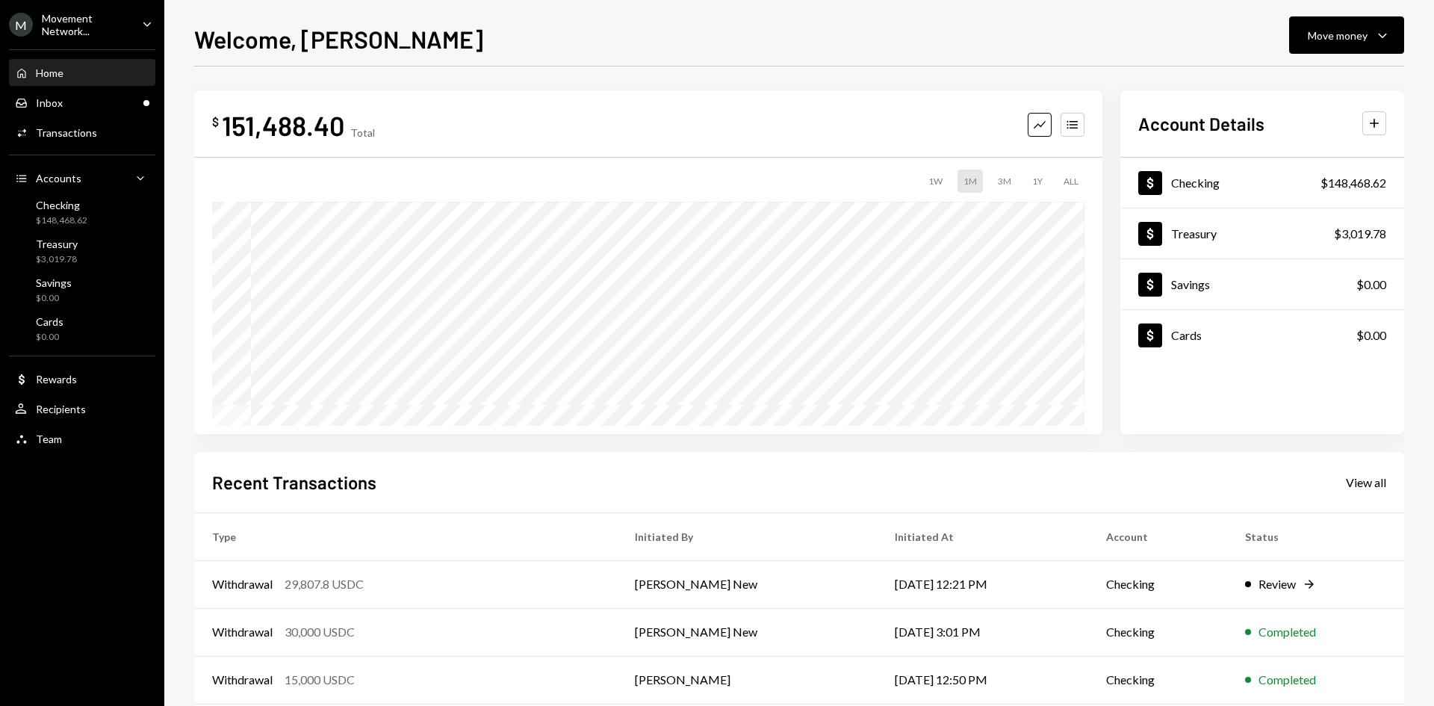
click at [105, 9] on ul "M Movement Network... Caret Down Home Home Inbox Inbox Activities Transactions …" at bounding box center [82, 227] width 164 height 455
click at [105, 17] on div "Movement Network..." at bounding box center [86, 24] width 88 height 25
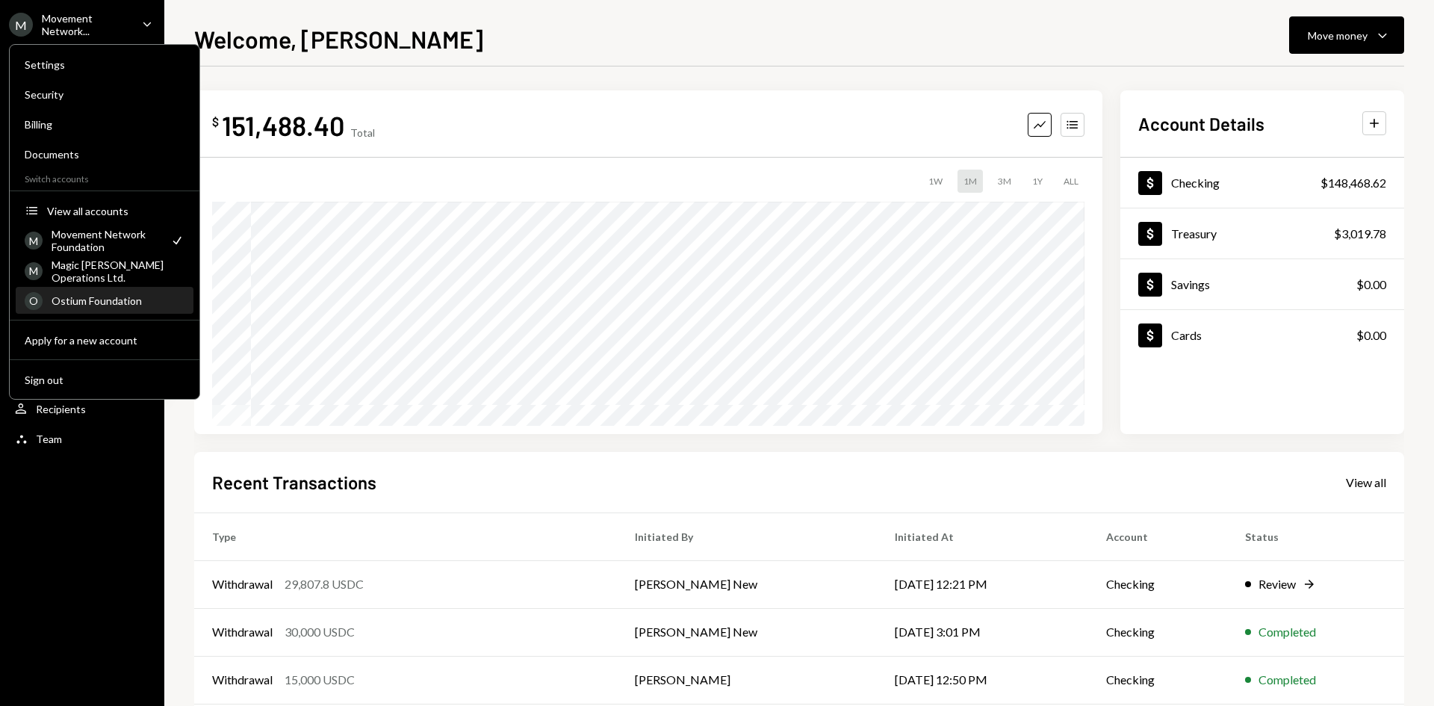
click at [105, 293] on div "O Ostium Foundation" at bounding box center [105, 300] width 160 height 25
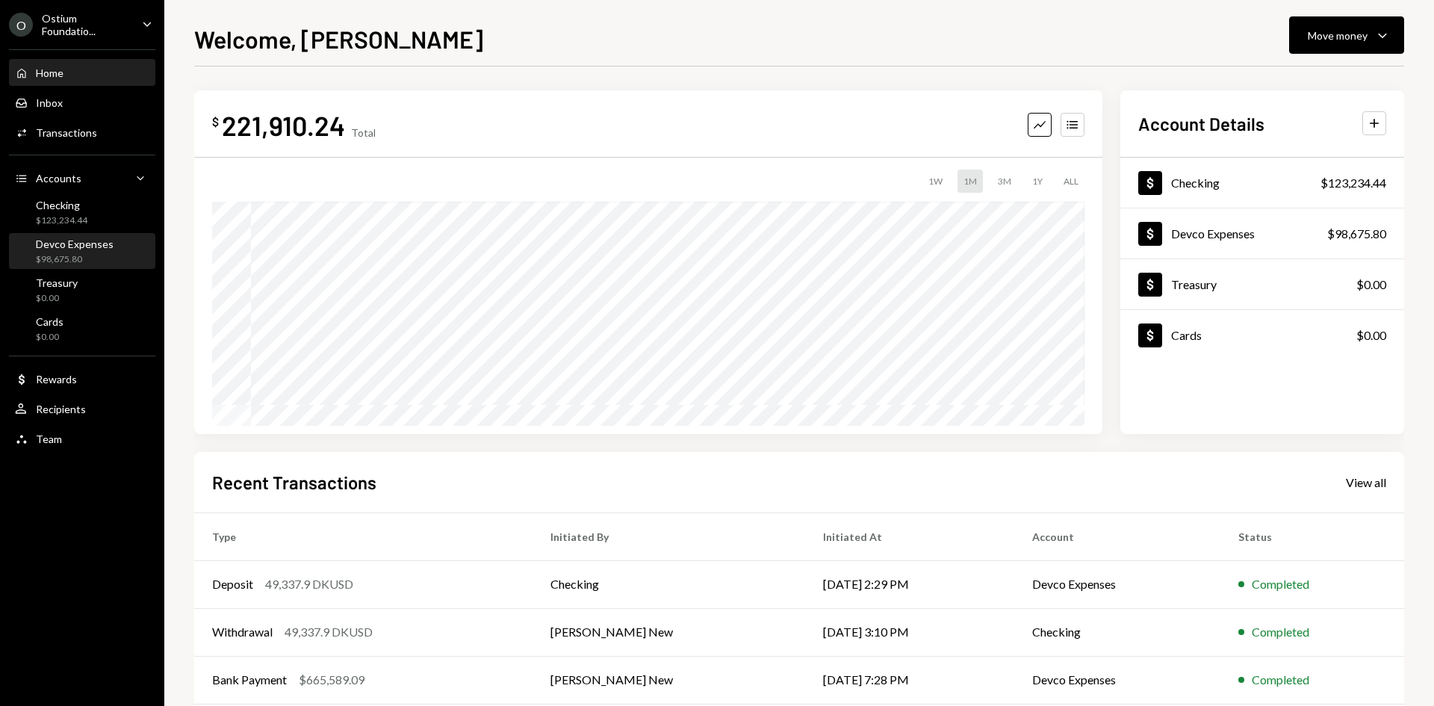
click at [114, 261] on div "Devco Expenses $98,675.80" at bounding box center [82, 252] width 134 height 28
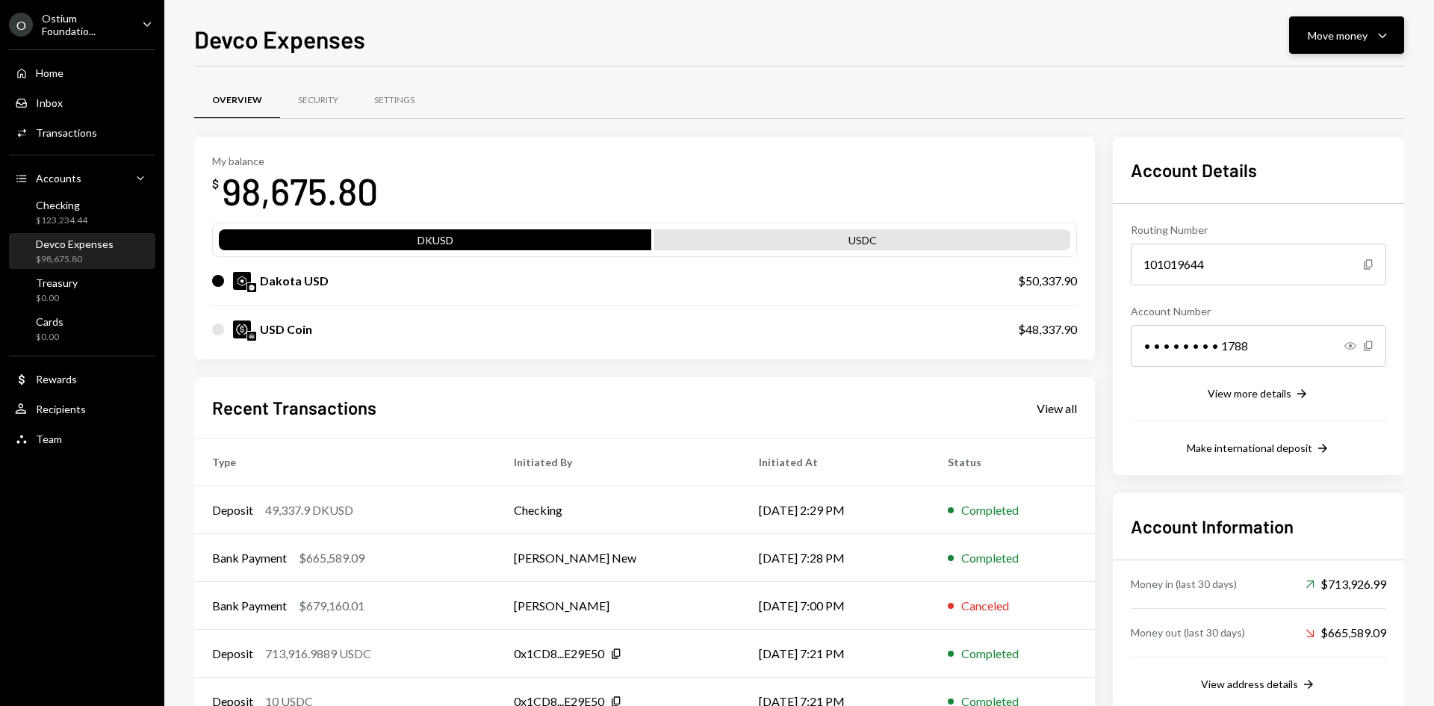
click at [1353, 35] on div "Move money" at bounding box center [1338, 36] width 60 height 16
click at [1323, 69] on div "Withdraw Send" at bounding box center [1323, 80] width 149 height 34
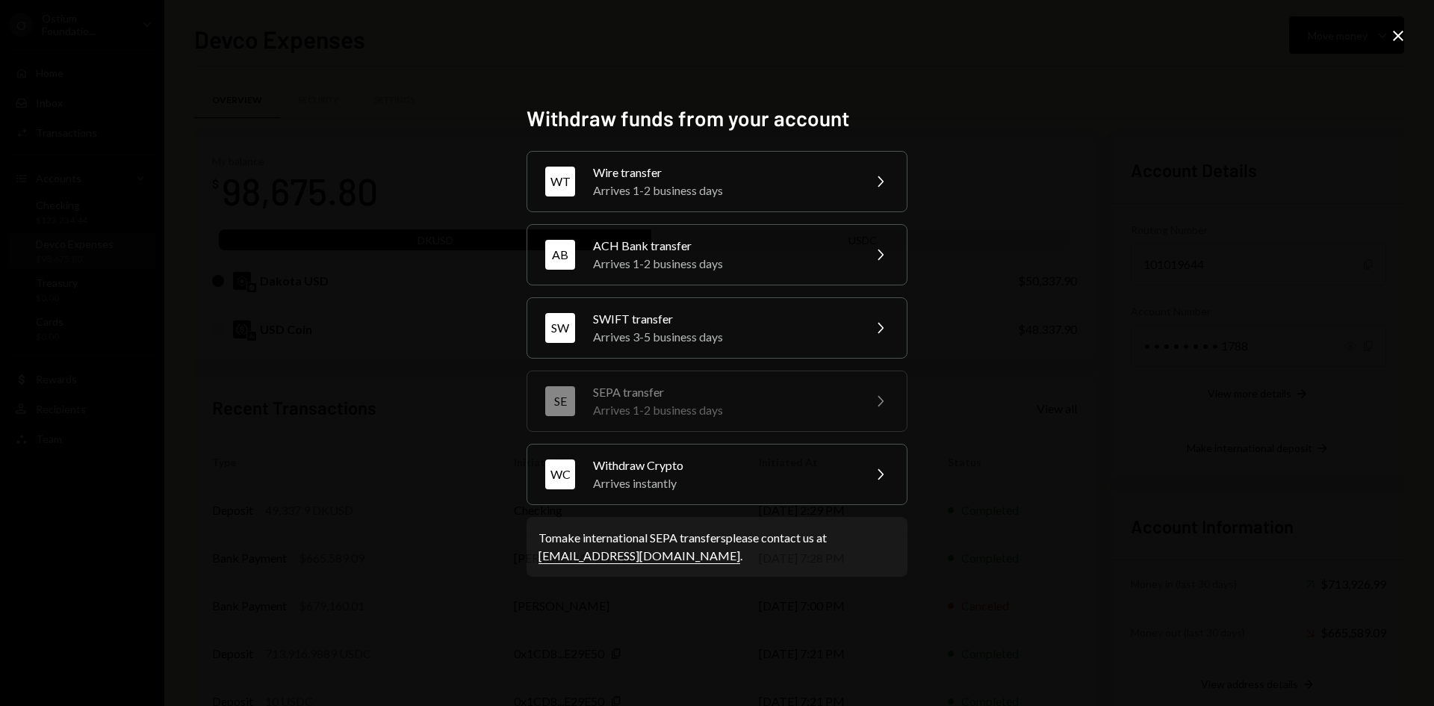
click at [1401, 28] on icon "Close" at bounding box center [1398, 36] width 18 height 18
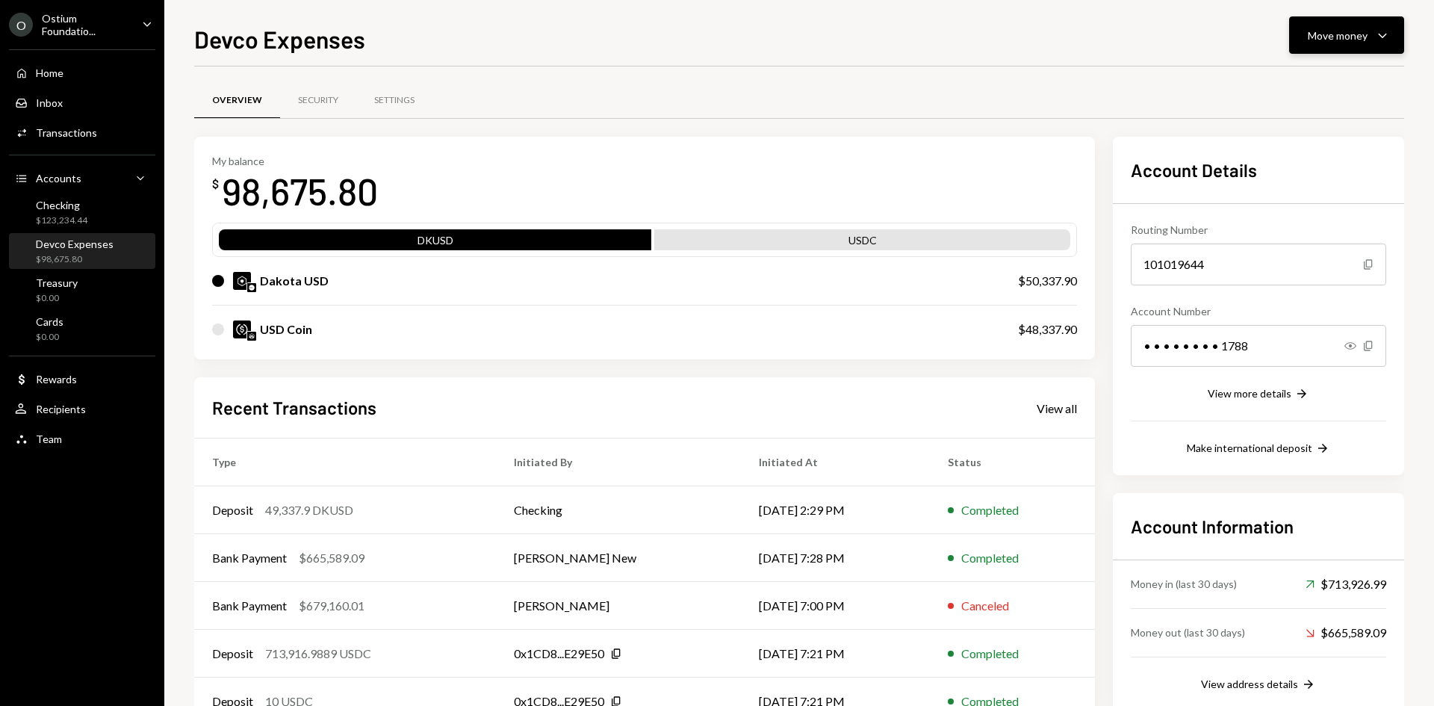
click at [1354, 50] on button "Move money Caret Down" at bounding box center [1346, 34] width 115 height 37
click at [662, 522] on td "Checking" at bounding box center [618, 510] width 245 height 48
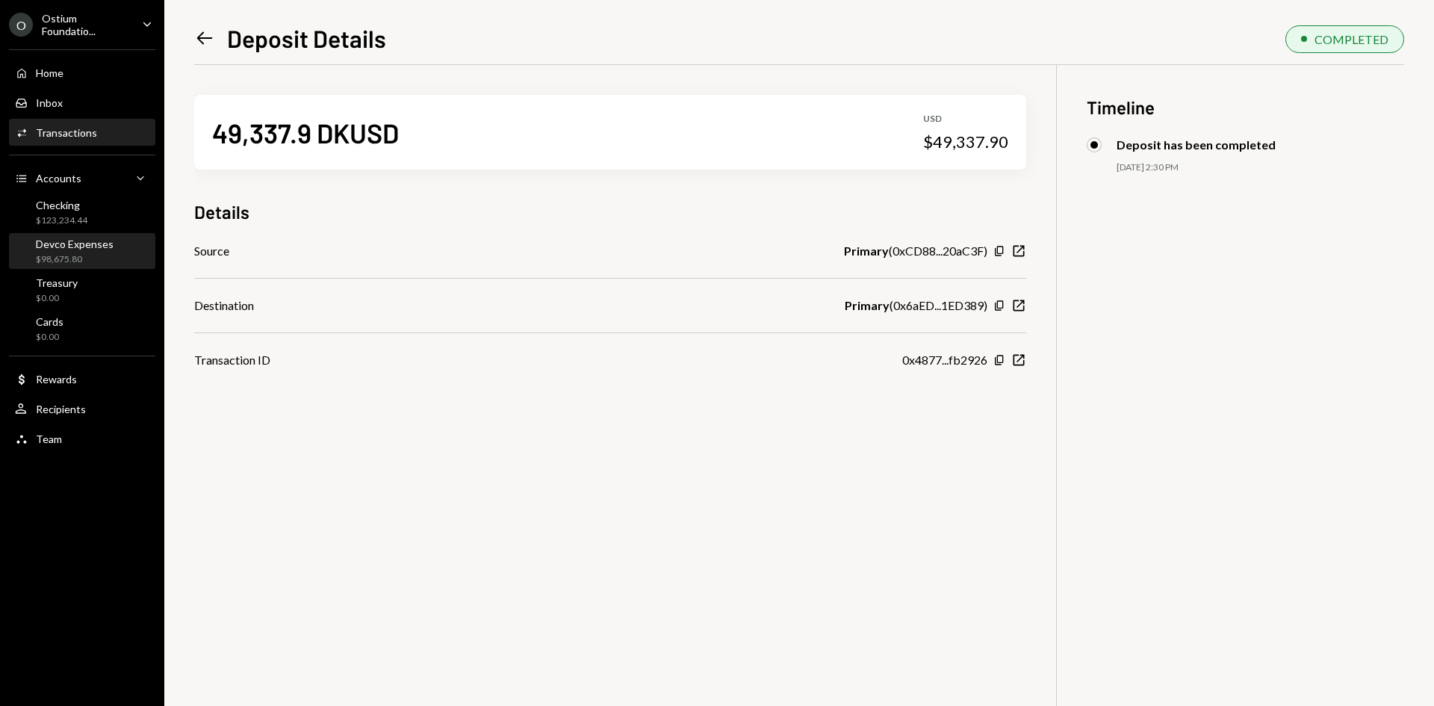
click at [68, 240] on div "Devco Expenses" at bounding box center [75, 244] width 78 height 13
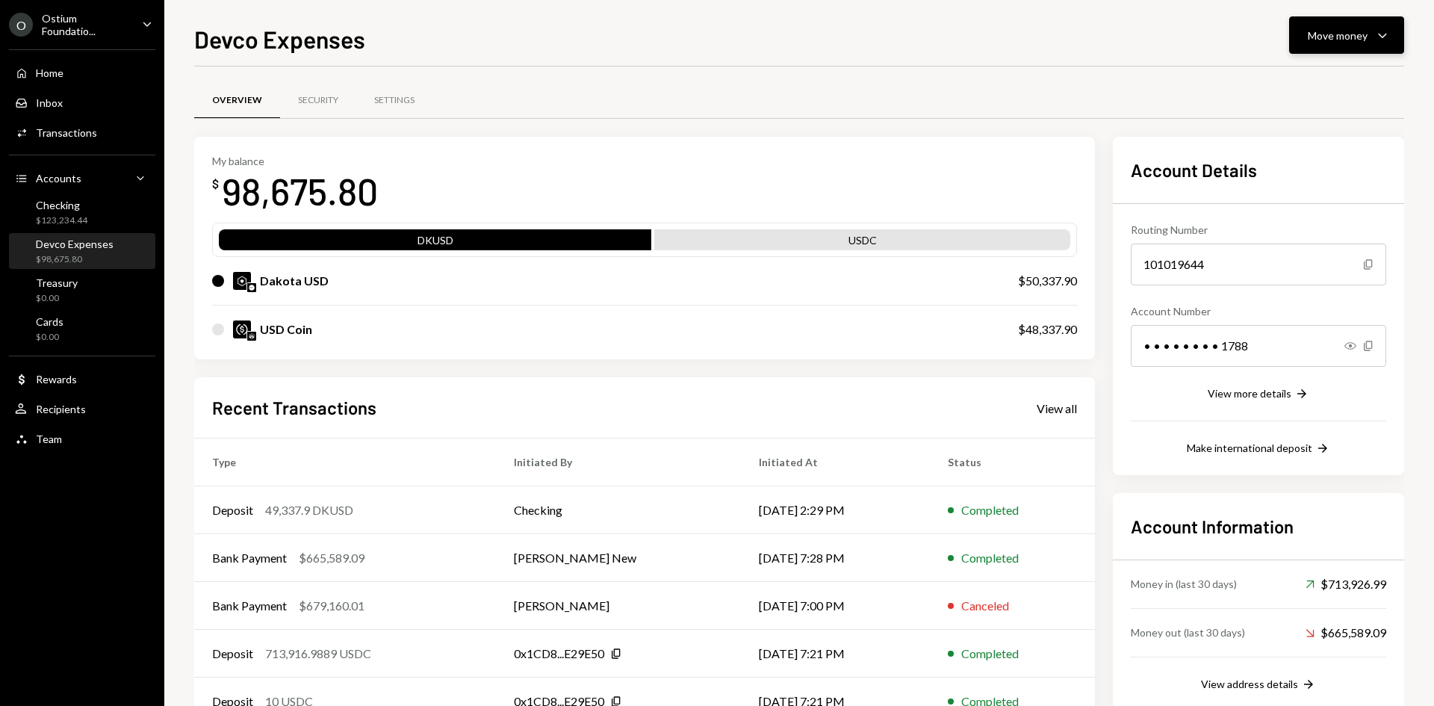
click at [1389, 29] on icon "Caret Down" at bounding box center [1383, 35] width 18 height 18
click at [1318, 115] on div "Transfer" at bounding box center [1334, 114] width 109 height 16
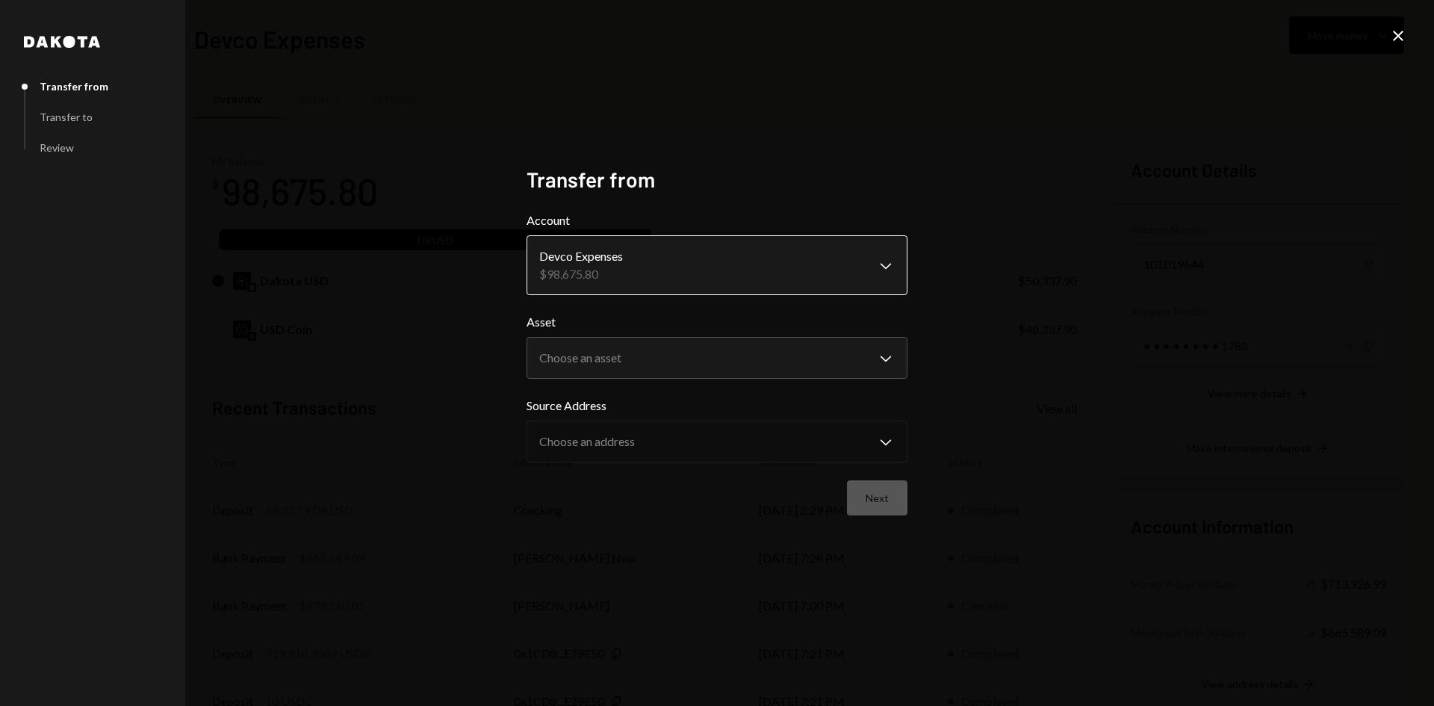
click at [769, 273] on body "O Ostium Foundatio... Caret Down Home Home Inbox Inbox Activities Transactions …" at bounding box center [717, 353] width 1434 height 706
click at [780, 351] on body "O Ostium Foundatio... Caret Down Home Home Inbox Inbox Activities Transactions …" at bounding box center [717, 353] width 1434 height 706
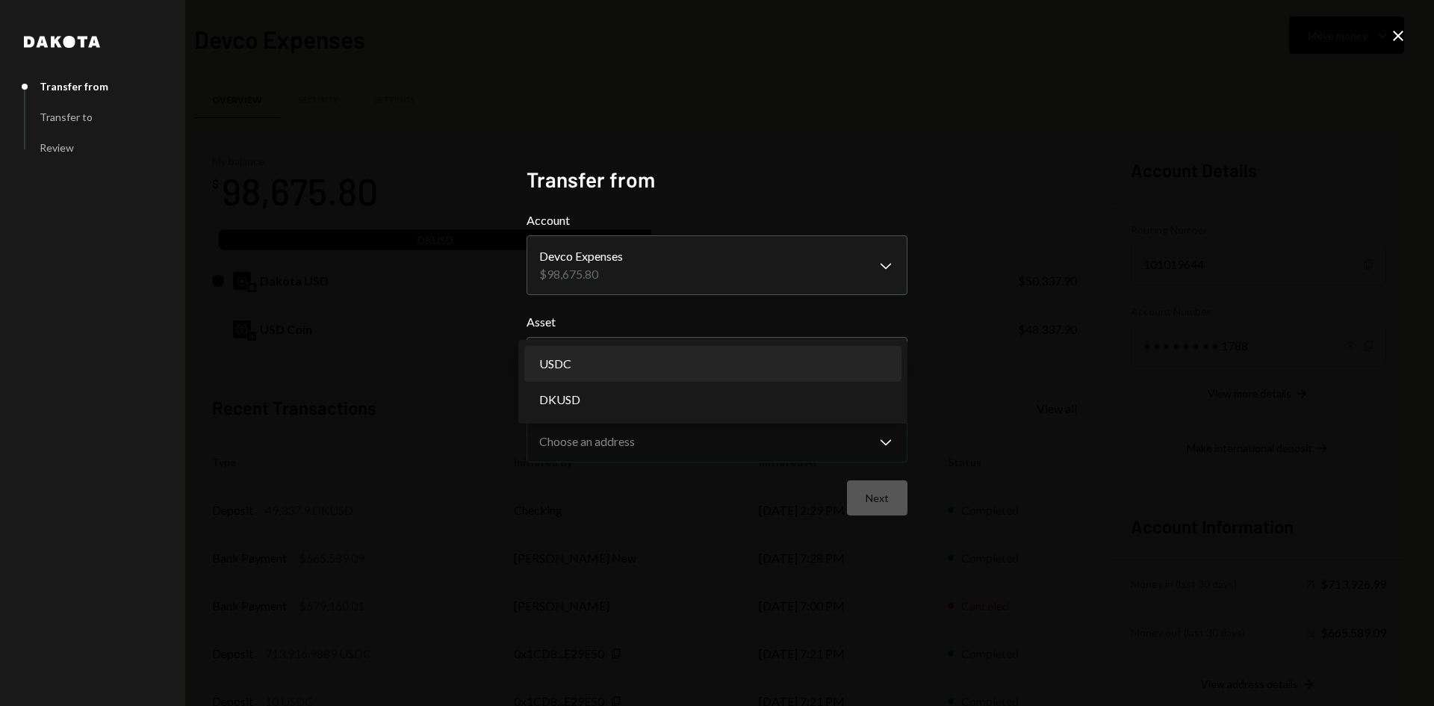
select select "****"
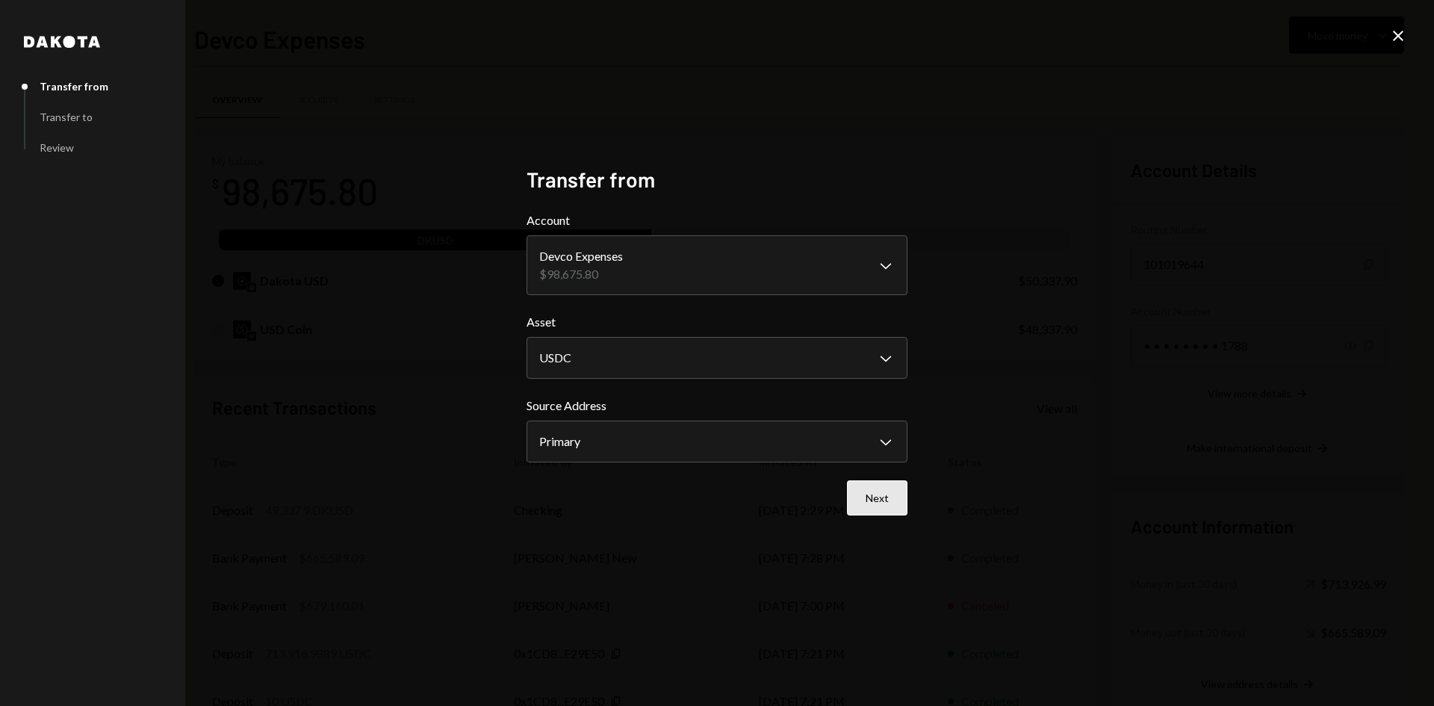
click at [887, 500] on button "Next" at bounding box center [877, 497] width 61 height 35
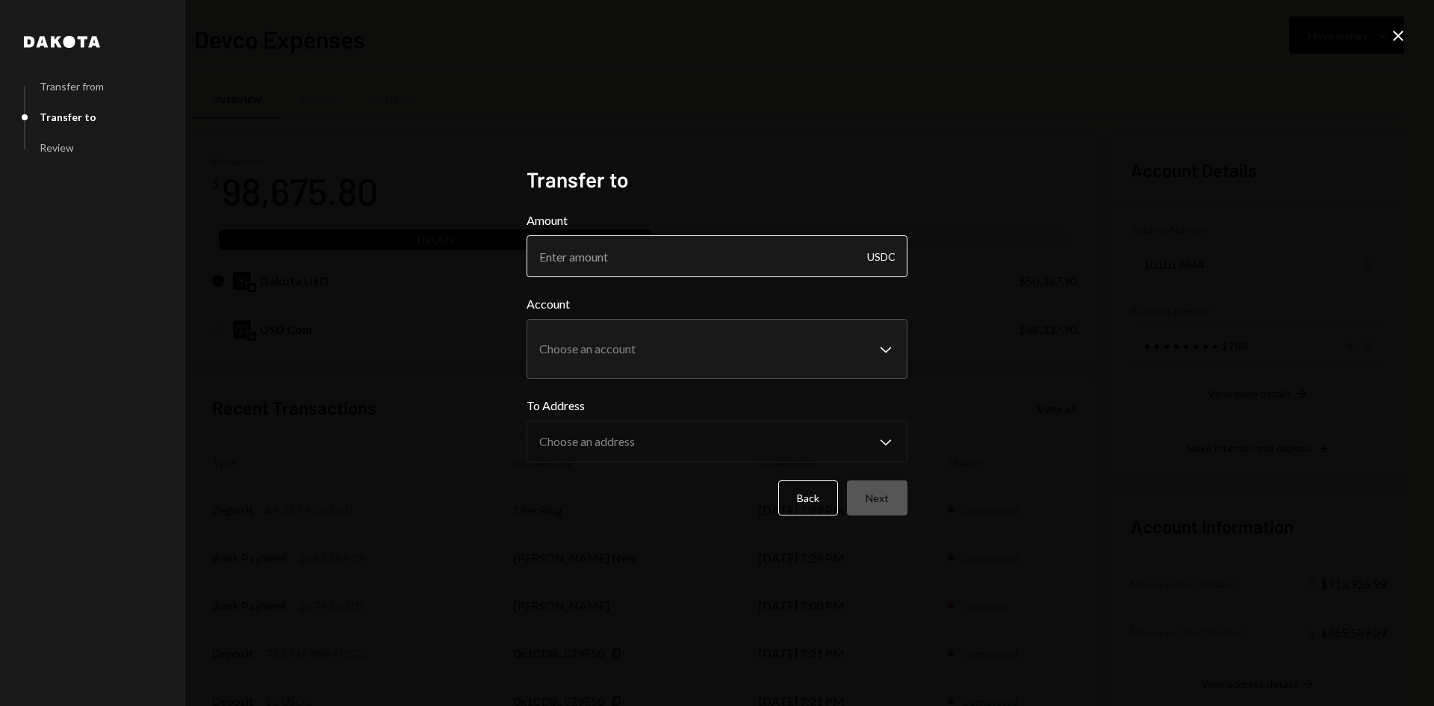
click at [772, 253] on input "Amount" at bounding box center [717, 256] width 381 height 42
click at [1395, 42] on icon "Close" at bounding box center [1398, 36] width 18 height 18
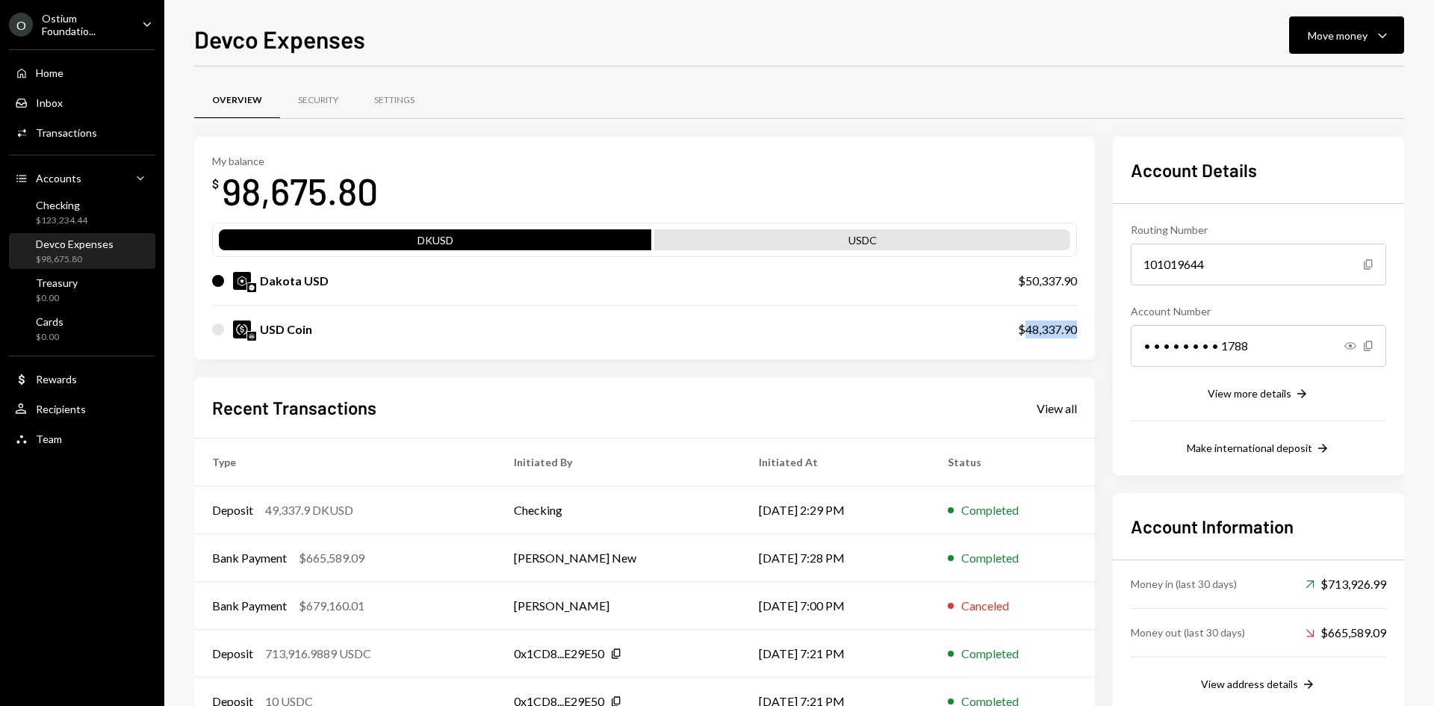
drag, startPoint x: 1026, startPoint y: 330, endPoint x: 1077, endPoint y: 327, distance: 50.9
click at [1077, 327] on div "My balance $ 98,675.80 DKUSD USDC Dakota USD $50,337.90 USD Coin $48,337.90" at bounding box center [644, 248] width 901 height 223
copy div "48,337.90"
click at [1377, 43] on icon "Caret Down" at bounding box center [1383, 35] width 18 height 18
click at [1340, 90] on div "Withdraw Send" at bounding box center [1323, 80] width 149 height 34
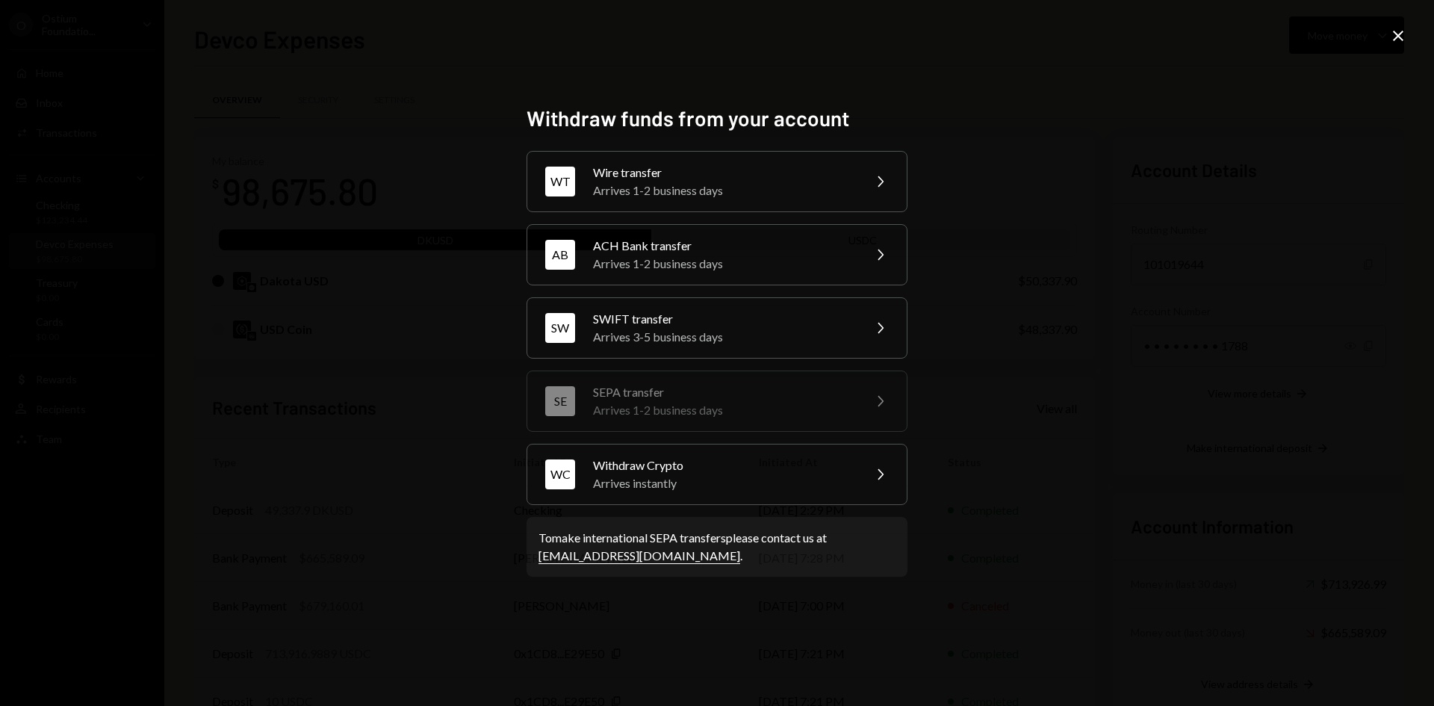
click at [1396, 37] on icon at bounding box center [1398, 36] width 10 height 10
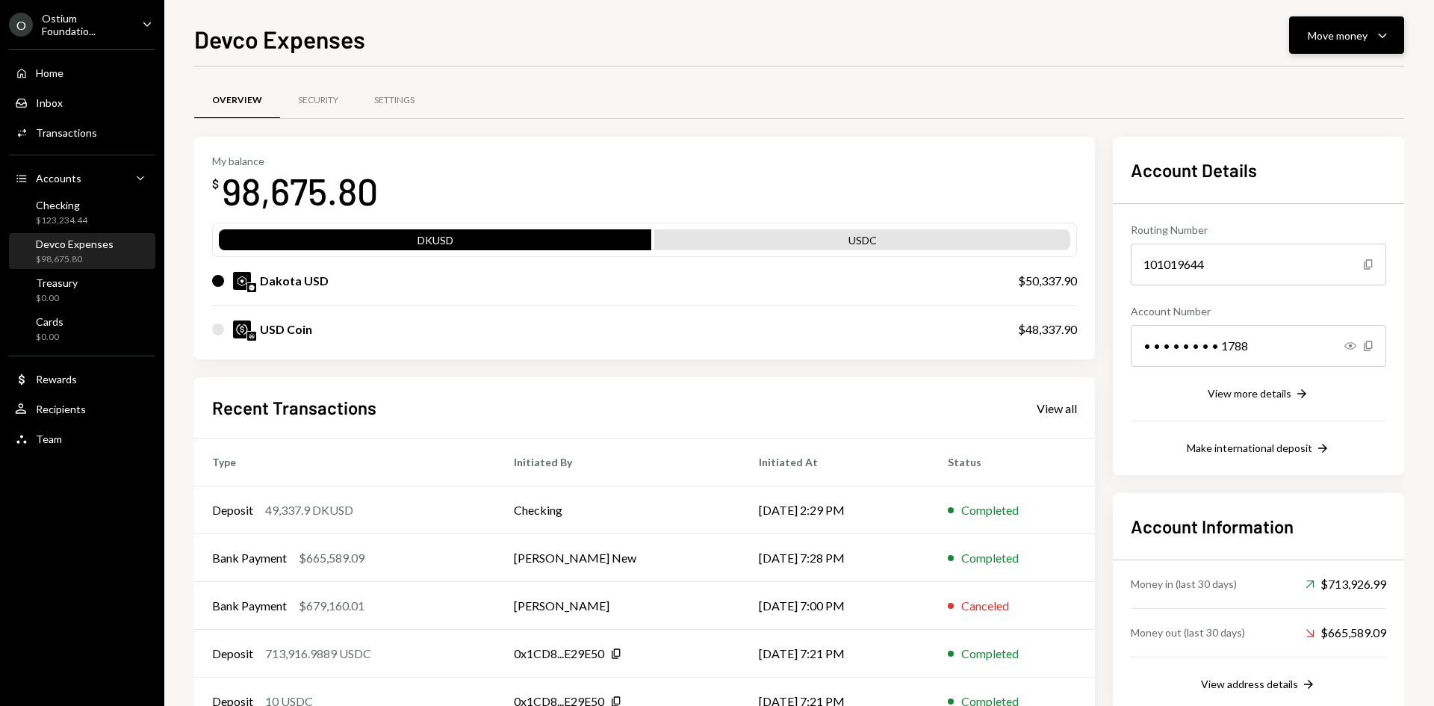
click at [1313, 31] on div "Move money" at bounding box center [1338, 36] width 60 height 16
click at [1312, 111] on div "Transfer" at bounding box center [1334, 114] width 109 height 16
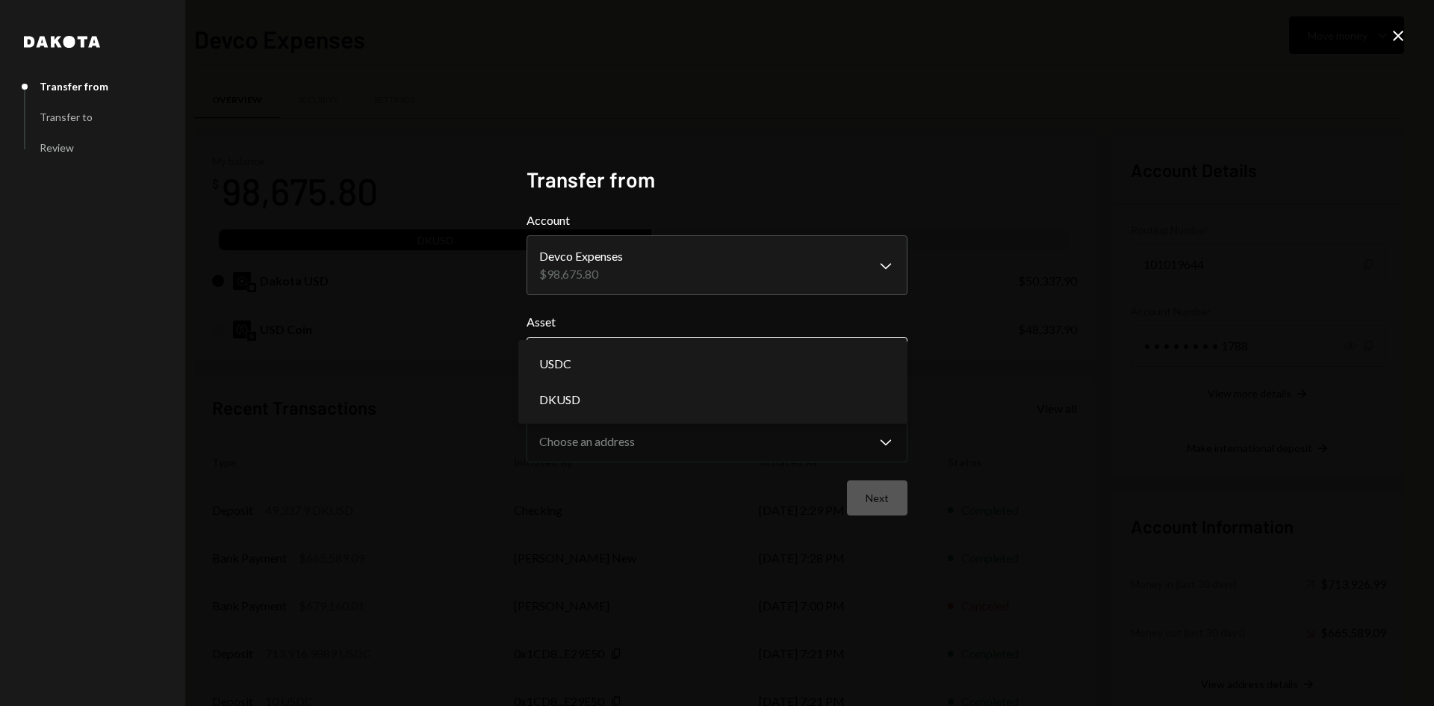
click at [678, 369] on body "O Ostium Foundatio... Caret Down Home Home Inbox Inbox Activities Transactions …" at bounding box center [717, 353] width 1434 height 706
select select "****"
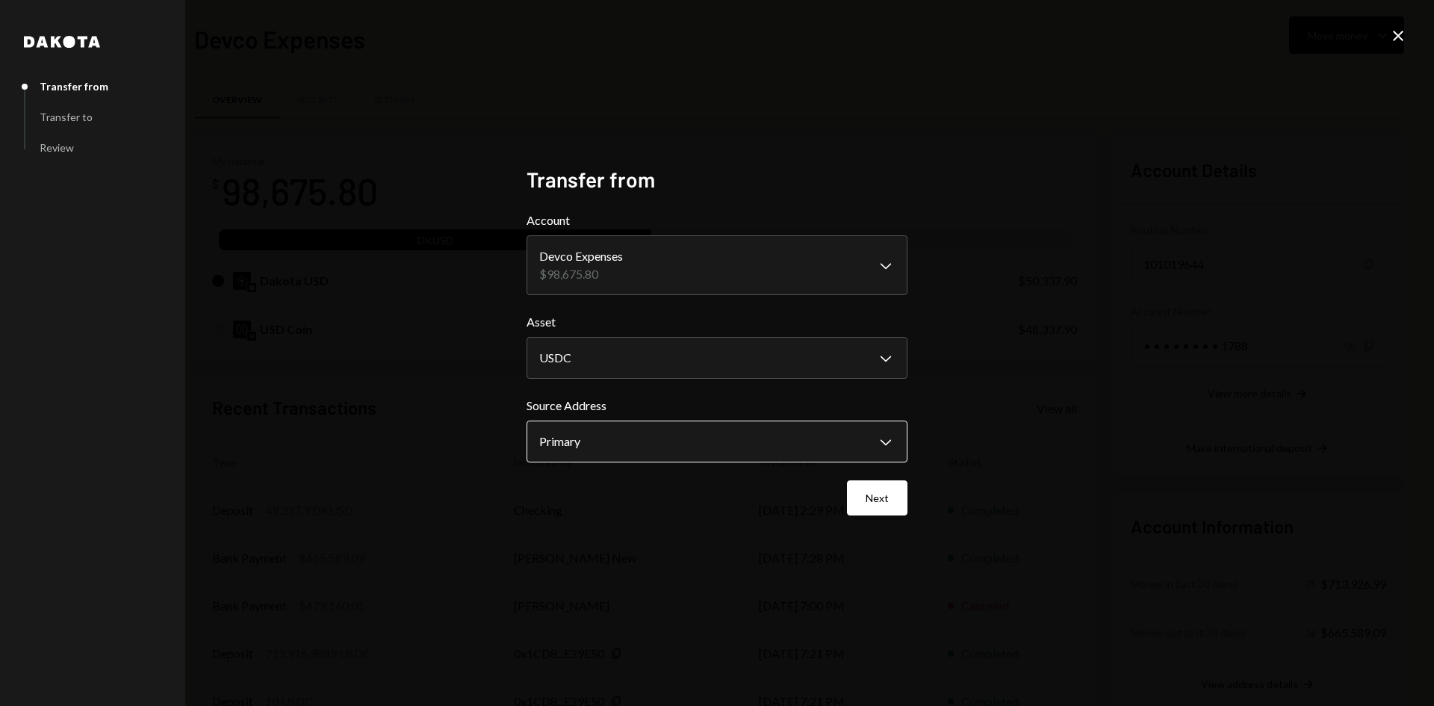
click at [797, 453] on body "O Ostium Foundatio... Caret Down Home Home Inbox Inbox Activities Transactions …" at bounding box center [717, 353] width 1434 height 706
click at [895, 509] on button "Next" at bounding box center [877, 497] width 61 height 35
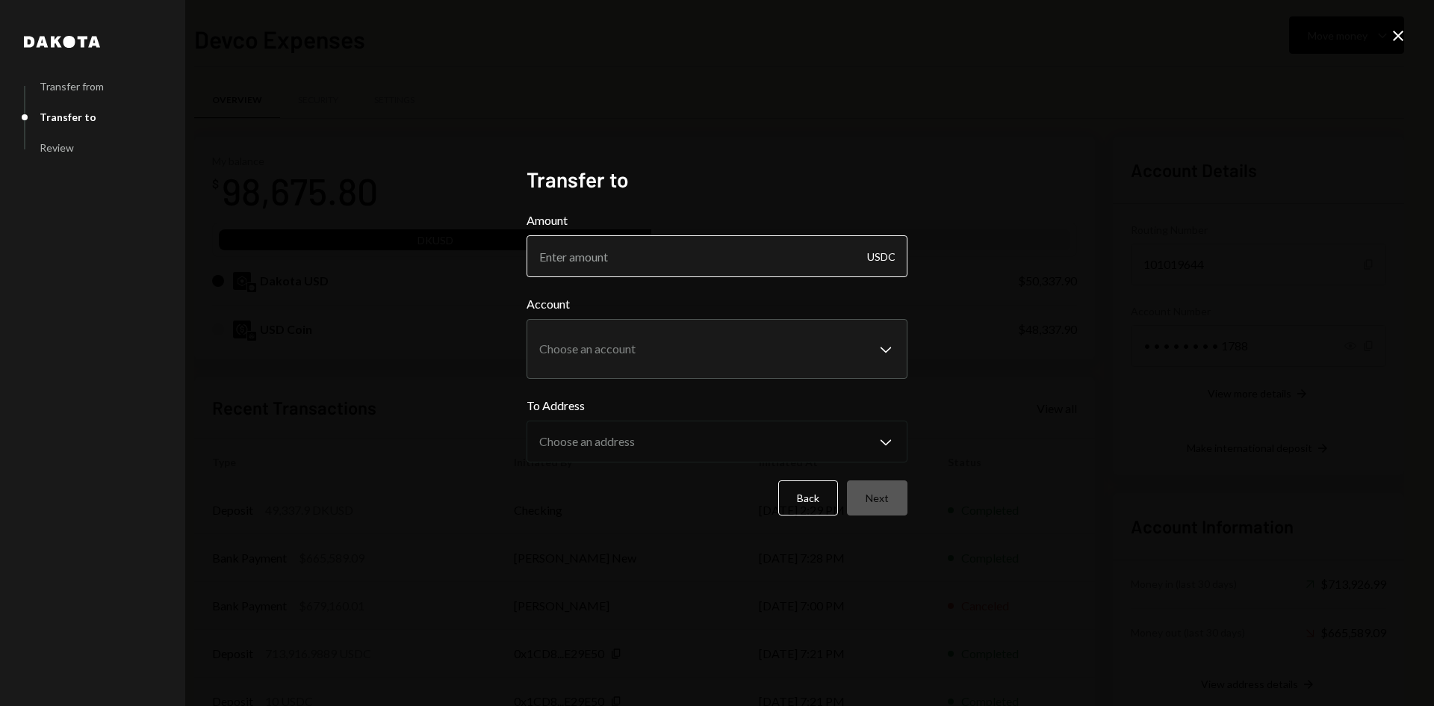
click at [605, 263] on input "Amount" at bounding box center [717, 256] width 381 height 42
paste input "48337.90"
click at [689, 340] on div "**********" at bounding box center [717, 337] width 381 height 84
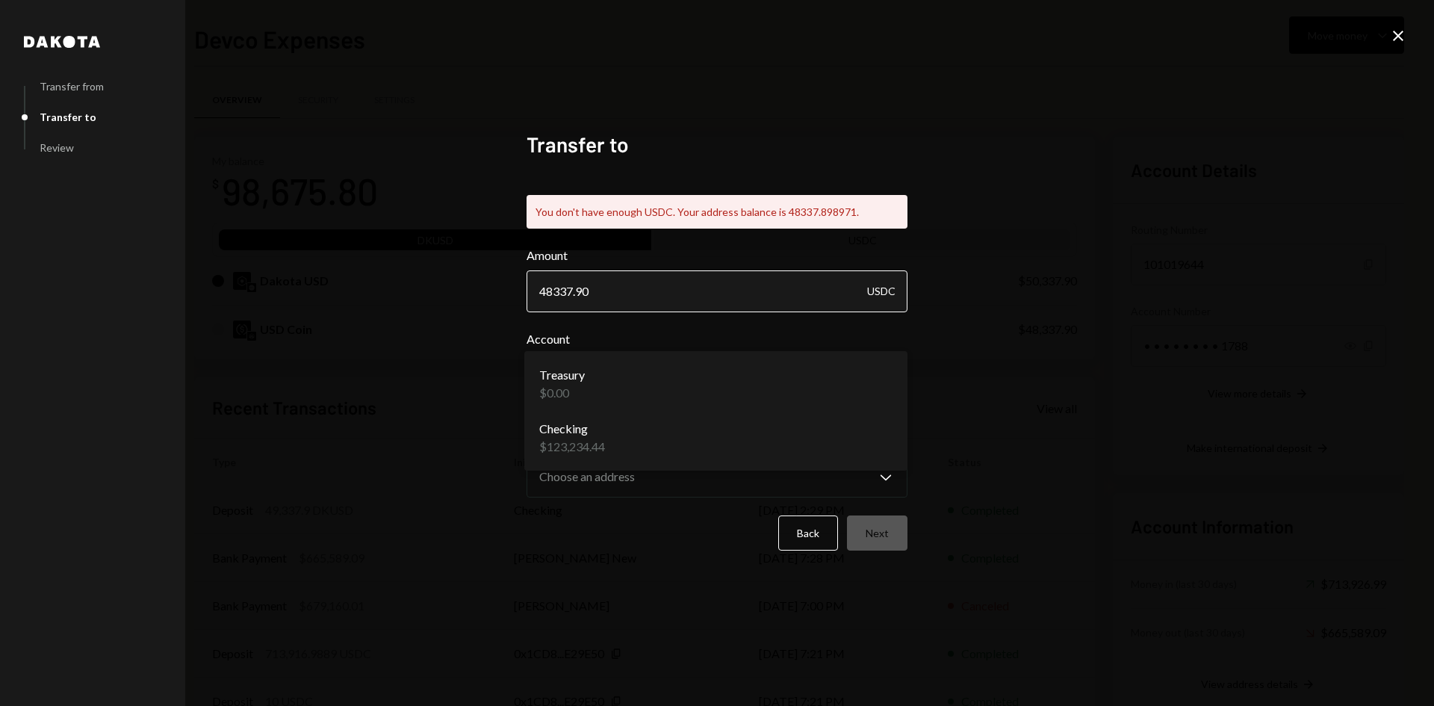
click at [642, 285] on input "48337.90" at bounding box center [717, 291] width 381 height 42
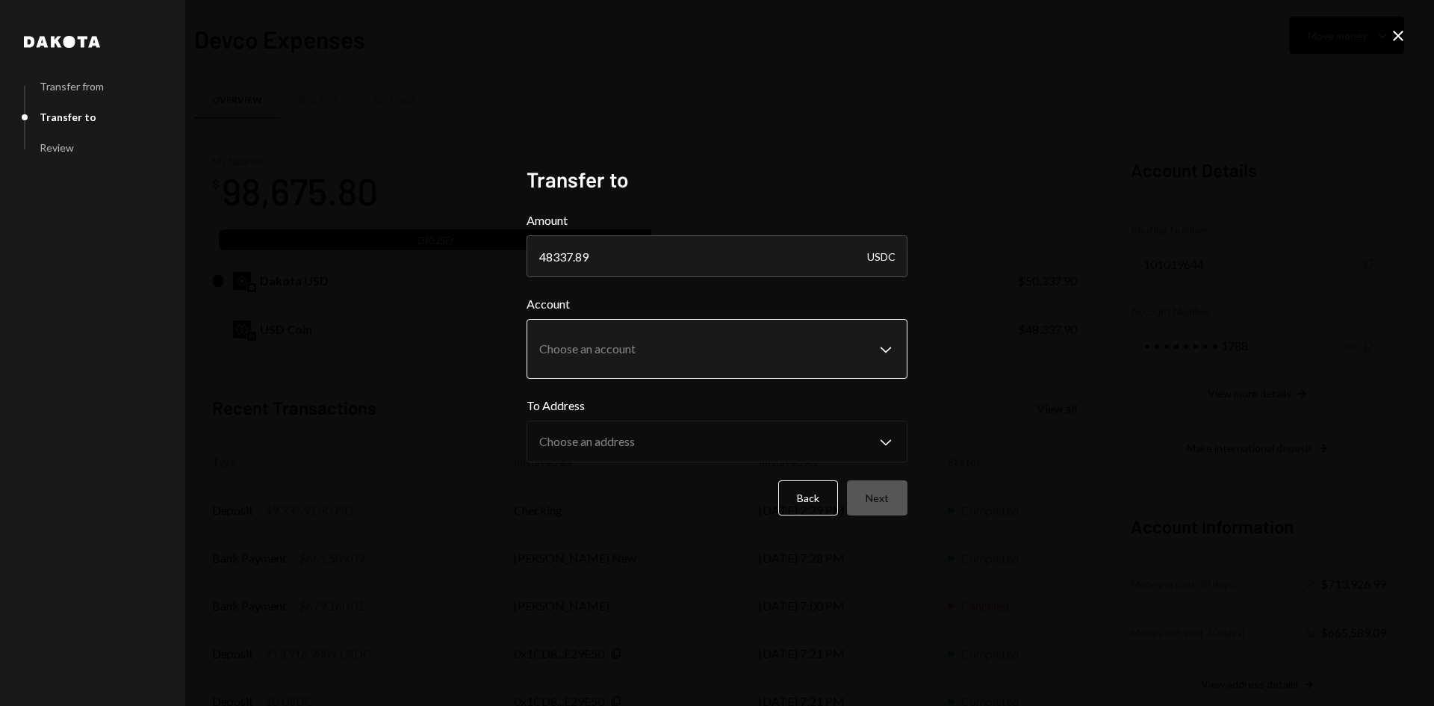
type input "48337.89"
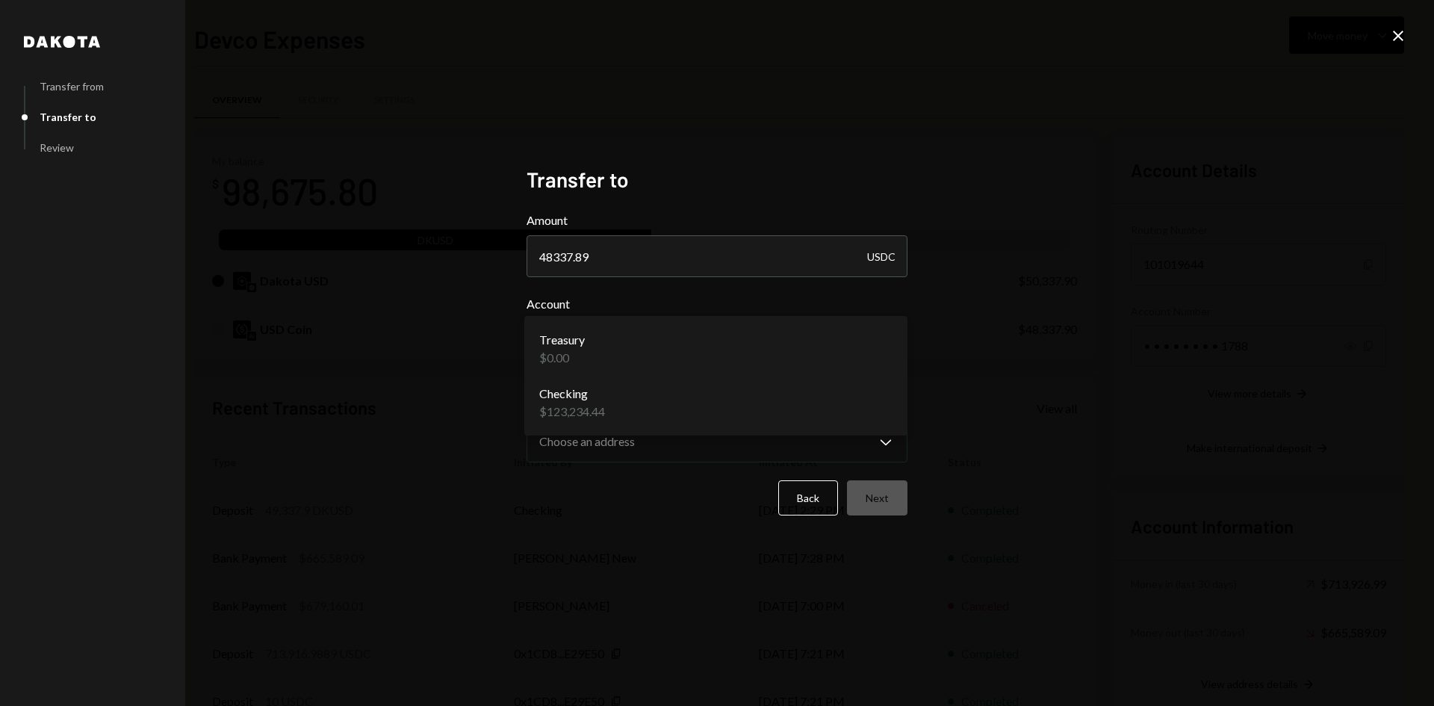
click at [642, 335] on body "O Ostium Foundatio... Caret Down Home Home Inbox Inbox Activities Transactions …" at bounding box center [717, 353] width 1434 height 706
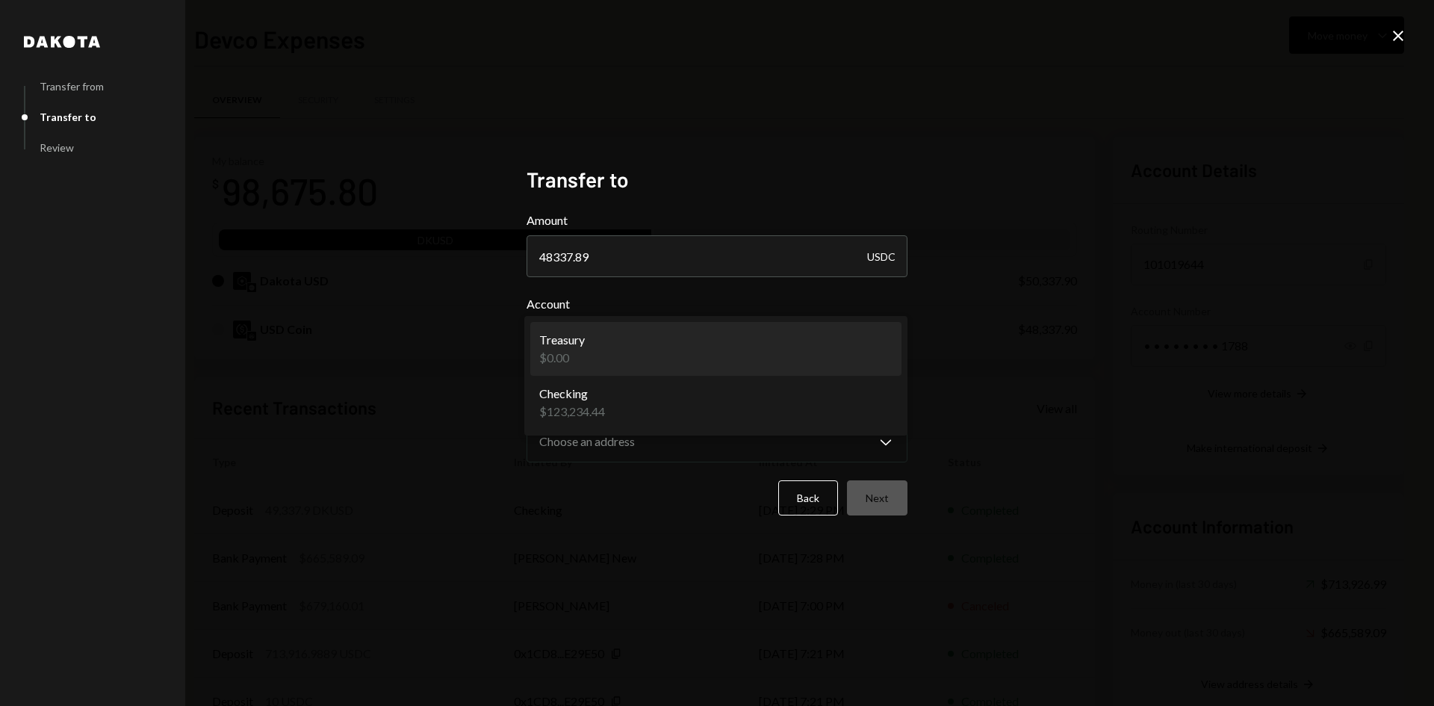
select select "**********"
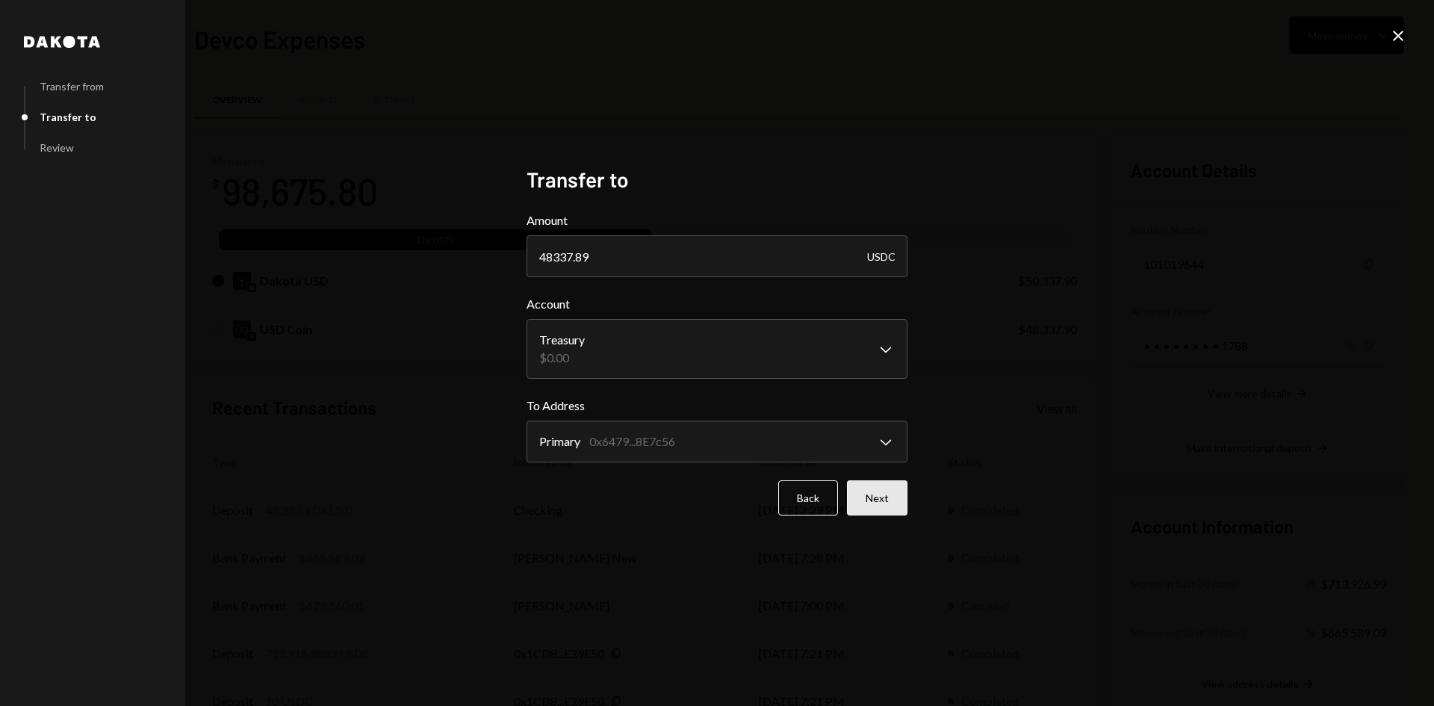
click at [884, 494] on button "Next" at bounding box center [877, 497] width 61 height 35
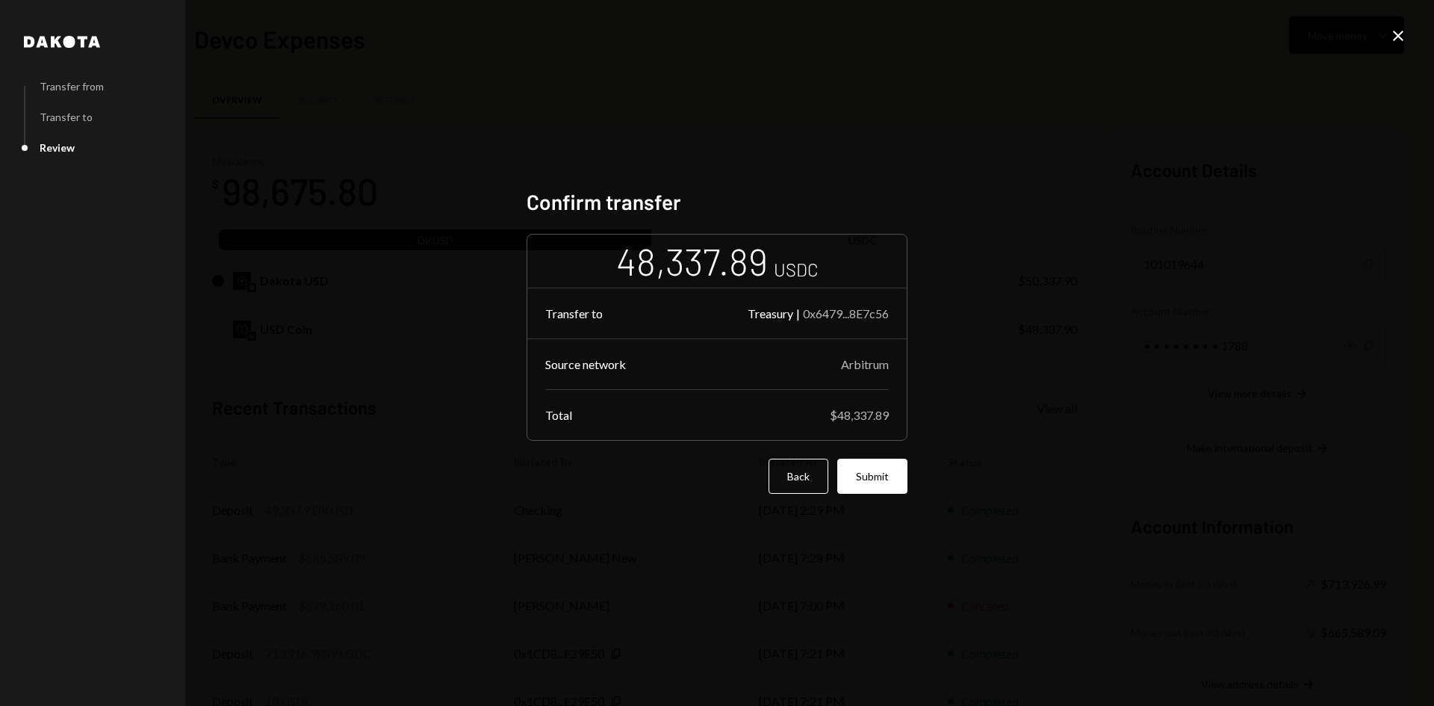
click at [884, 489] on button "Submit" at bounding box center [872, 476] width 70 height 35
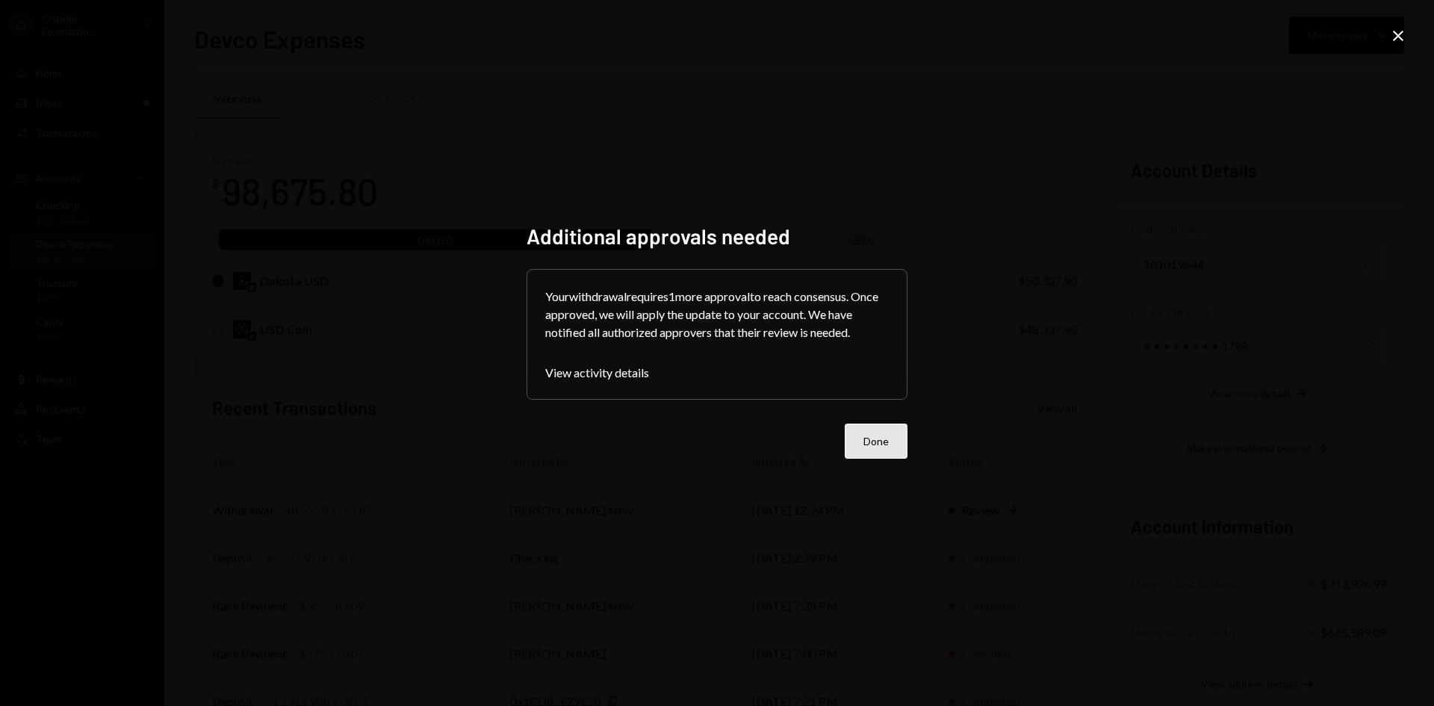
click at [899, 448] on button "Done" at bounding box center [876, 441] width 63 height 35
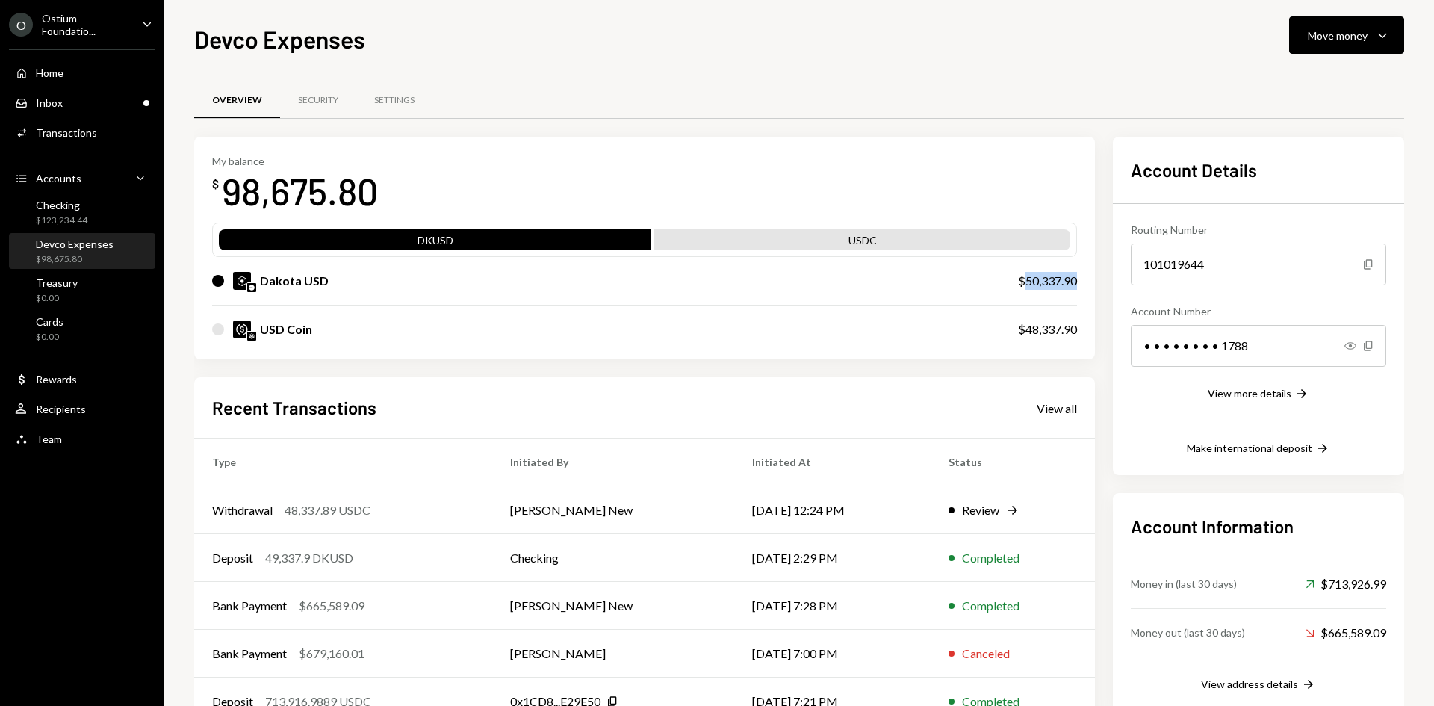
drag, startPoint x: 1080, startPoint y: 283, endPoint x: 1026, endPoint y: 288, distance: 54.0
click at [1026, 288] on div "My balance $ 98,675.80 DKUSD USDC Dakota USD $50,337.90 USD Coin $48,337.90" at bounding box center [644, 248] width 901 height 223
copy div "50,337.90"
click at [1360, 28] on div "Move money" at bounding box center [1338, 36] width 60 height 16
click at [1324, 85] on div "Send" at bounding box center [1334, 80] width 109 height 16
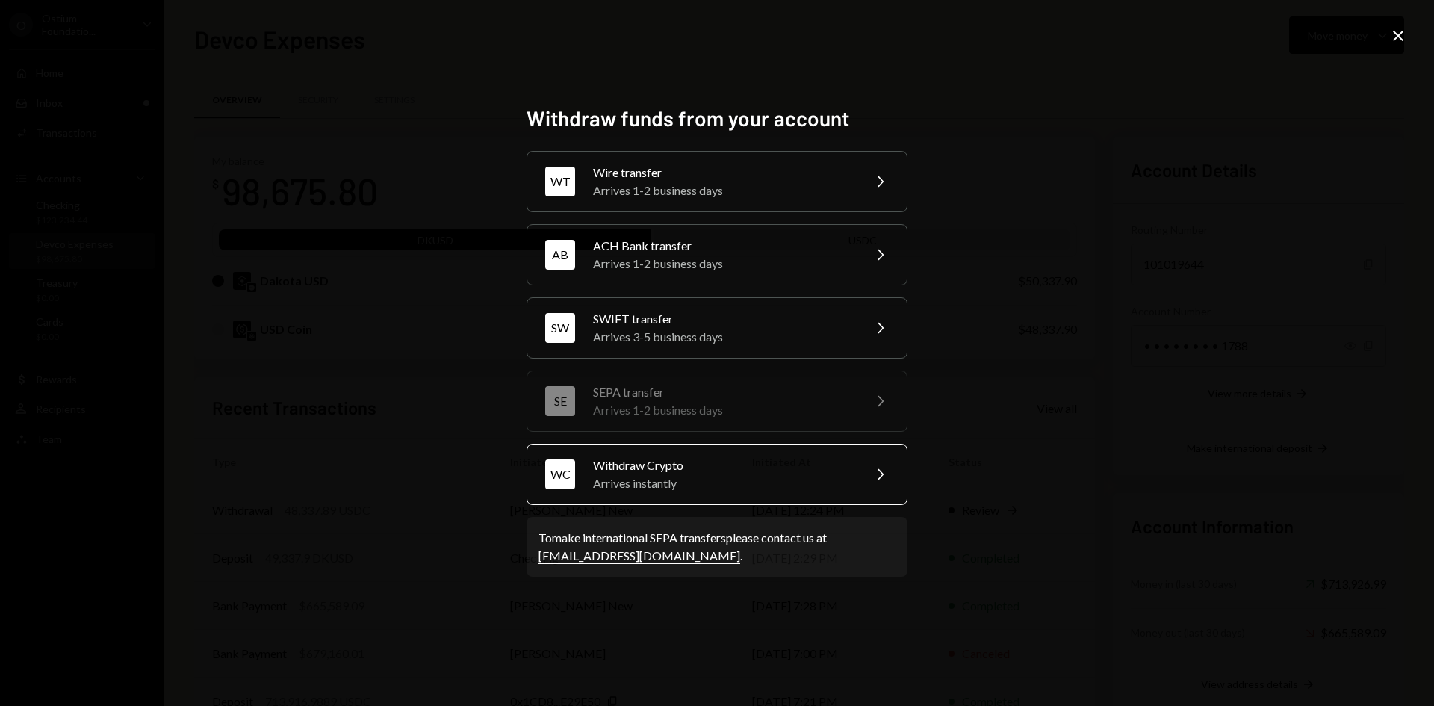
click at [732, 497] on div "WC Withdraw Crypto Arrives instantly Chevron Right" at bounding box center [717, 474] width 381 height 61
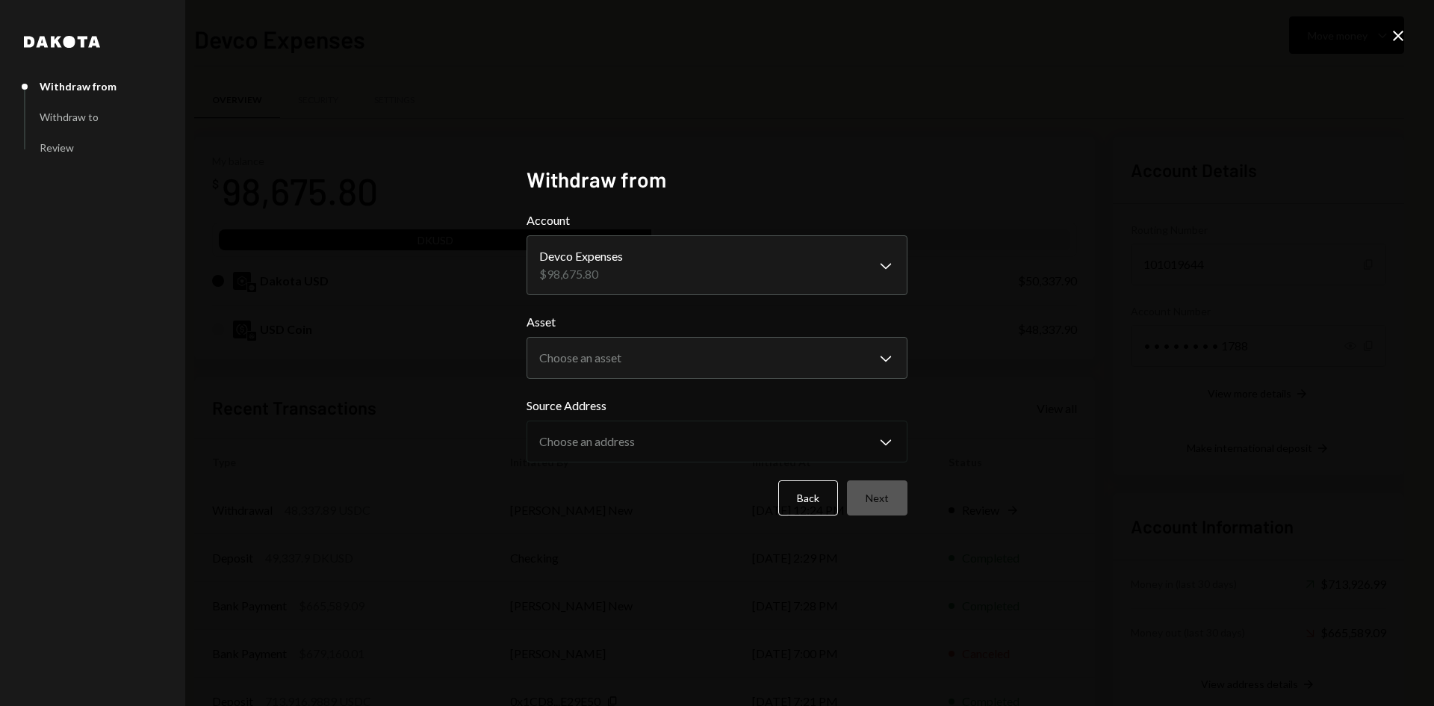
click at [1397, 28] on icon "Close" at bounding box center [1398, 36] width 18 height 18
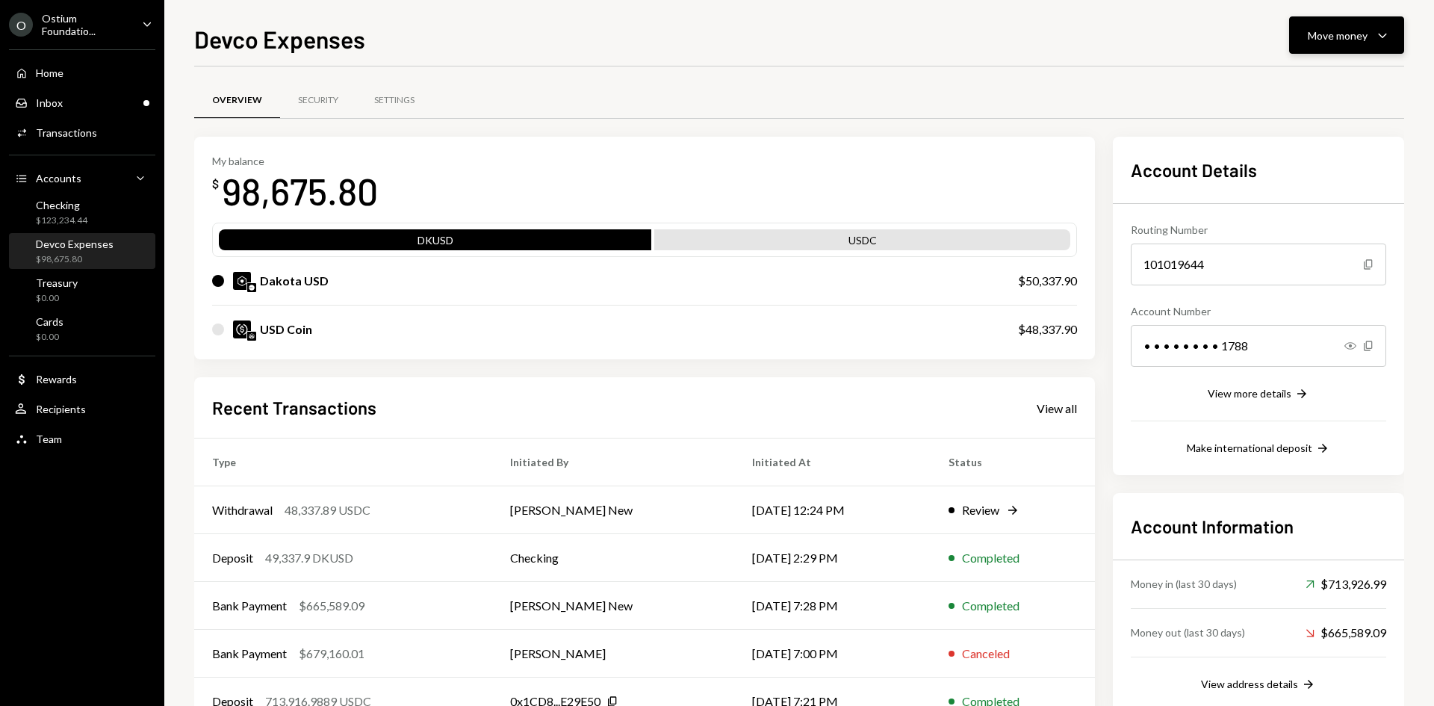
click at [1355, 37] on div "Move money" at bounding box center [1338, 36] width 60 height 16
click at [1292, 122] on div "Convert Transfer" at bounding box center [1323, 114] width 149 height 34
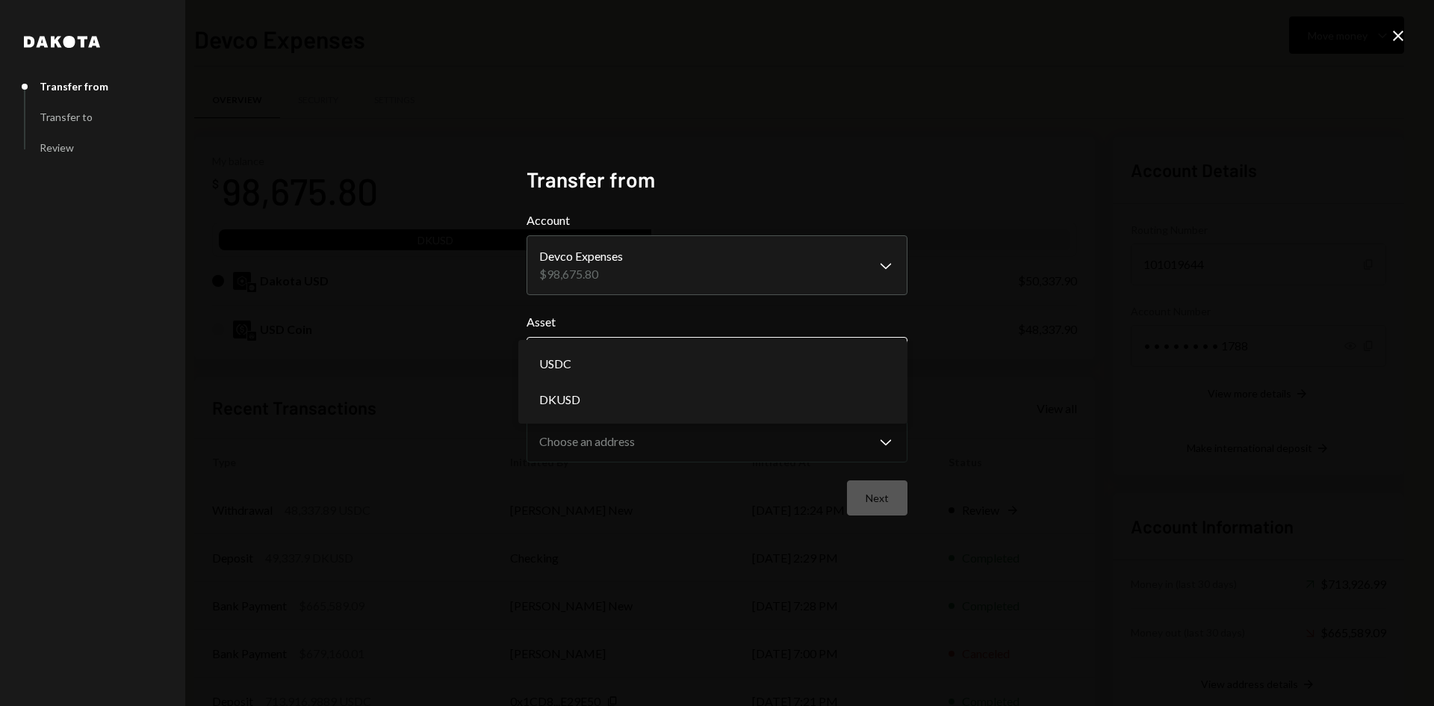
click at [737, 372] on body "O Ostium Foundatio... Caret Down Home Home Inbox Inbox Activities Transactions …" at bounding box center [717, 353] width 1434 height 706
select select "*****"
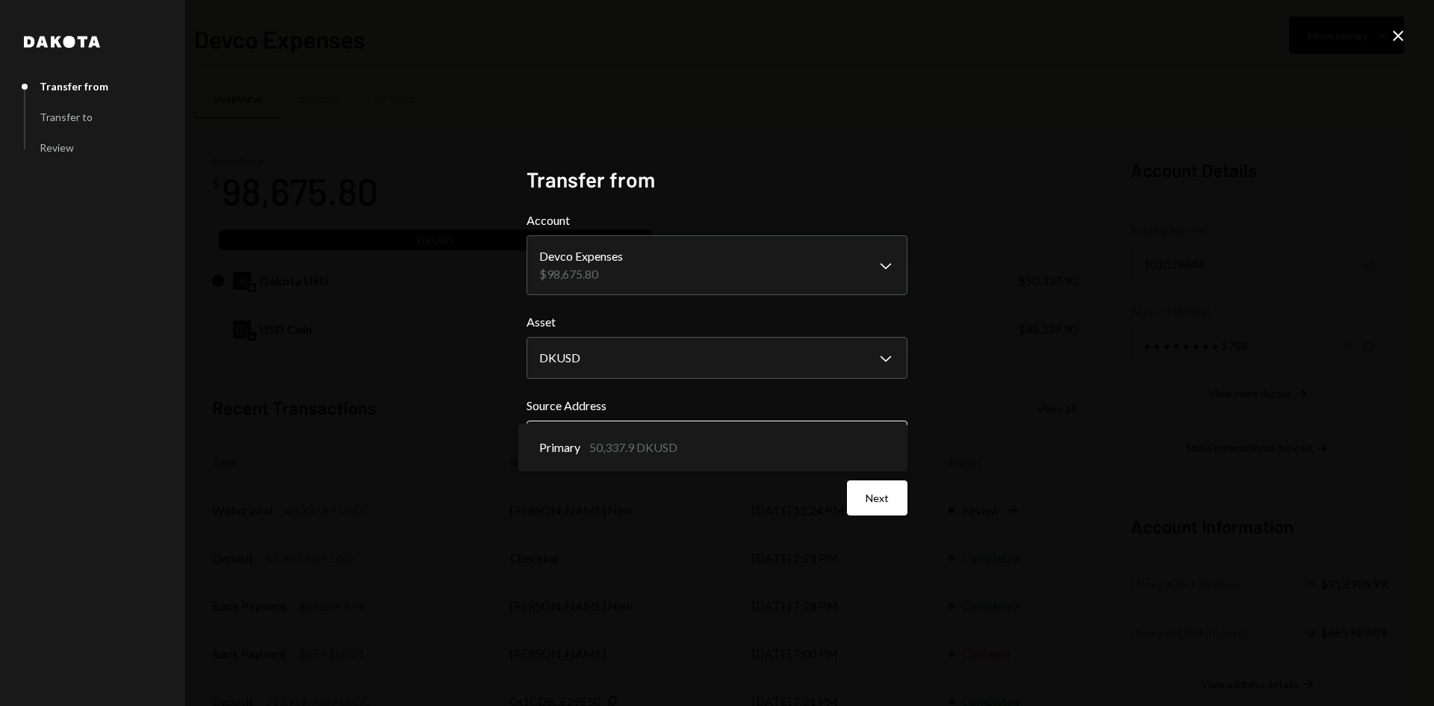
click at [824, 438] on body "O Ostium Foundatio... Caret Down Home Home Inbox Inbox Activities Transactions …" at bounding box center [717, 353] width 1434 height 706
click at [889, 509] on button "Next" at bounding box center [877, 497] width 61 height 35
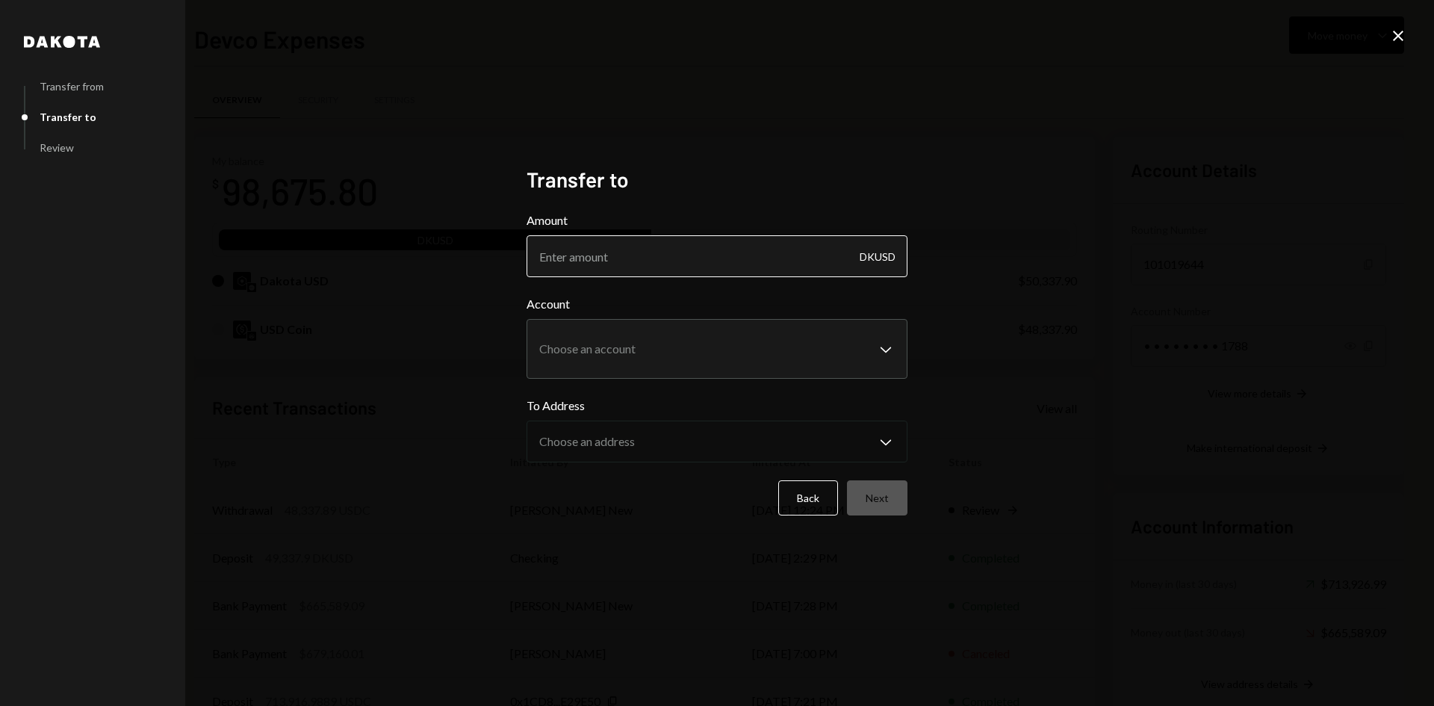
click at [645, 261] on input "Amount" at bounding box center [717, 256] width 381 height 42
paste input "50337.90"
type input "50337.90"
click at [607, 325] on body "O Ostium Foundatio... Caret Down Home Home Inbox Inbox Activities Transactions …" at bounding box center [717, 353] width 1434 height 706
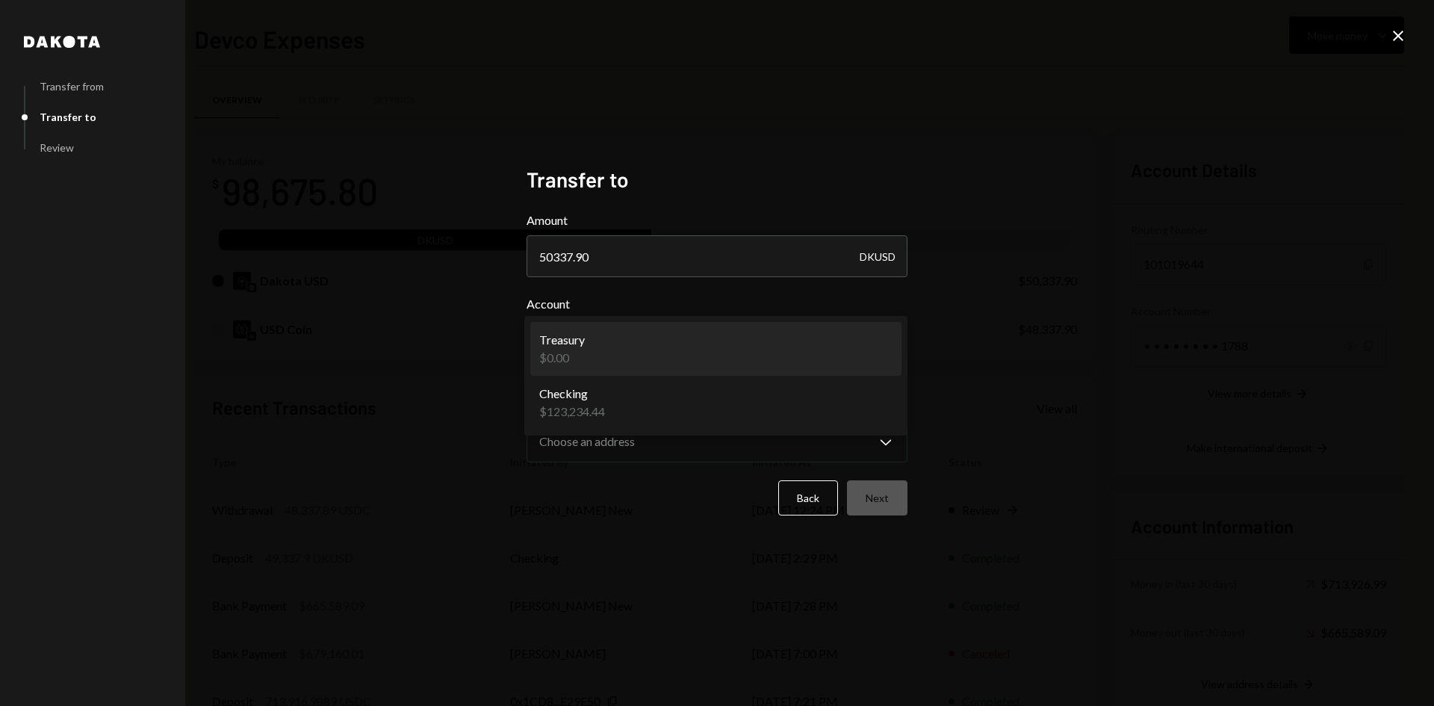
select select "**********"
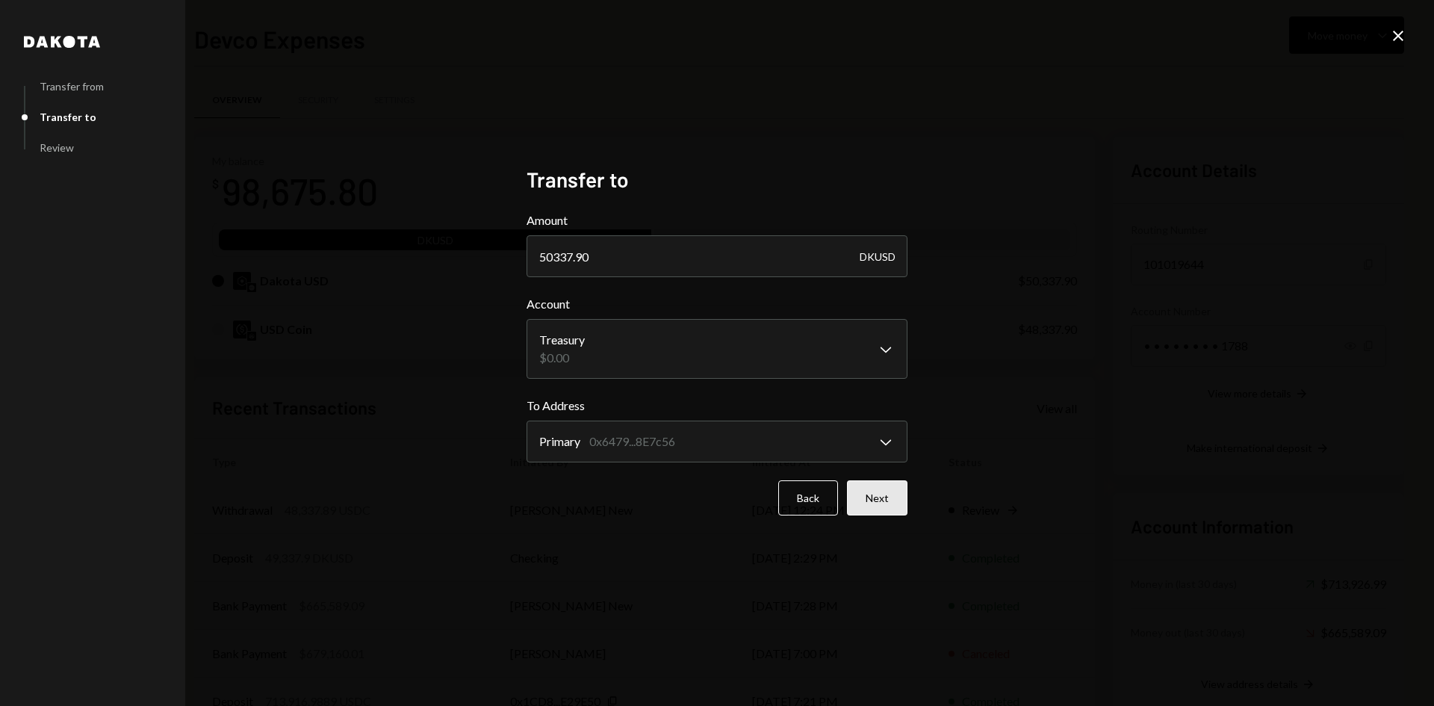
click at [875, 489] on button "Next" at bounding box center [877, 497] width 61 height 35
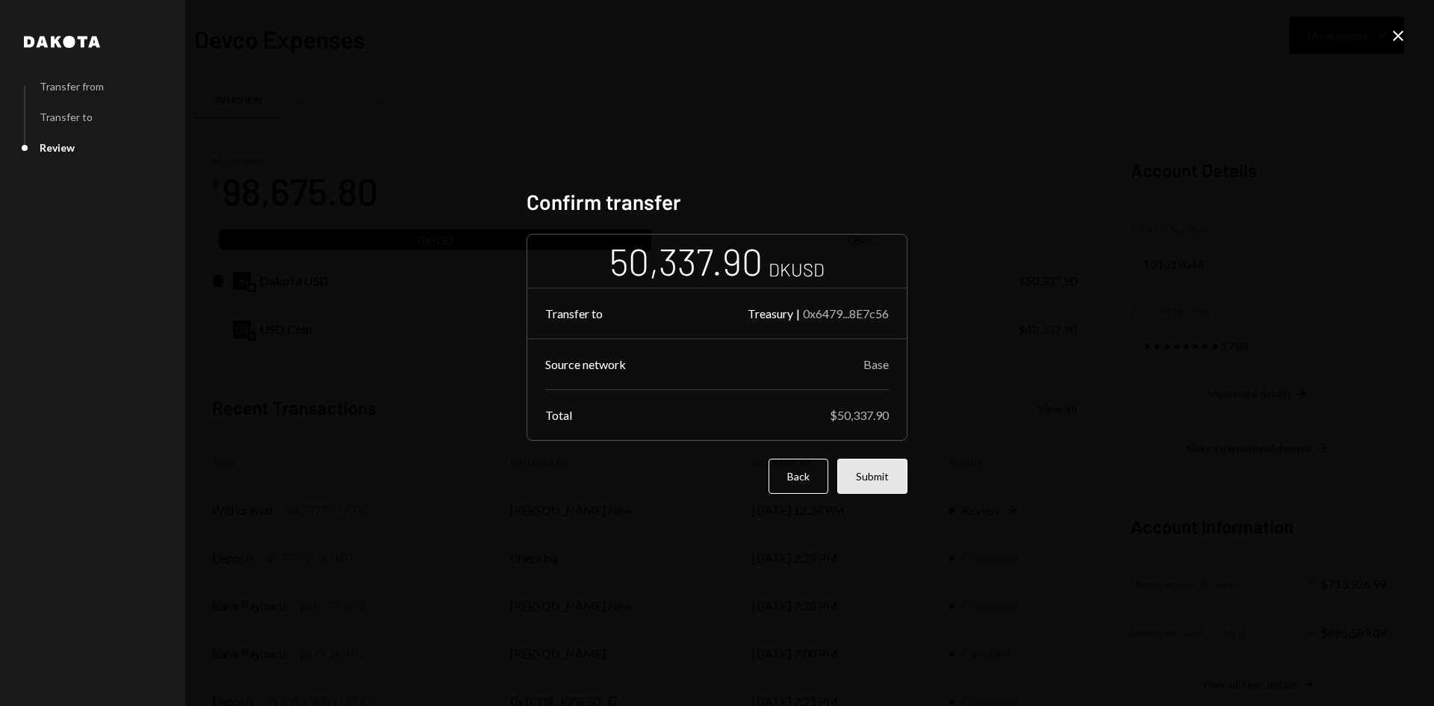
click at [875, 484] on button "Submit" at bounding box center [872, 476] width 70 height 35
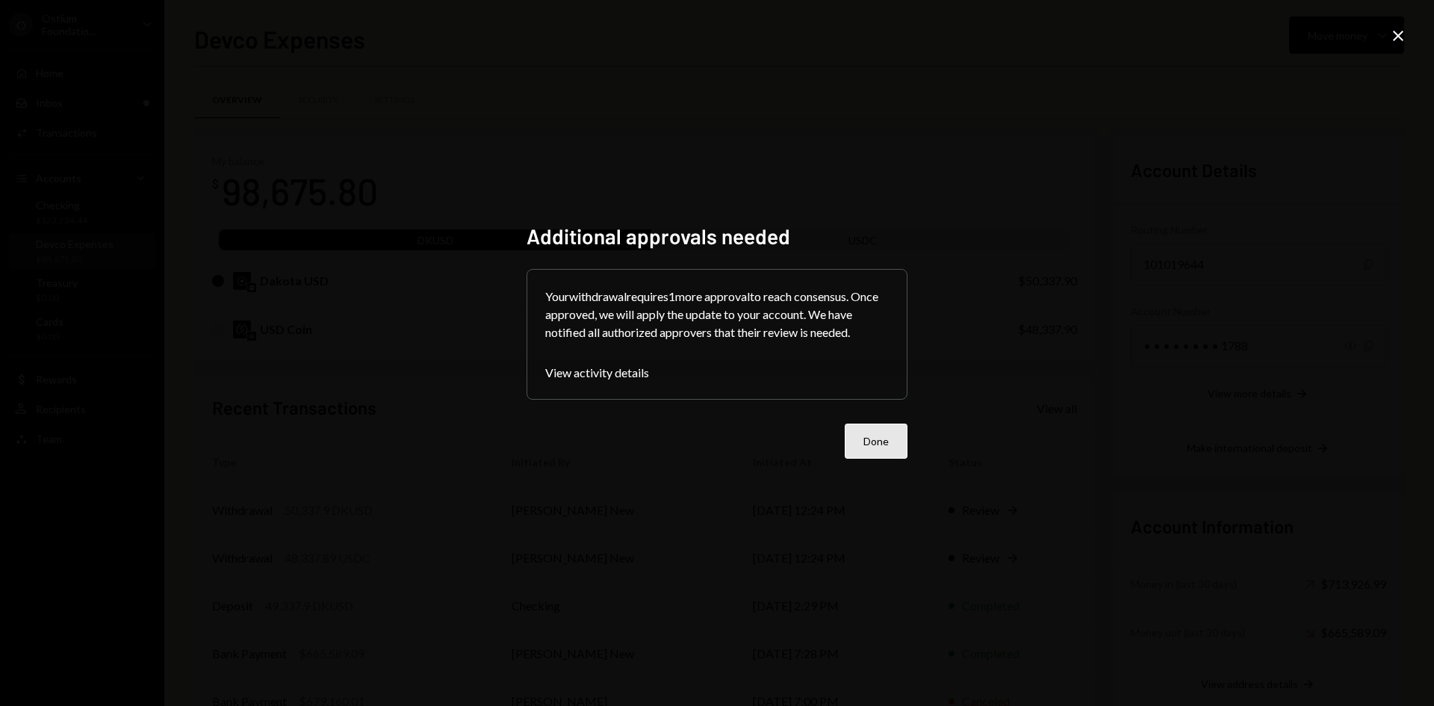
click at [890, 432] on button "Done" at bounding box center [876, 441] width 63 height 35
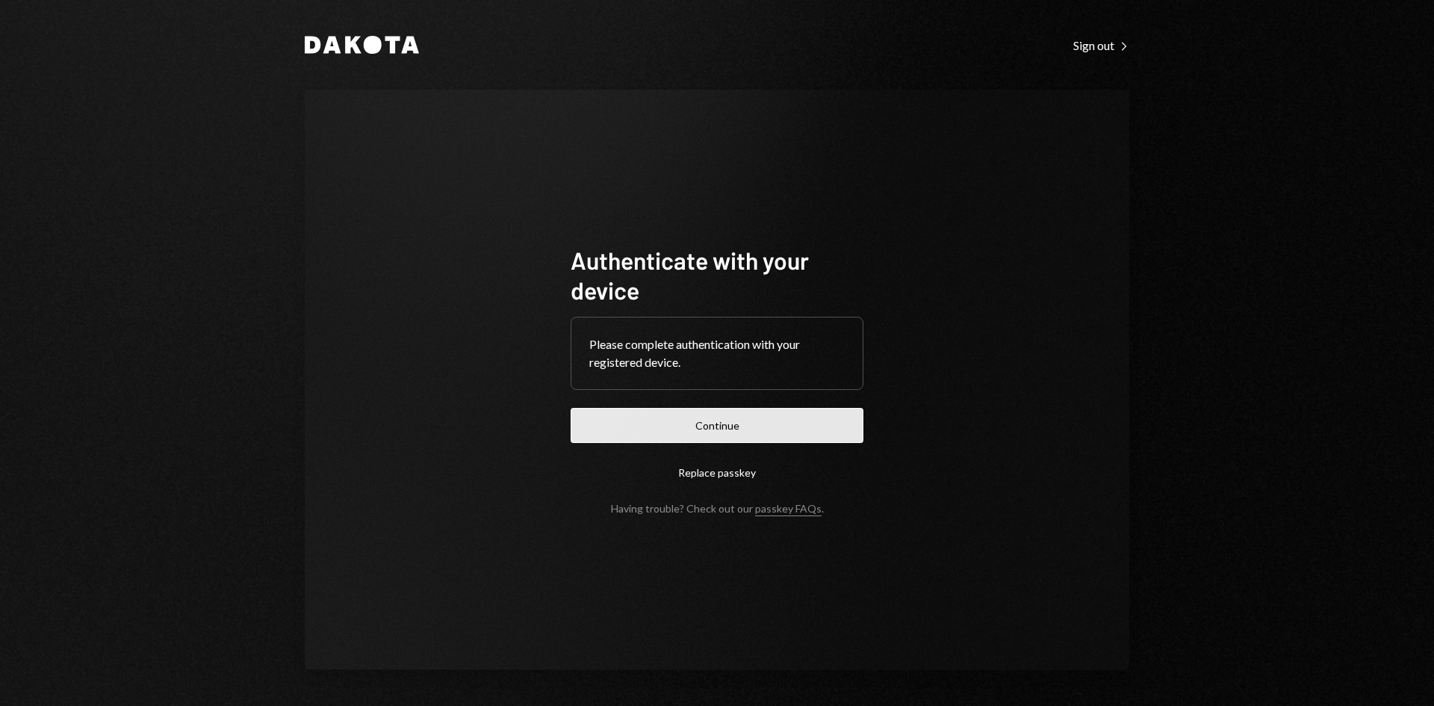
click at [663, 411] on button "Continue" at bounding box center [717, 425] width 293 height 35
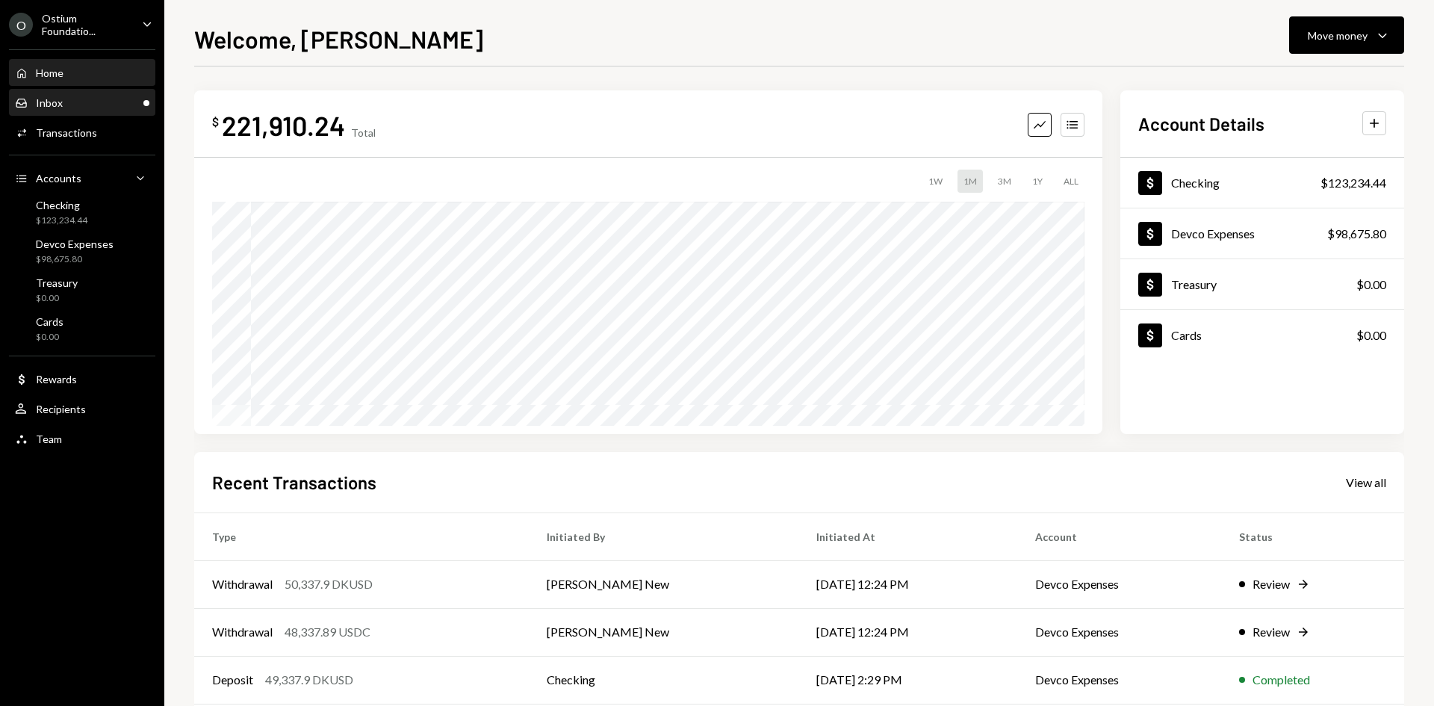
click at [118, 98] on div "Inbox Inbox" at bounding box center [82, 102] width 134 height 13
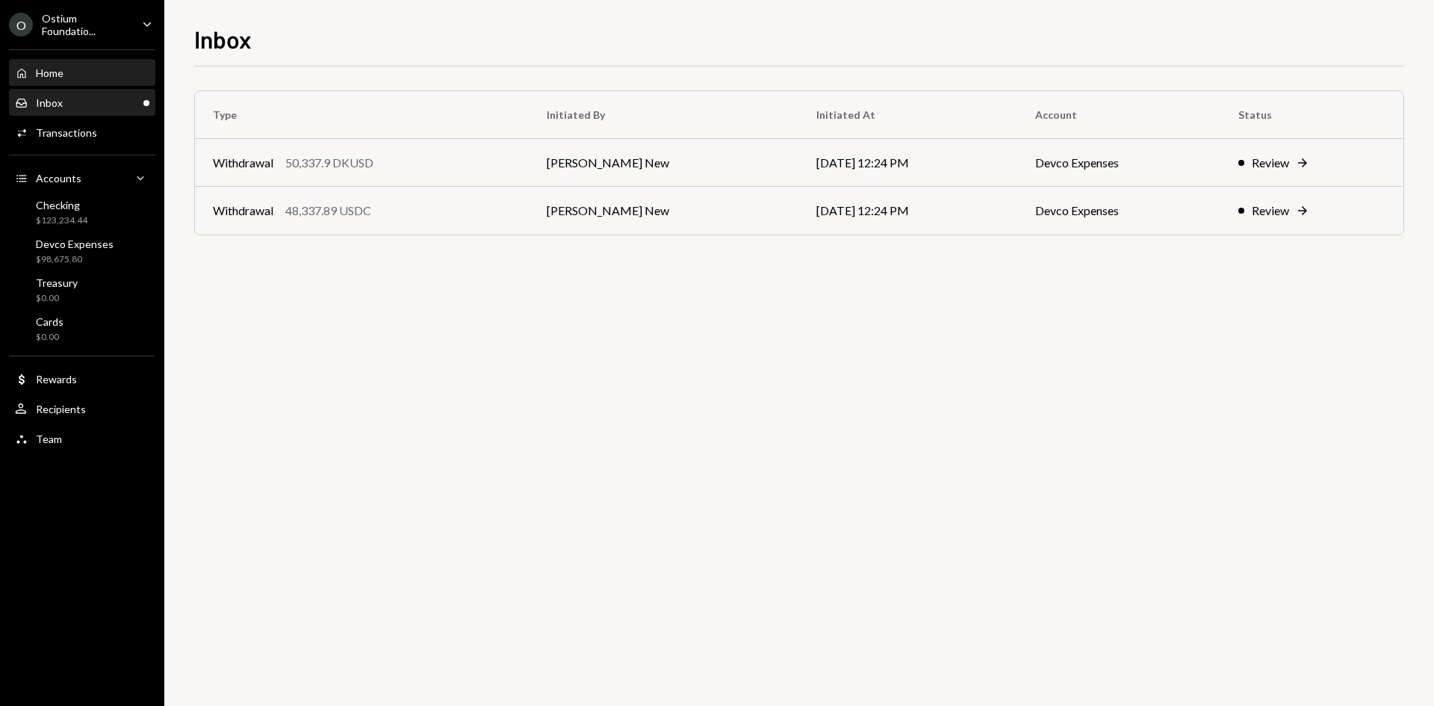
click at [129, 63] on div "Home Home" at bounding box center [82, 73] width 134 height 25
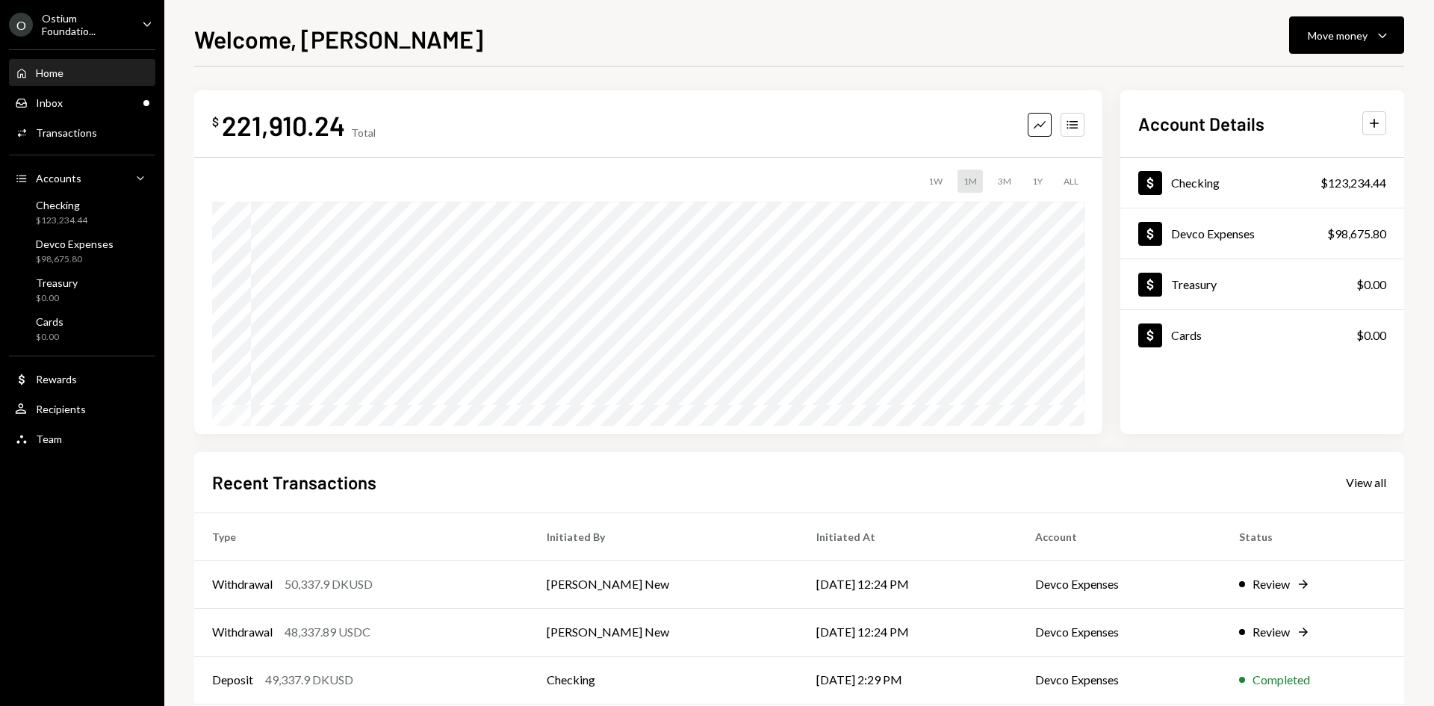
click at [125, 14] on div "Ostium Foundatio..." at bounding box center [86, 24] width 88 height 25
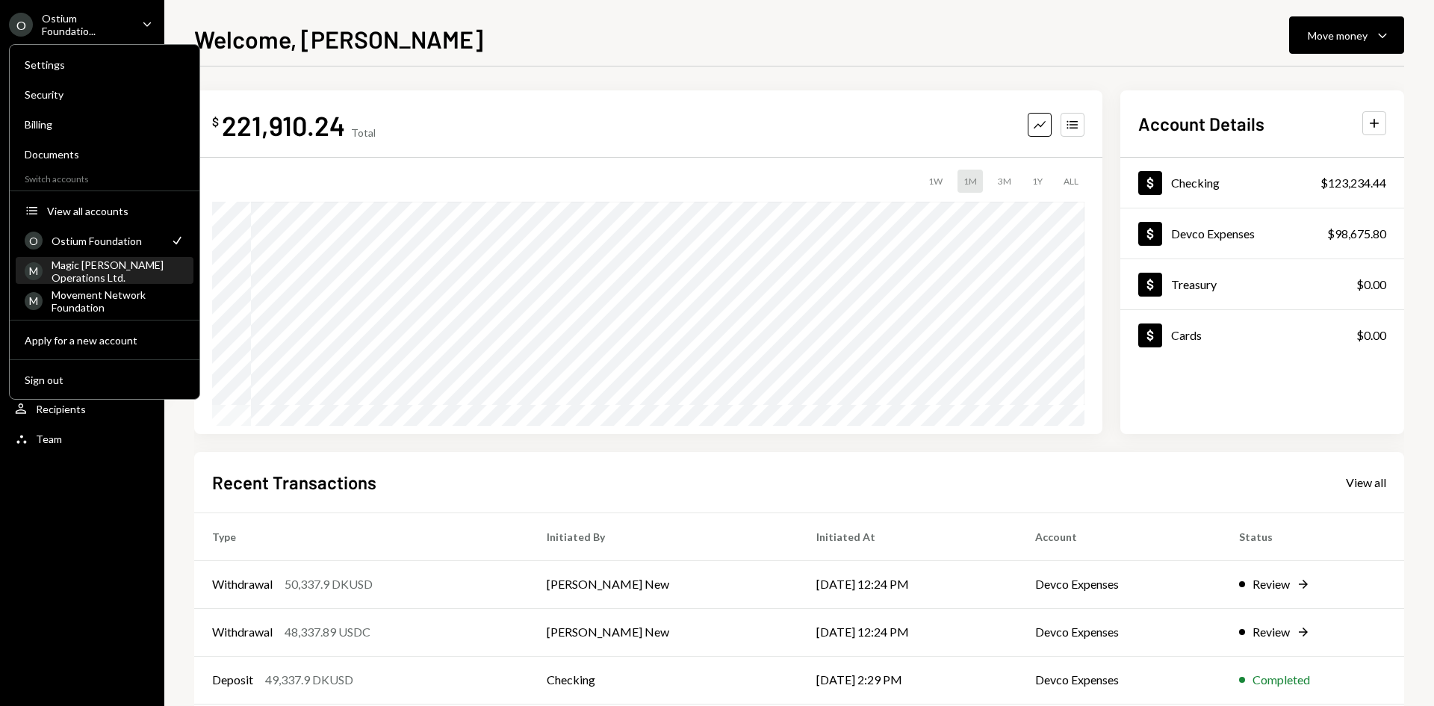
click at [106, 264] on div "Magic Newton Operations Ltd." at bounding box center [118, 270] width 133 height 25
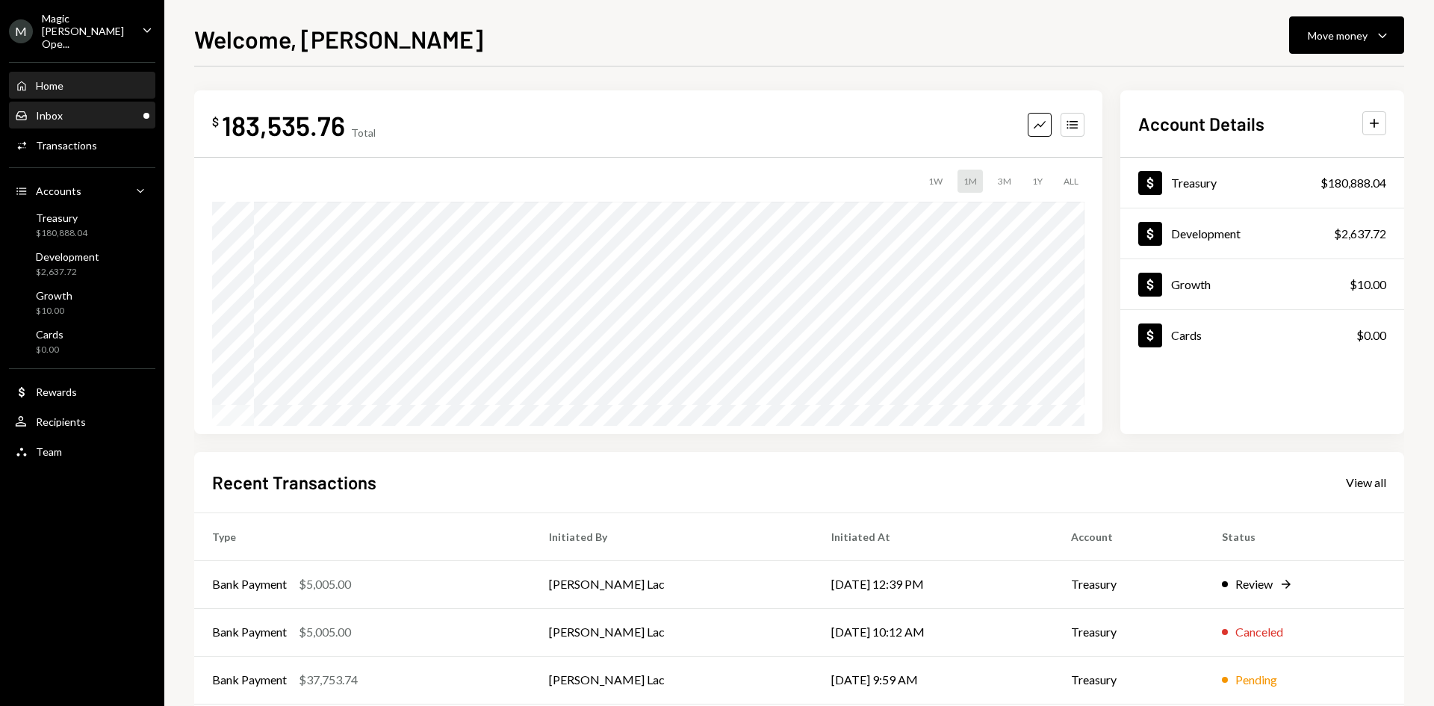
click at [133, 109] on div "Inbox Inbox" at bounding box center [82, 115] width 134 height 13
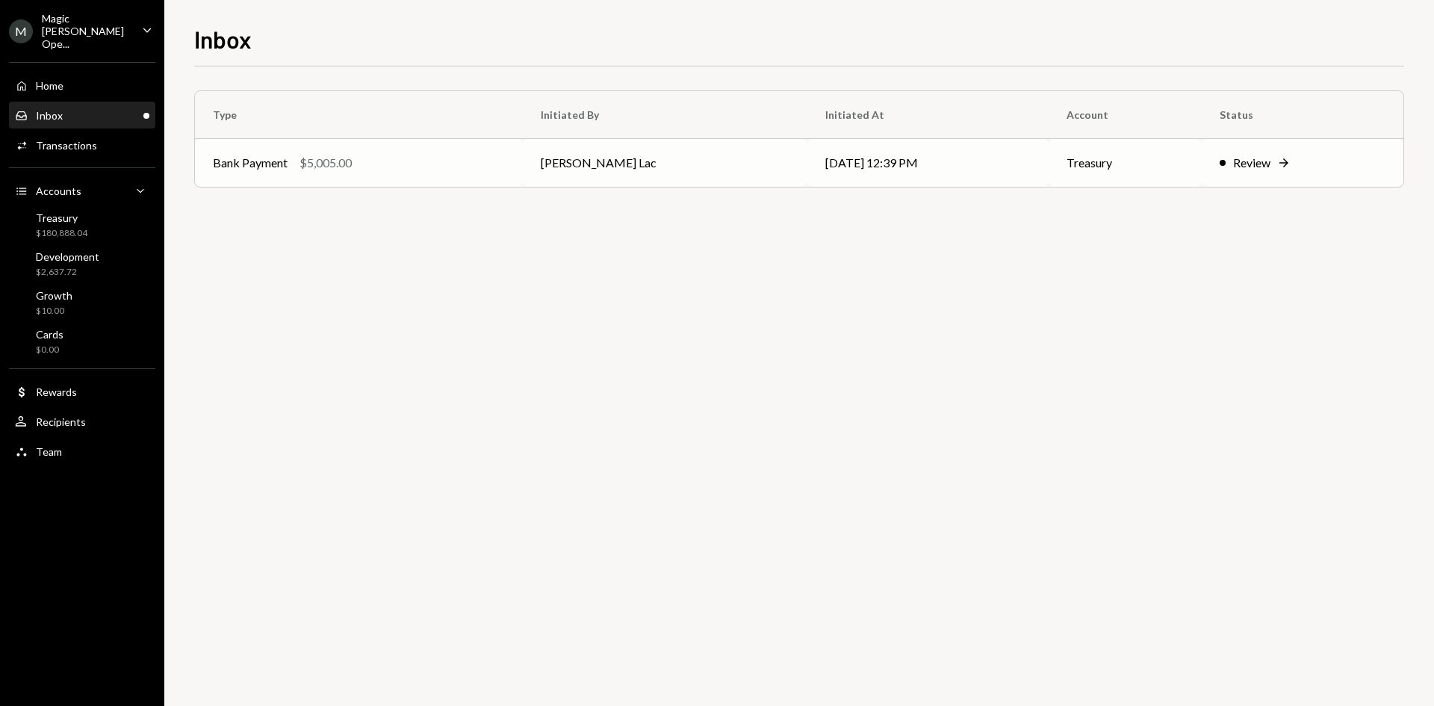
click at [342, 170] on div "$5,005.00" at bounding box center [326, 163] width 52 height 18
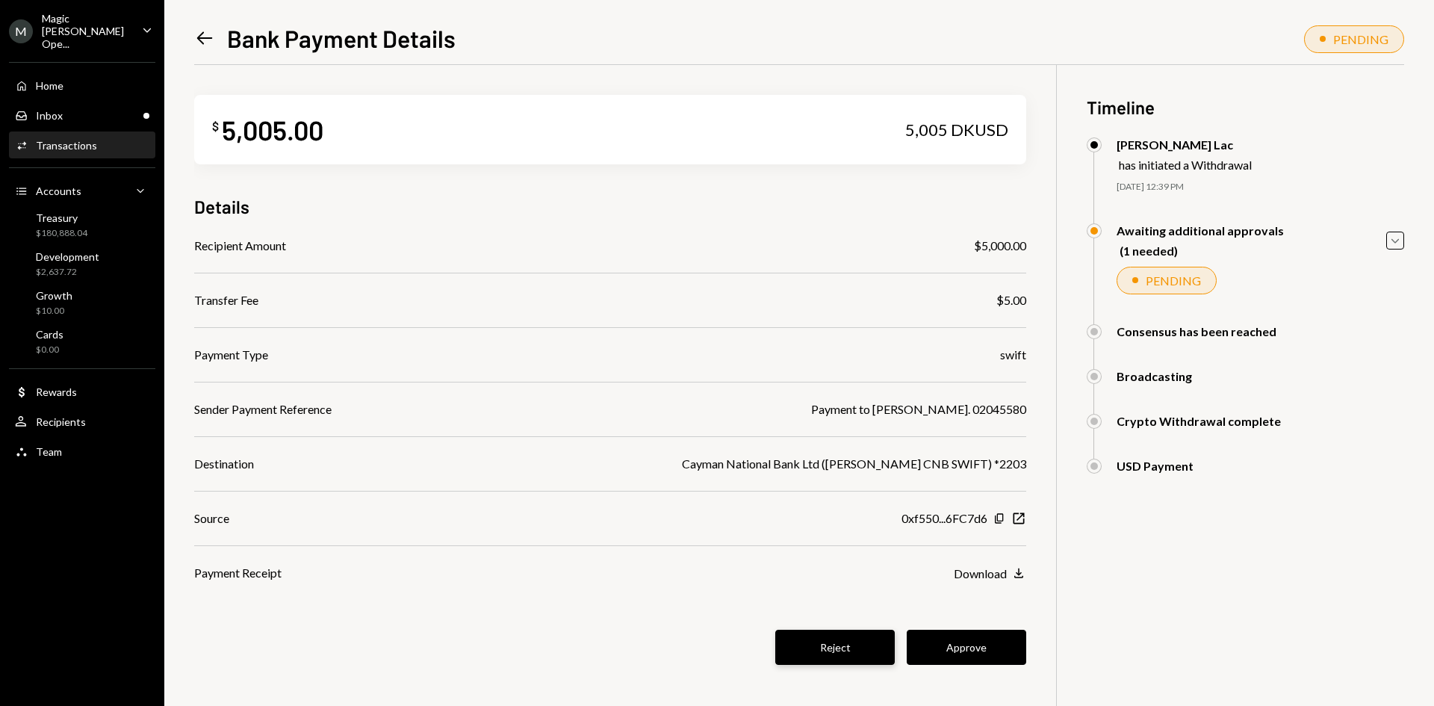
click at [863, 649] on button "Reject" at bounding box center [835, 647] width 120 height 35
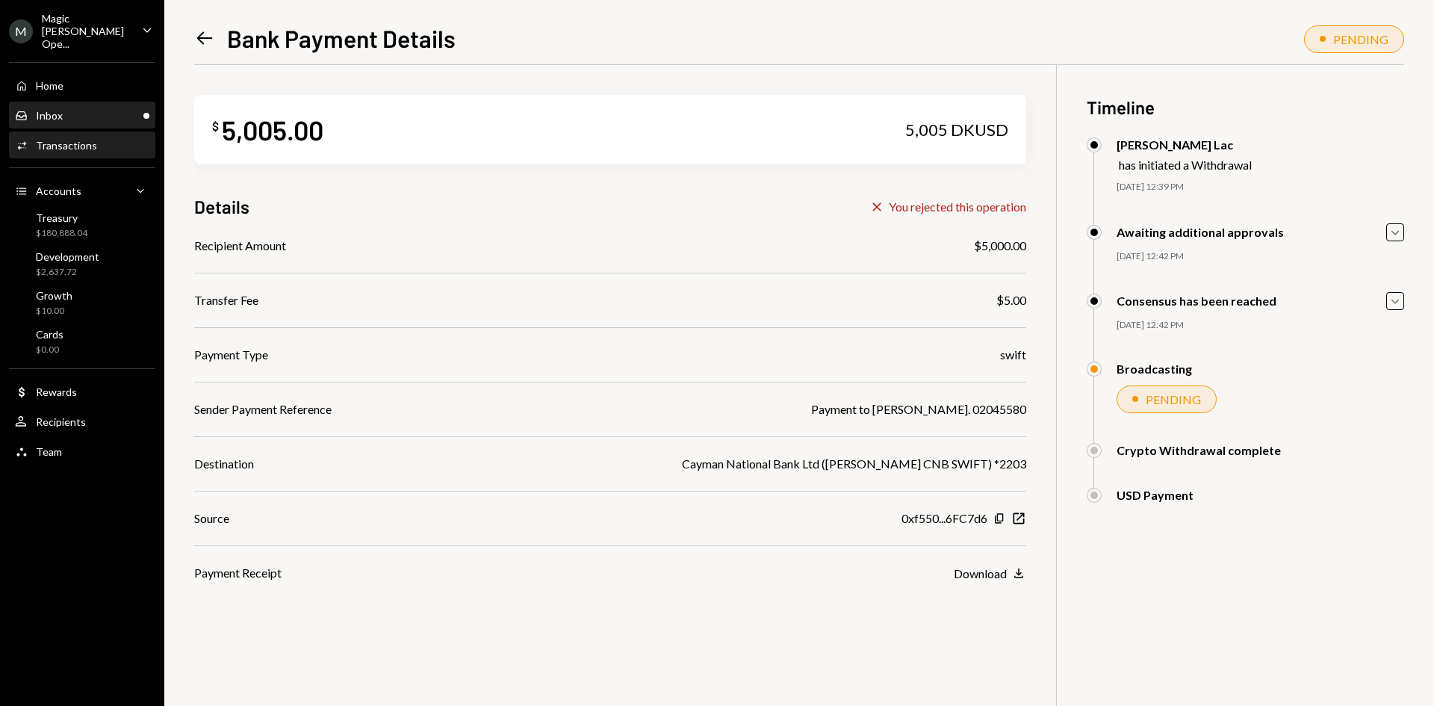
click at [74, 109] on div "Inbox Inbox" at bounding box center [82, 115] width 134 height 13
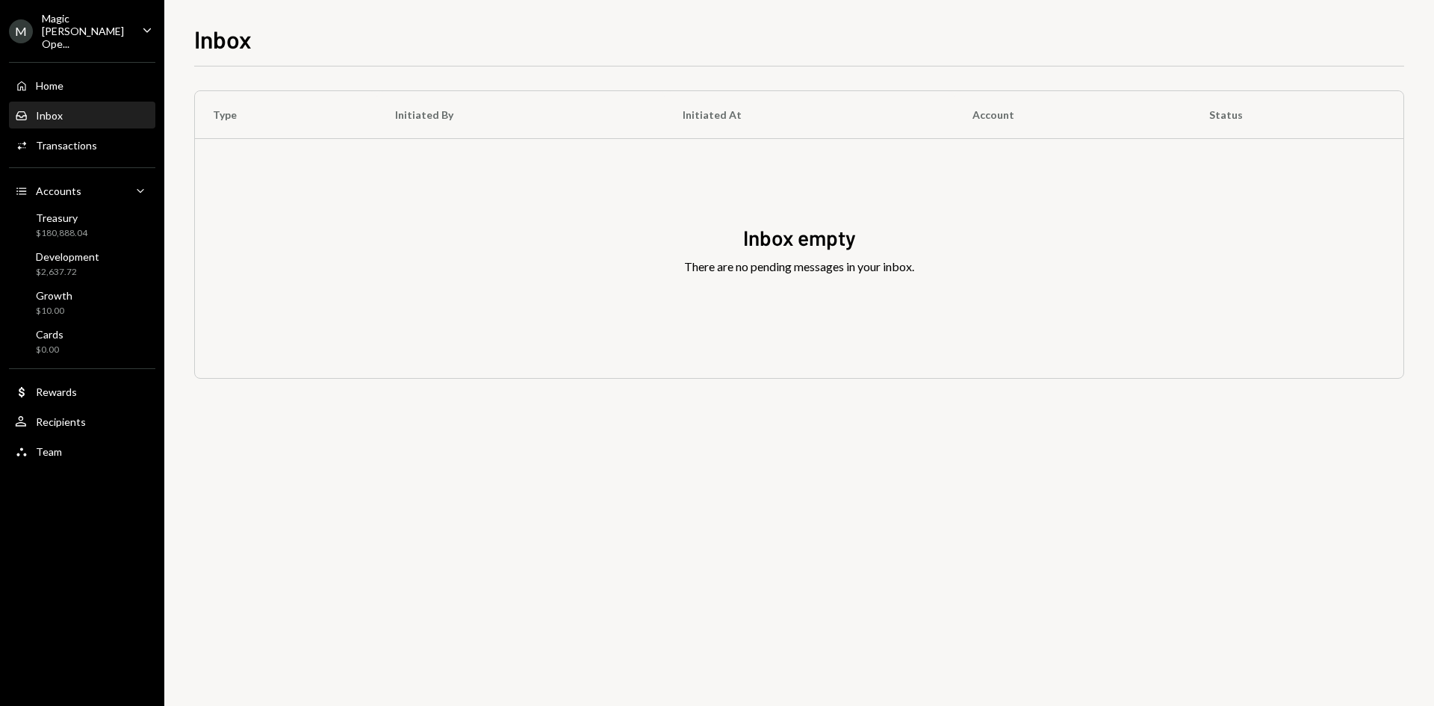
click at [87, 111] on div "Inbox Inbox" at bounding box center [82, 115] width 134 height 25
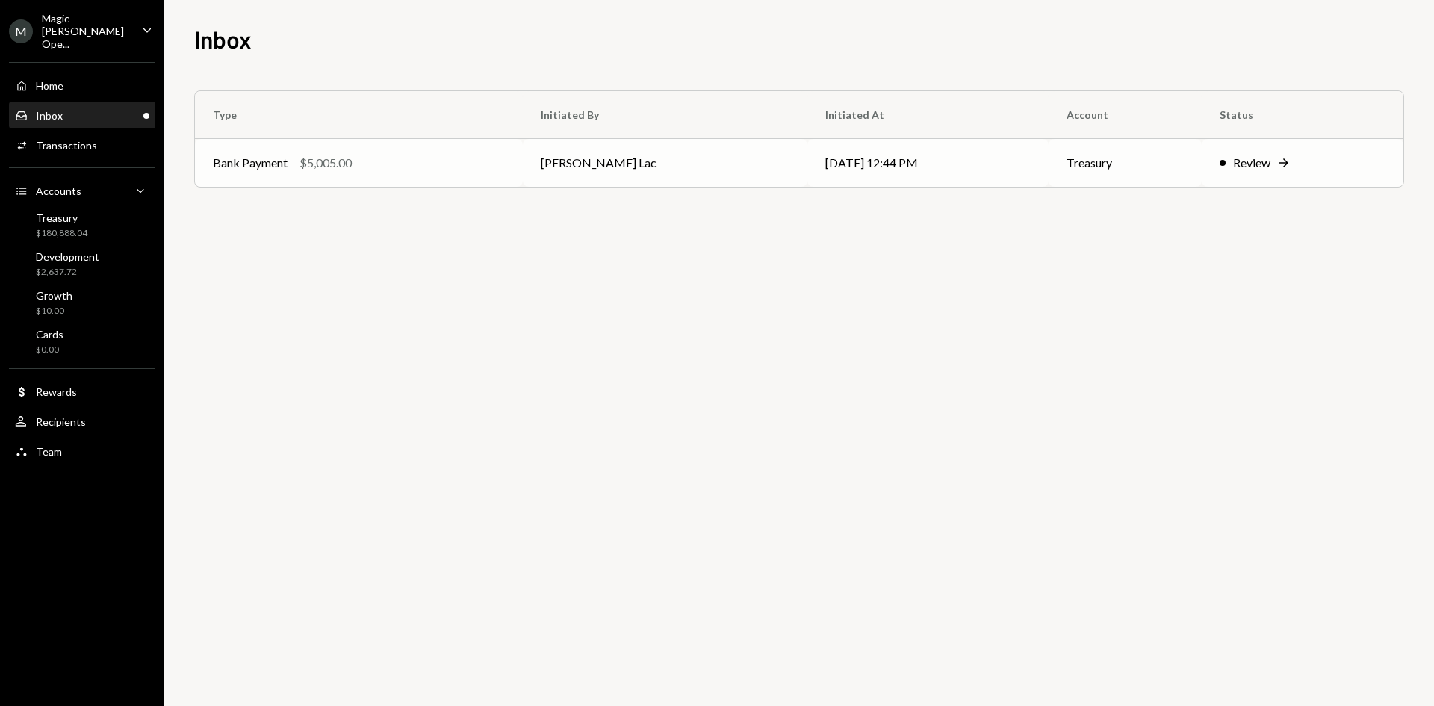
click at [657, 155] on td "[PERSON_NAME] Lac" at bounding box center [665, 163] width 285 height 48
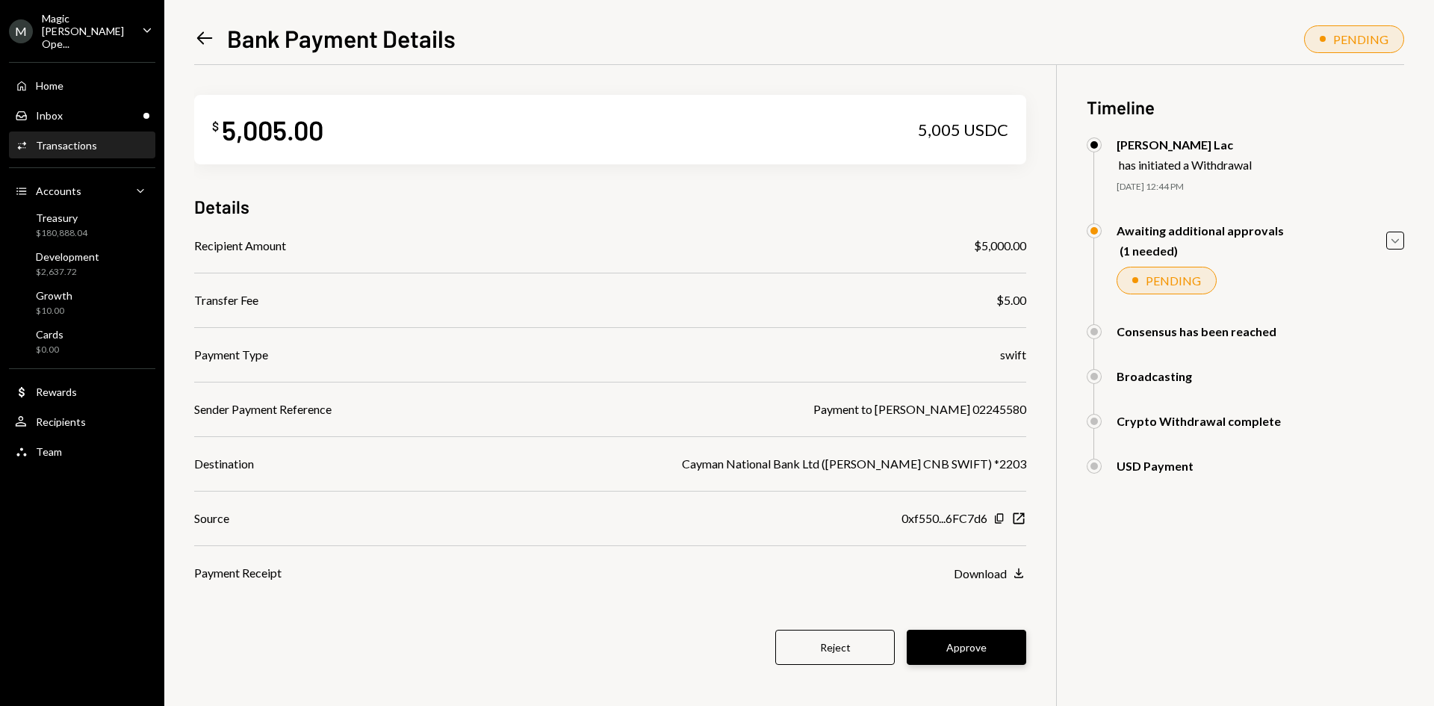
click at [974, 649] on button "Approve" at bounding box center [967, 647] width 120 height 35
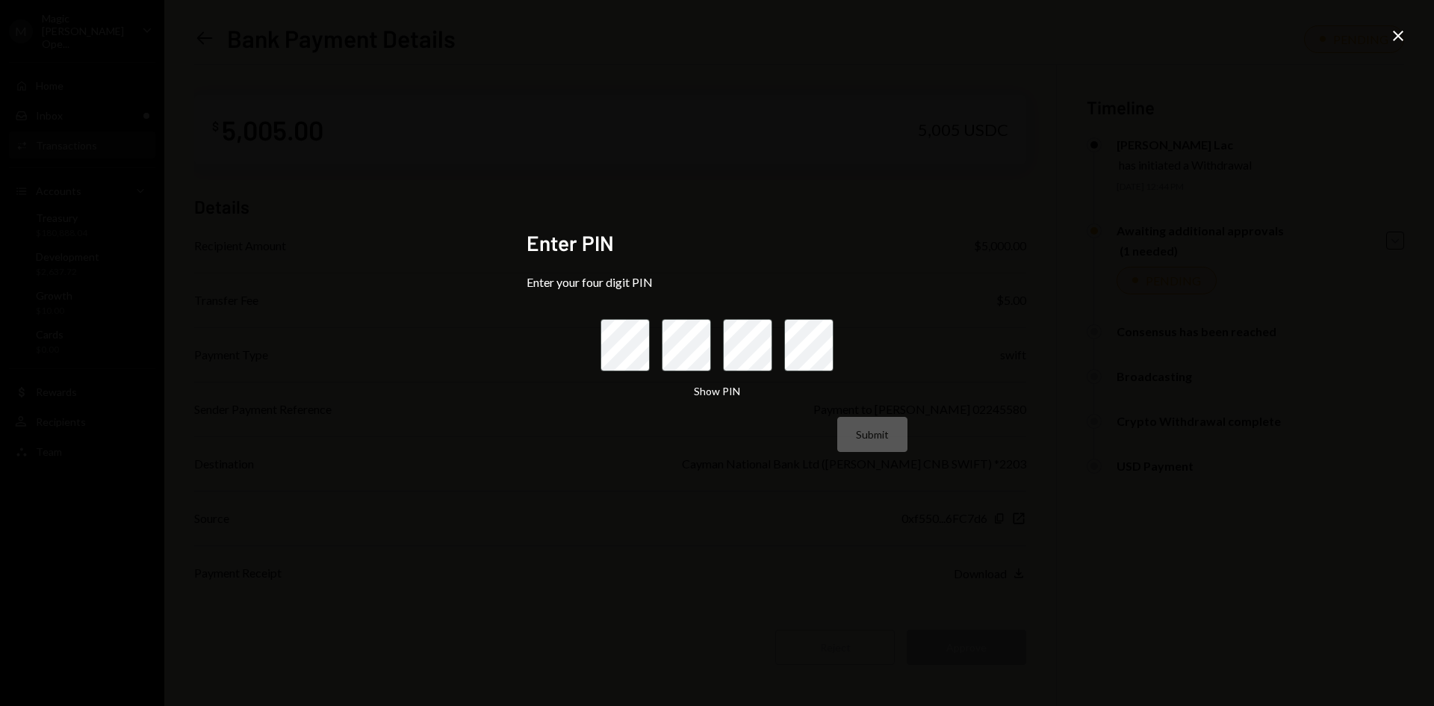
click at [1389, 47] on div "Enter PIN Enter your four digit PIN Show PIN Submit Close" at bounding box center [717, 353] width 1434 height 706
click at [1396, 40] on icon "Close" at bounding box center [1398, 36] width 18 height 18
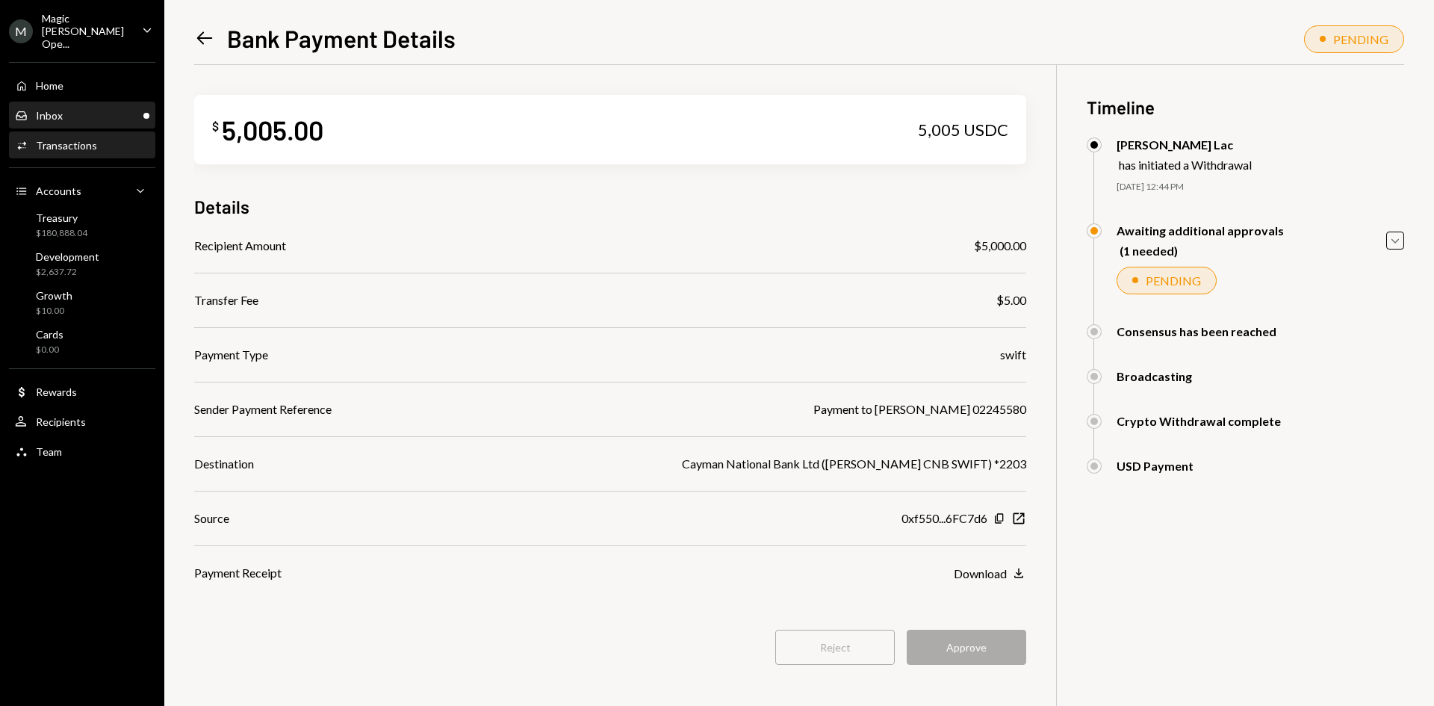
click at [78, 110] on div "Inbox Inbox" at bounding box center [82, 115] width 134 height 25
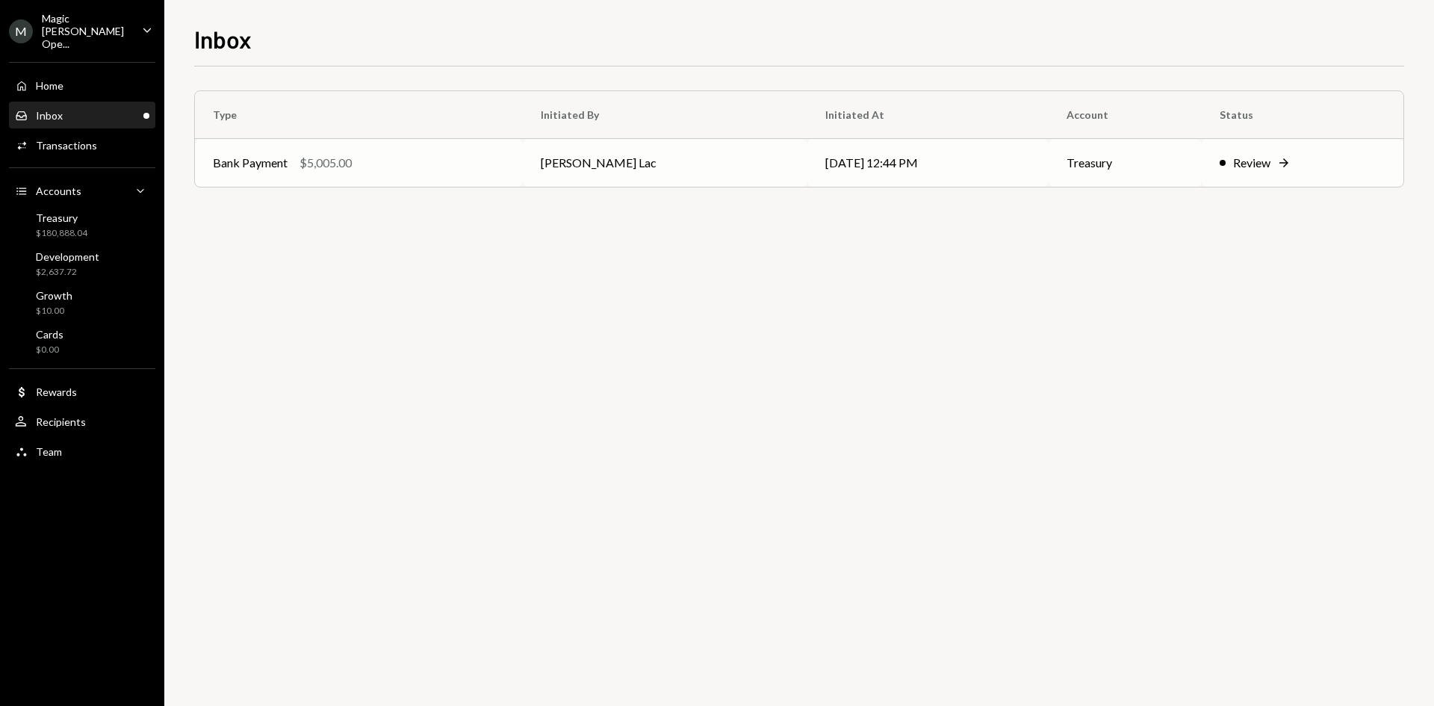
click at [358, 185] on td "Bank Payment $5,005.00" at bounding box center [359, 163] width 328 height 48
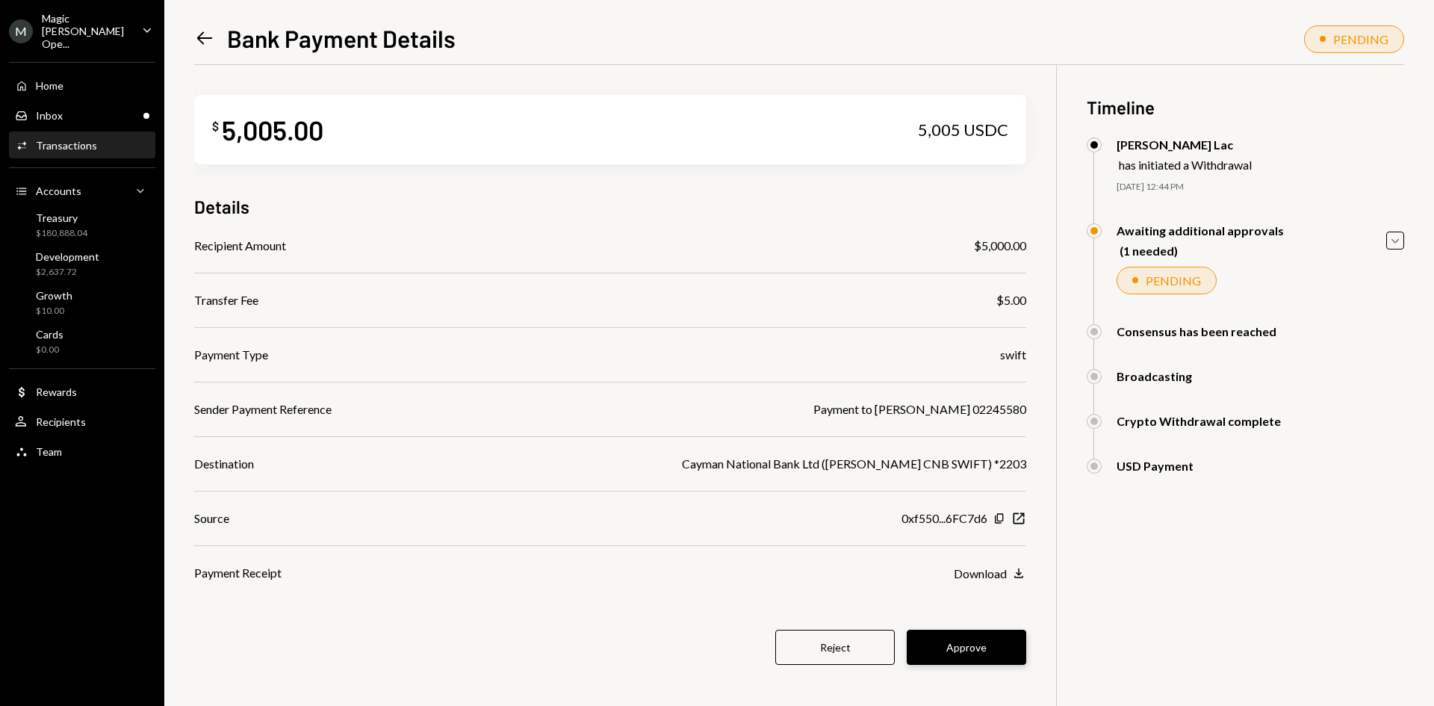
click at [980, 646] on button "Approve" at bounding box center [967, 647] width 120 height 35
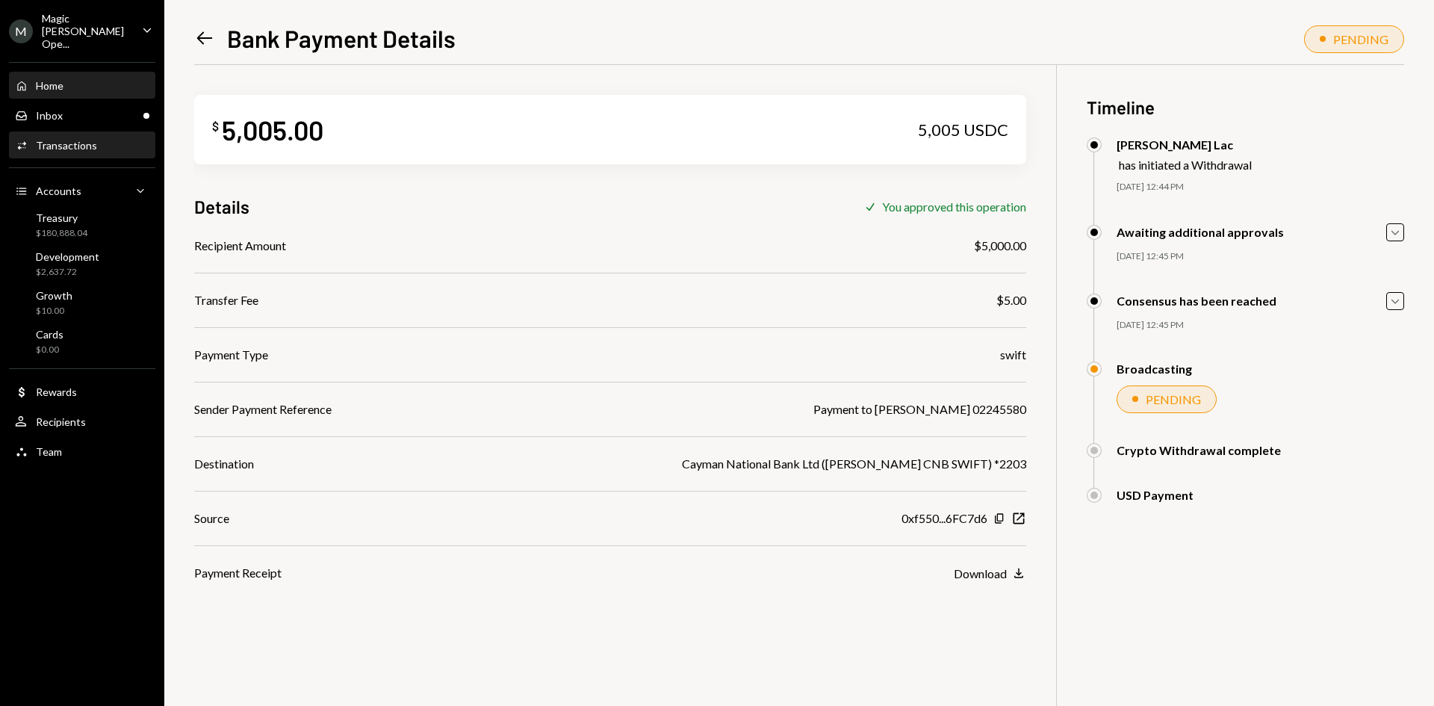
click at [47, 84] on div "Home Home" at bounding box center [82, 85] width 134 height 25
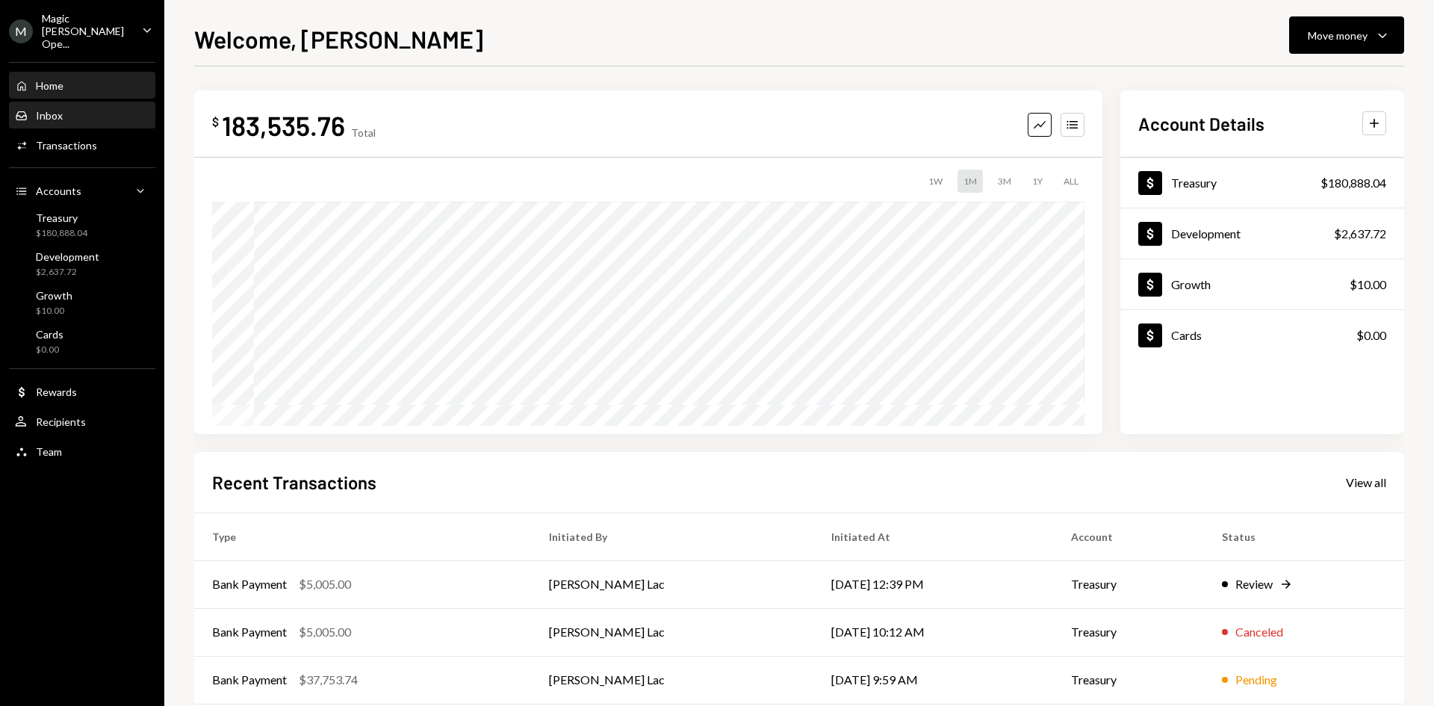
click at [47, 103] on div "Inbox Inbox" at bounding box center [82, 115] width 134 height 25
